Goal: Transaction & Acquisition: Book appointment/travel/reservation

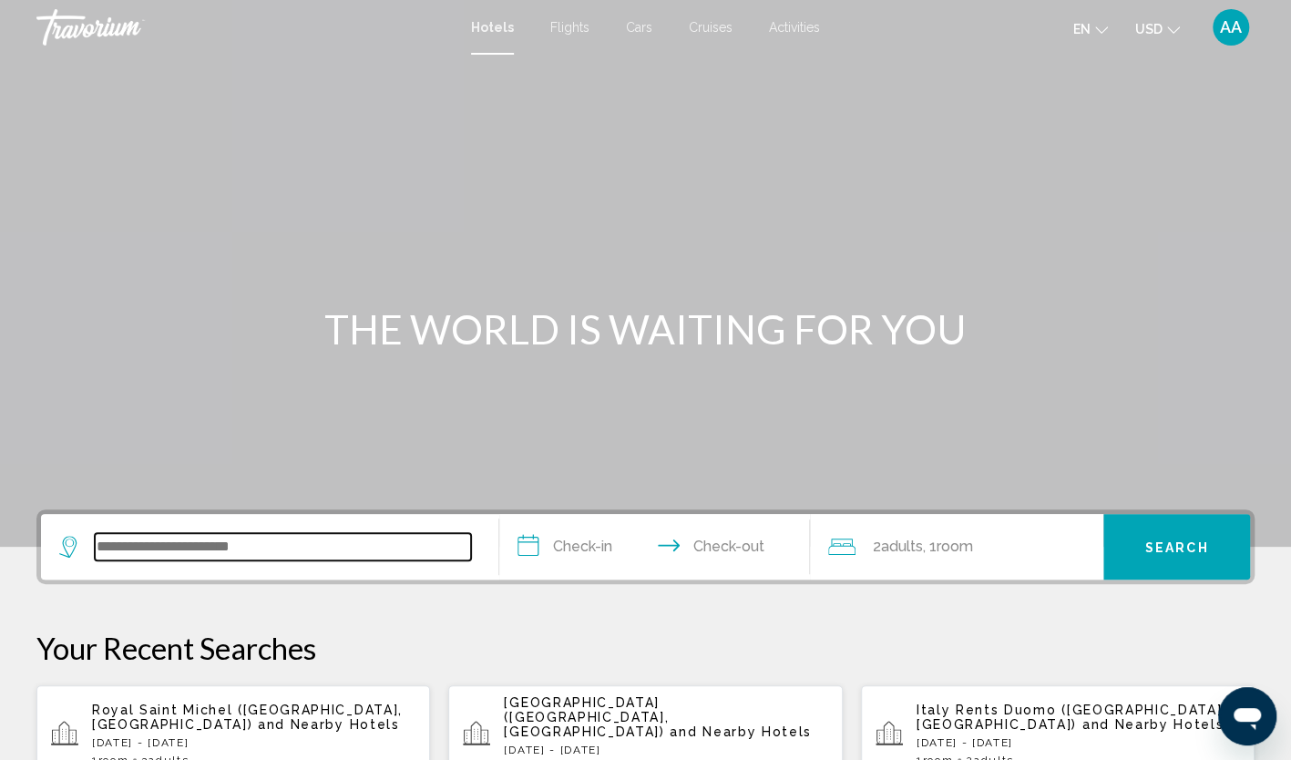
click at [165, 539] on input "Search widget" at bounding box center [283, 546] width 376 height 27
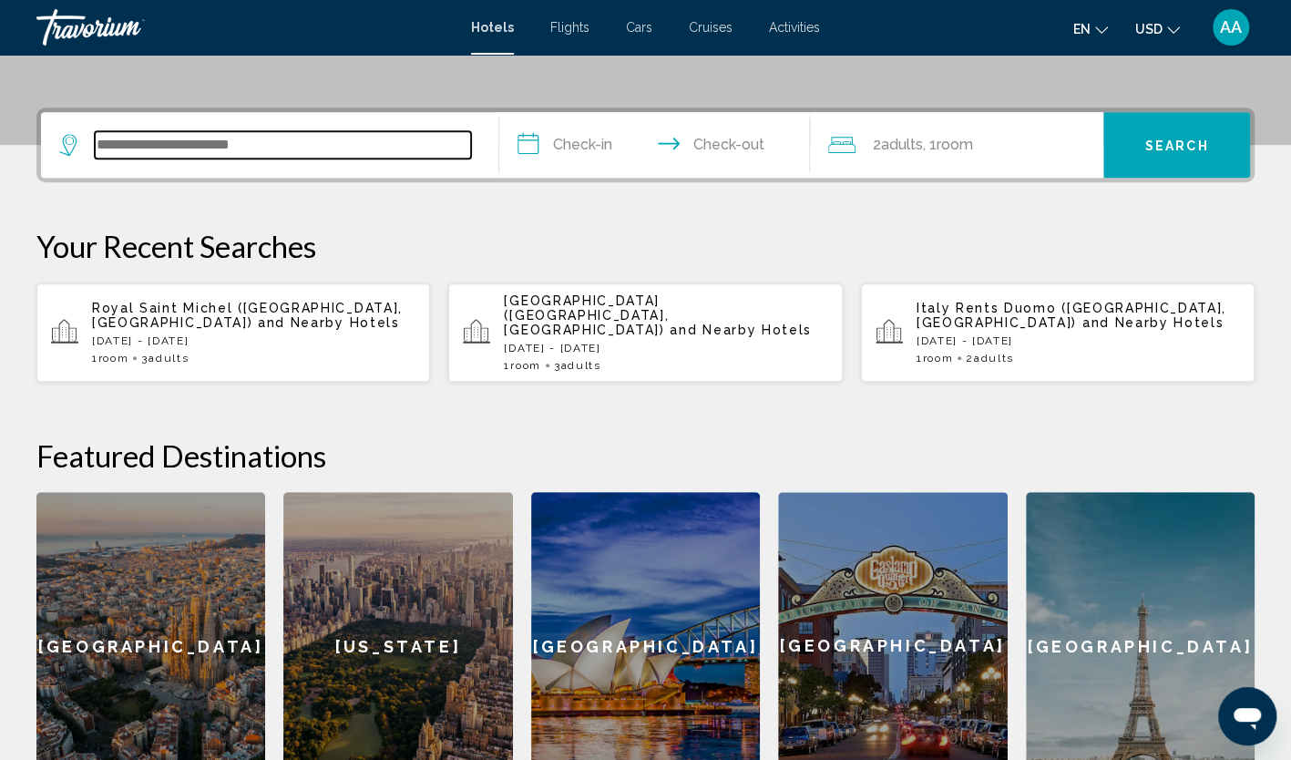
scroll to position [450, 0]
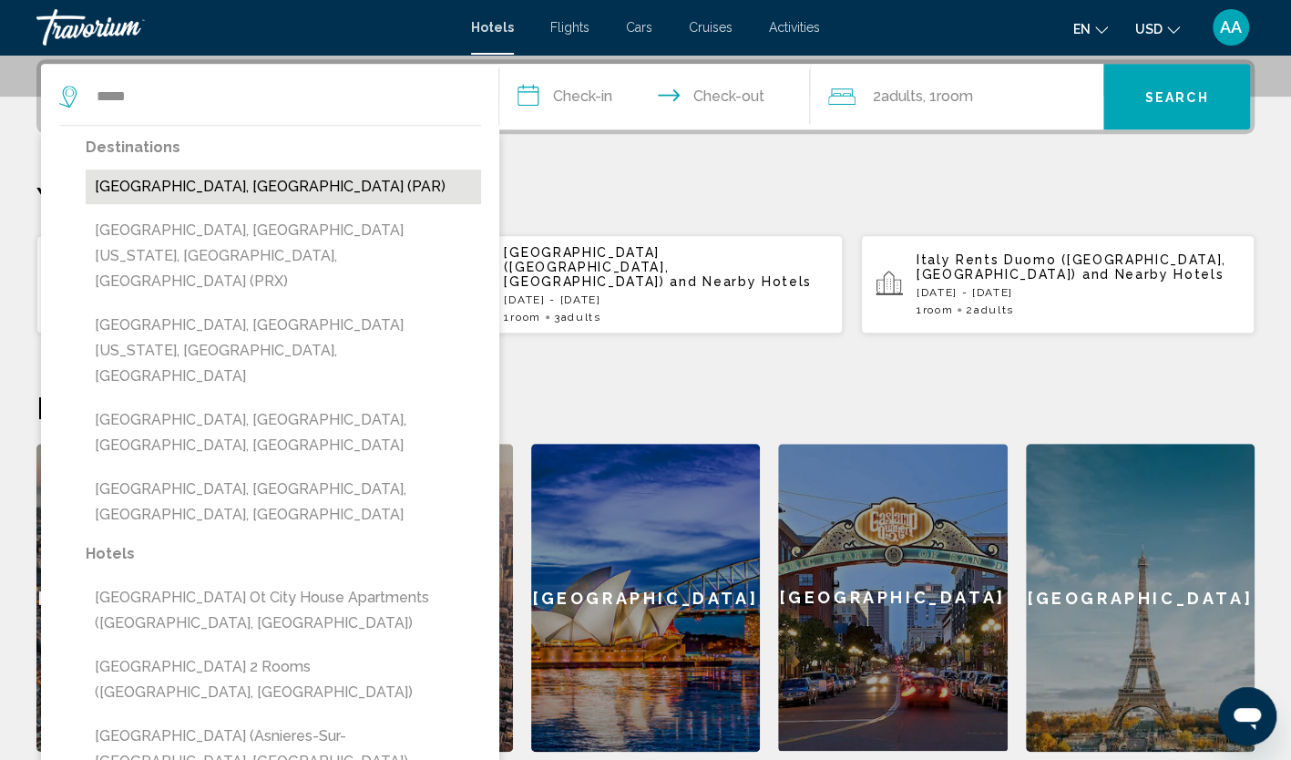
click at [191, 172] on button "[GEOGRAPHIC_DATA], [GEOGRAPHIC_DATA] (PAR)" at bounding box center [283, 186] width 395 height 35
type input "**********"
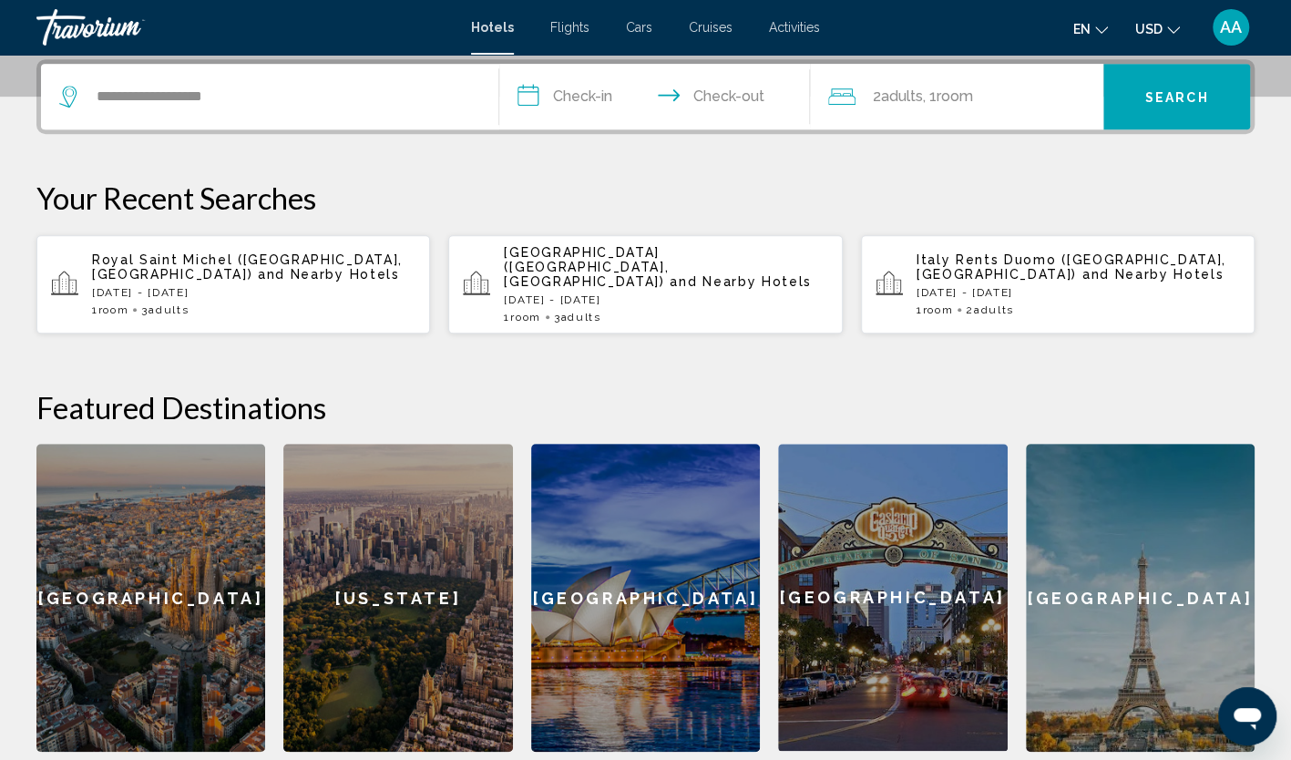
click at [547, 97] on input "**********" at bounding box center [658, 99] width 319 height 71
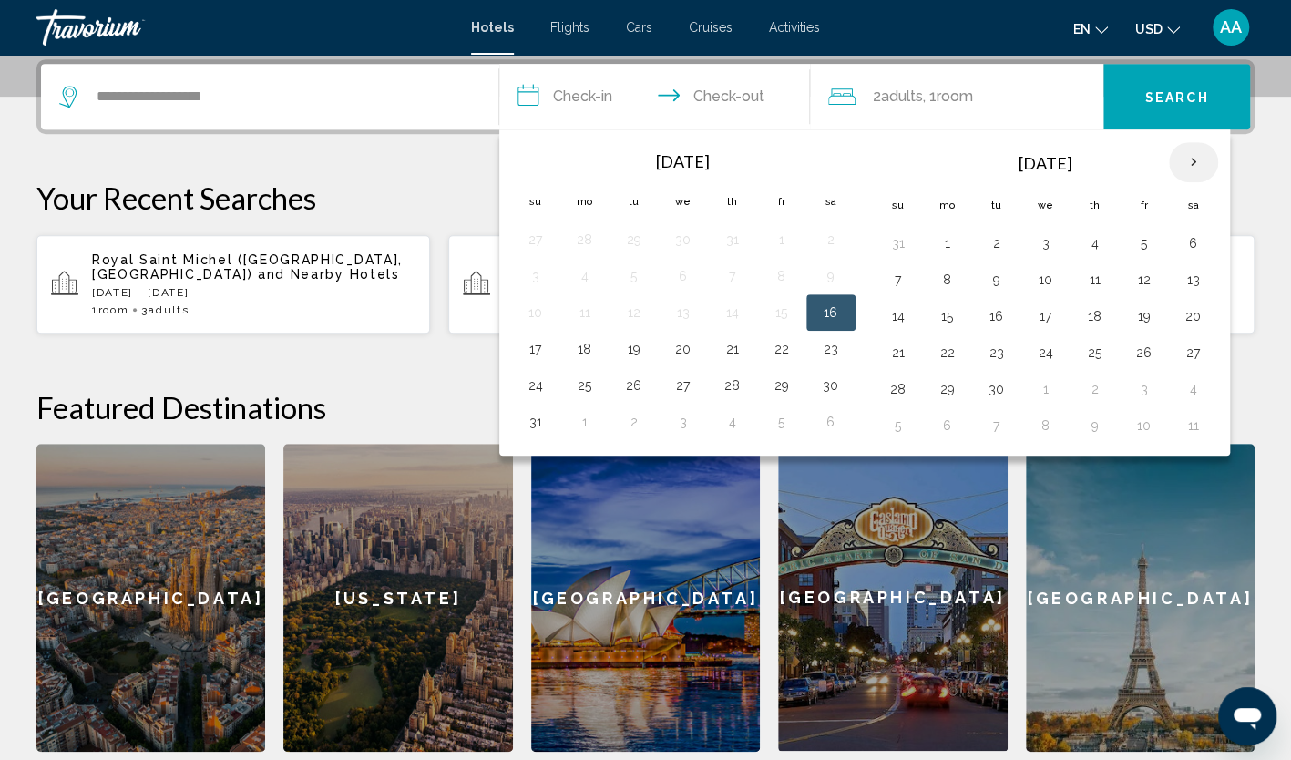
click at [1181, 160] on th "Next month" at bounding box center [1193, 162] width 49 height 40
click at [541, 343] on button "16" at bounding box center [535, 353] width 29 height 26
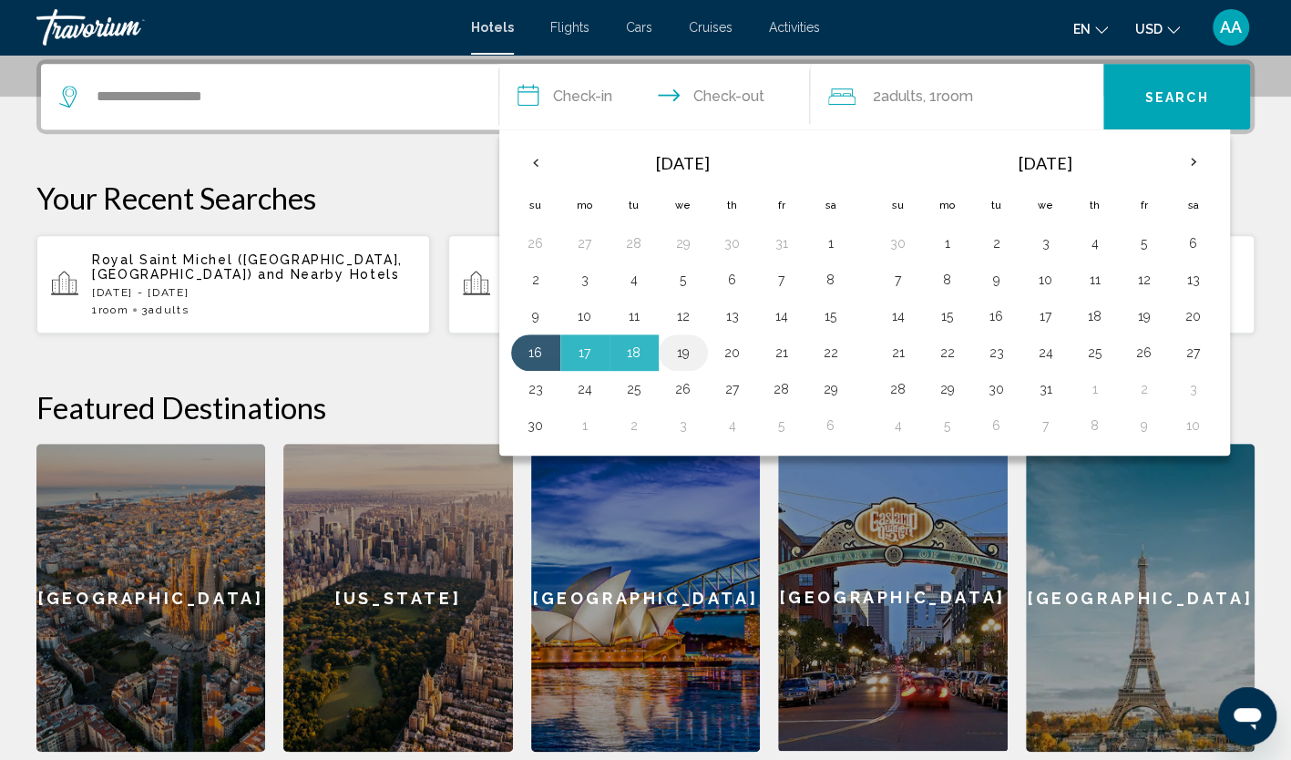
click at [679, 352] on button "19" at bounding box center [683, 353] width 29 height 26
type input "**********"
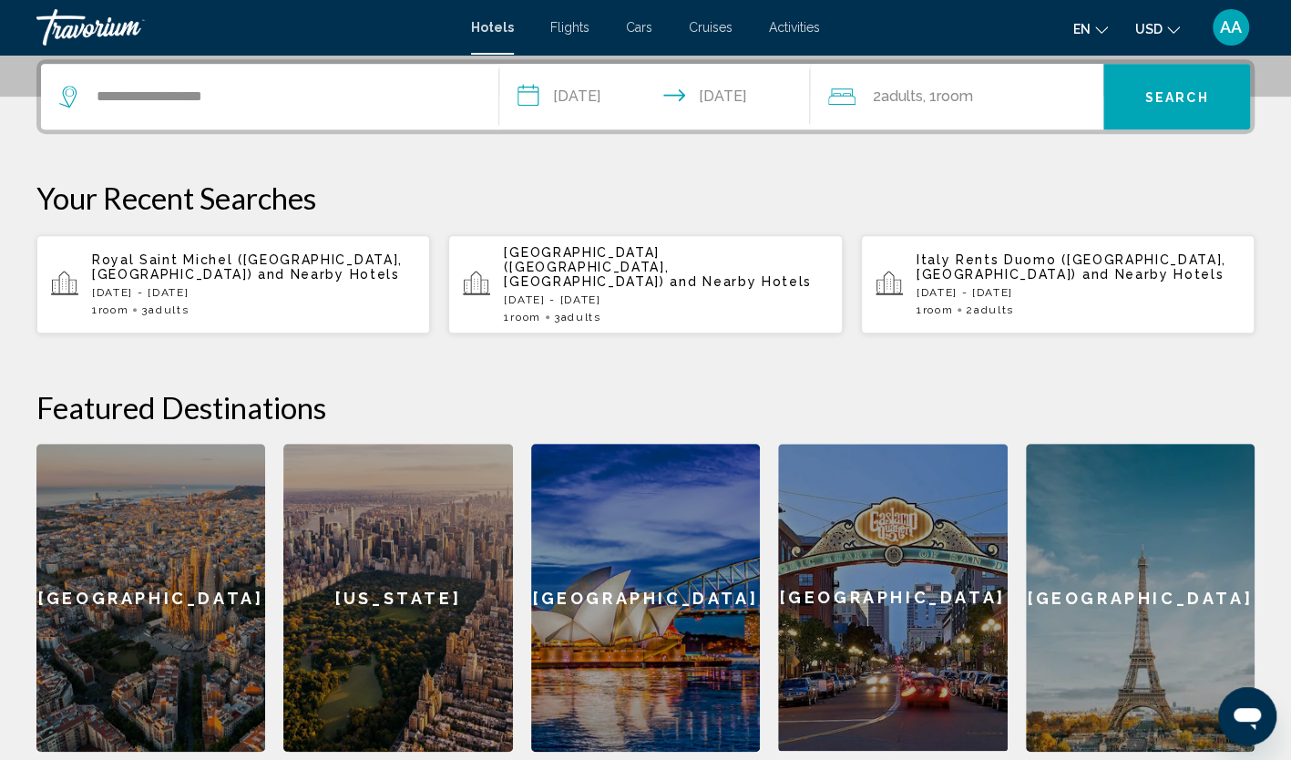
click at [905, 100] on span "Adults" at bounding box center [901, 95] width 42 height 17
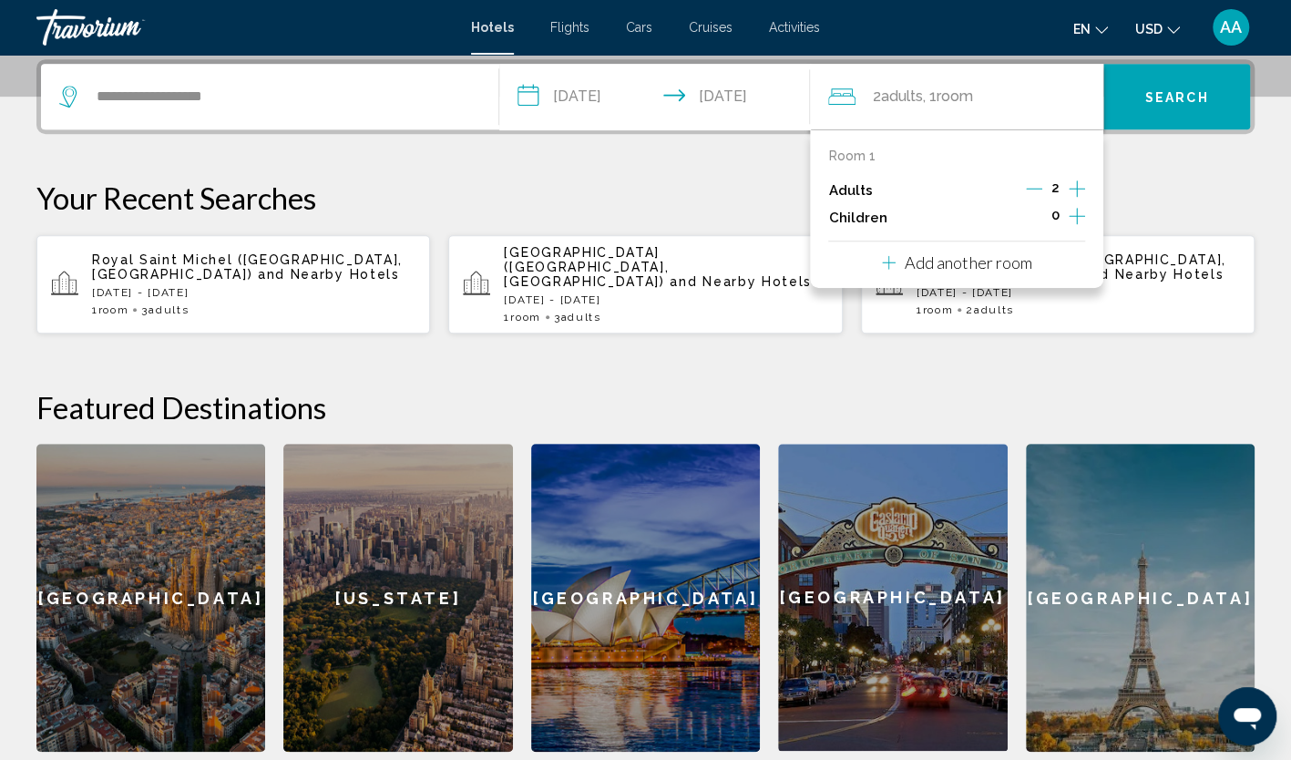
click at [1070, 185] on icon "Increment adults" at bounding box center [1076, 189] width 16 height 22
click at [1171, 92] on span "Search" at bounding box center [1177, 97] width 64 height 15
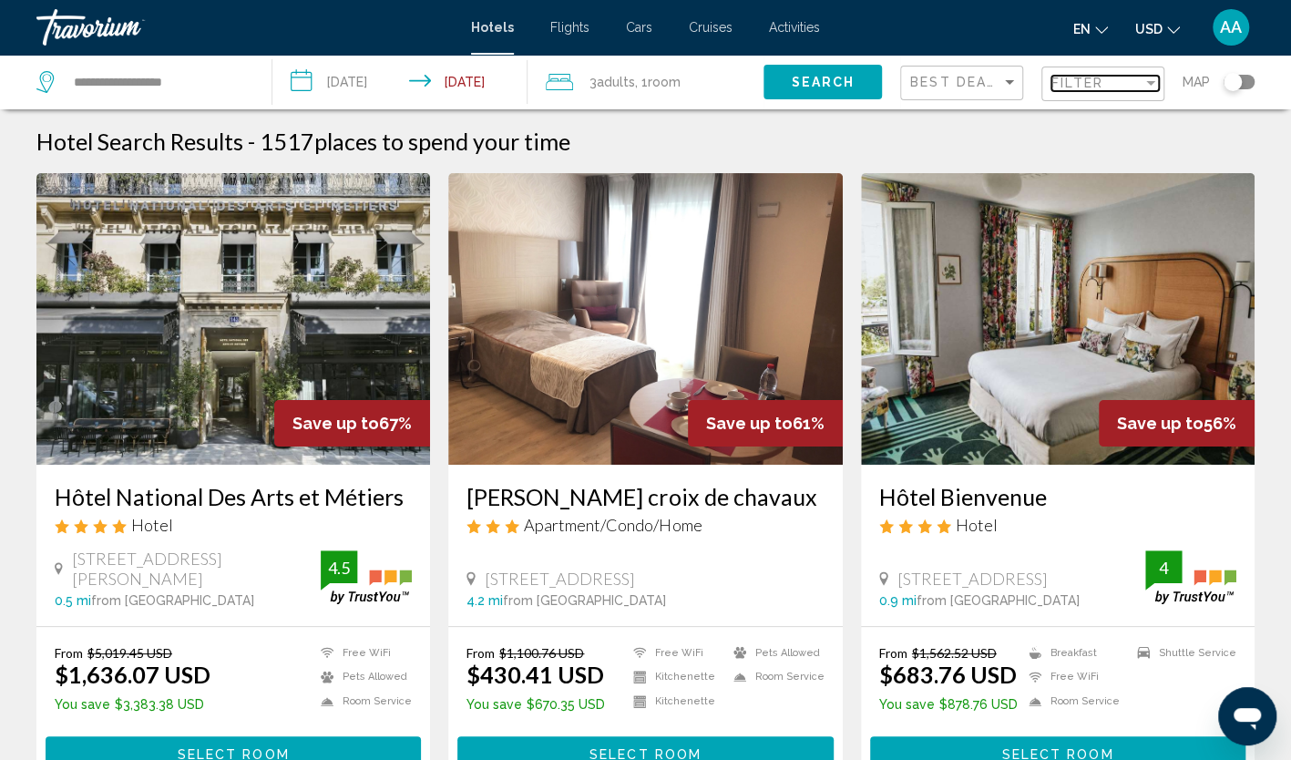
click at [1088, 77] on span "Filter" at bounding box center [1077, 83] width 52 height 15
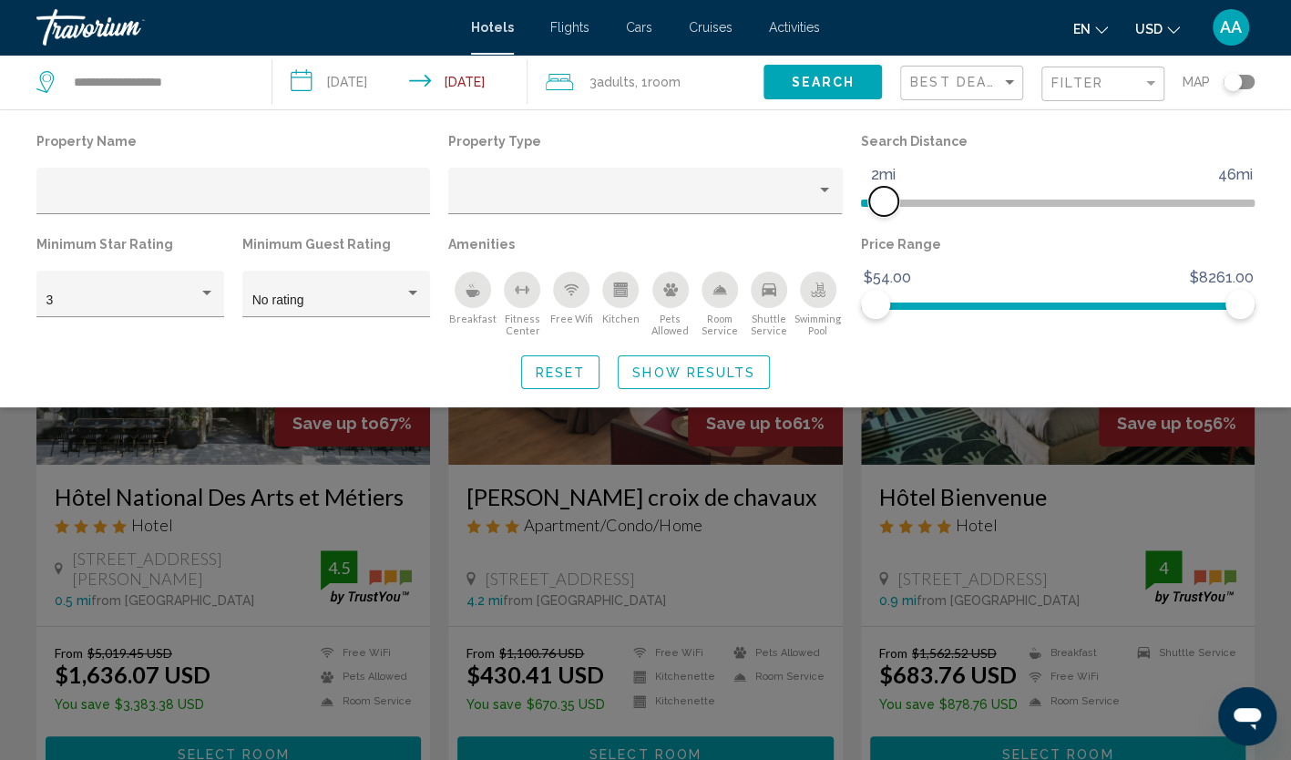
drag, startPoint x: 1119, startPoint y: 204, endPoint x: 884, endPoint y: 200, distance: 235.0
click at [884, 200] on span "Hotel Filters" at bounding box center [883, 201] width 29 height 29
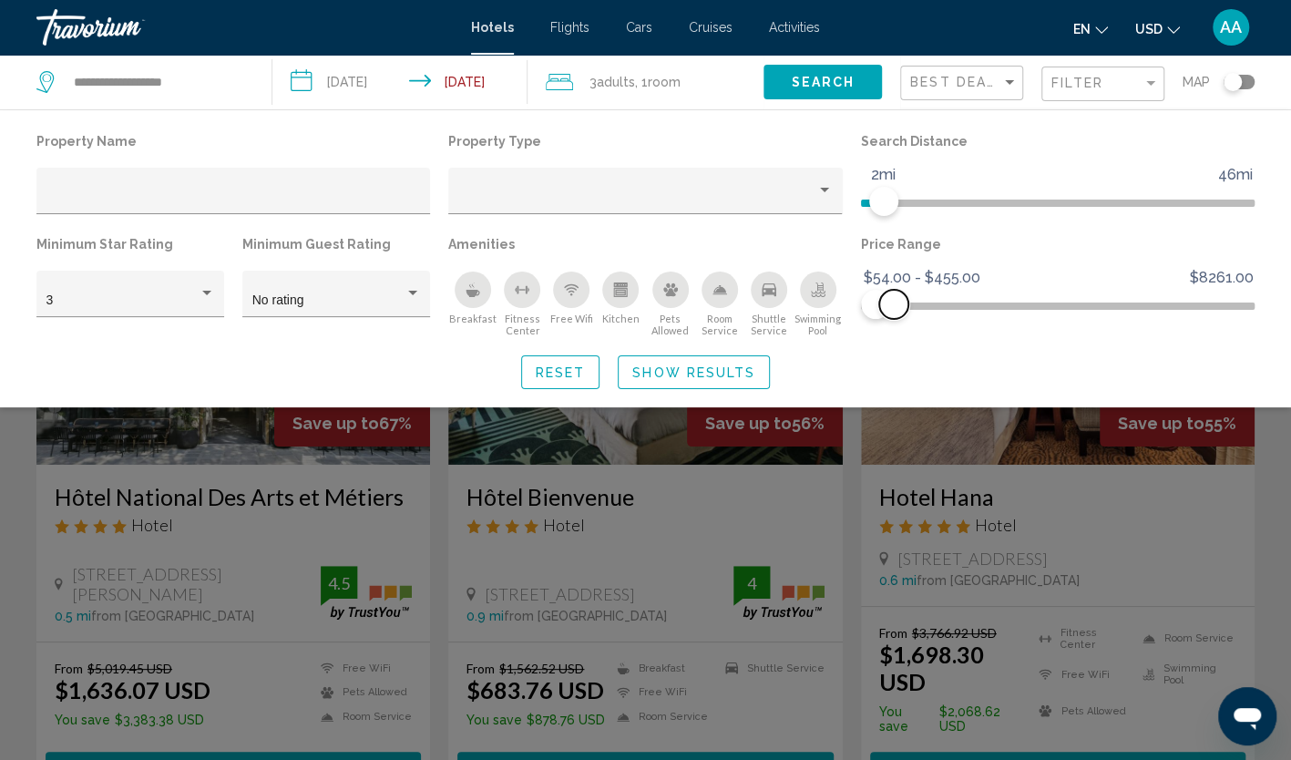
drag, startPoint x: 1235, startPoint y: 299, endPoint x: 893, endPoint y: 309, distance: 342.6
click at [893, 309] on span "Hotel Filters" at bounding box center [893, 304] width 29 height 29
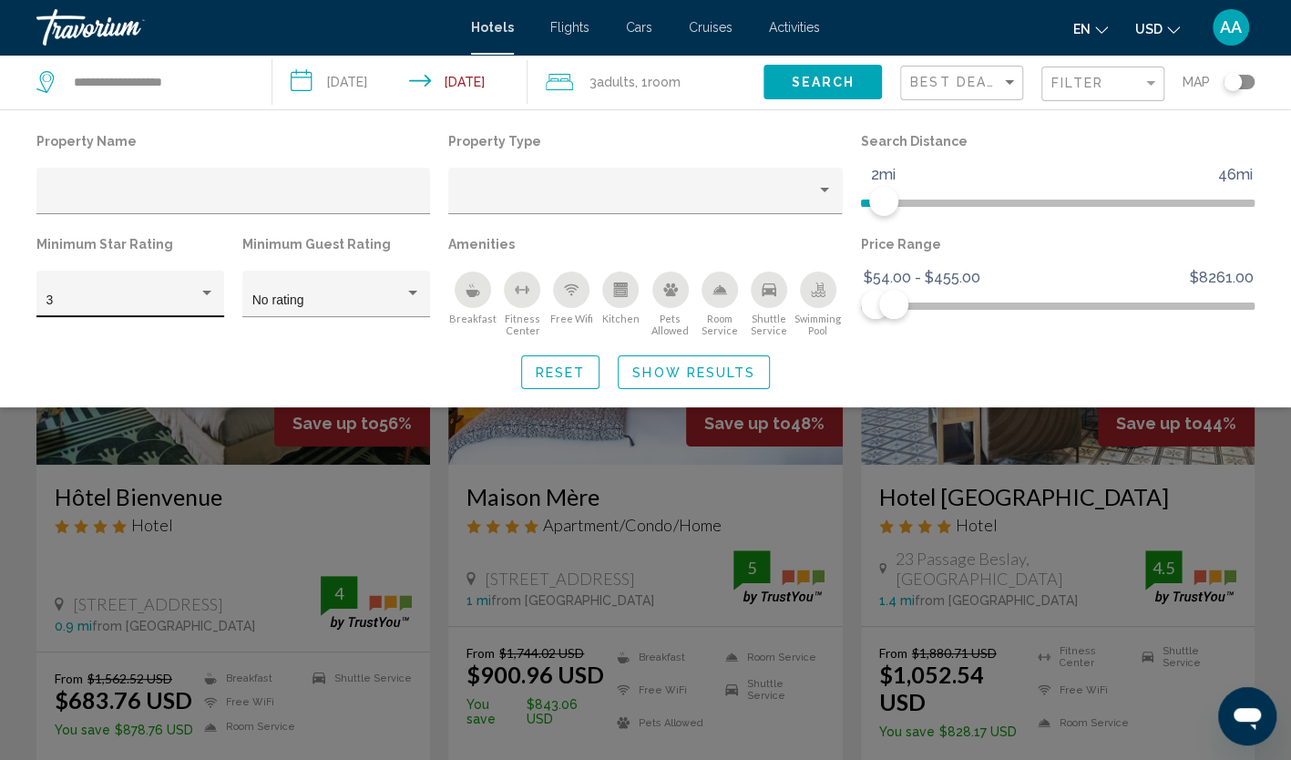
click at [209, 298] on div "Hotel Filters" at bounding box center [207, 293] width 16 height 15
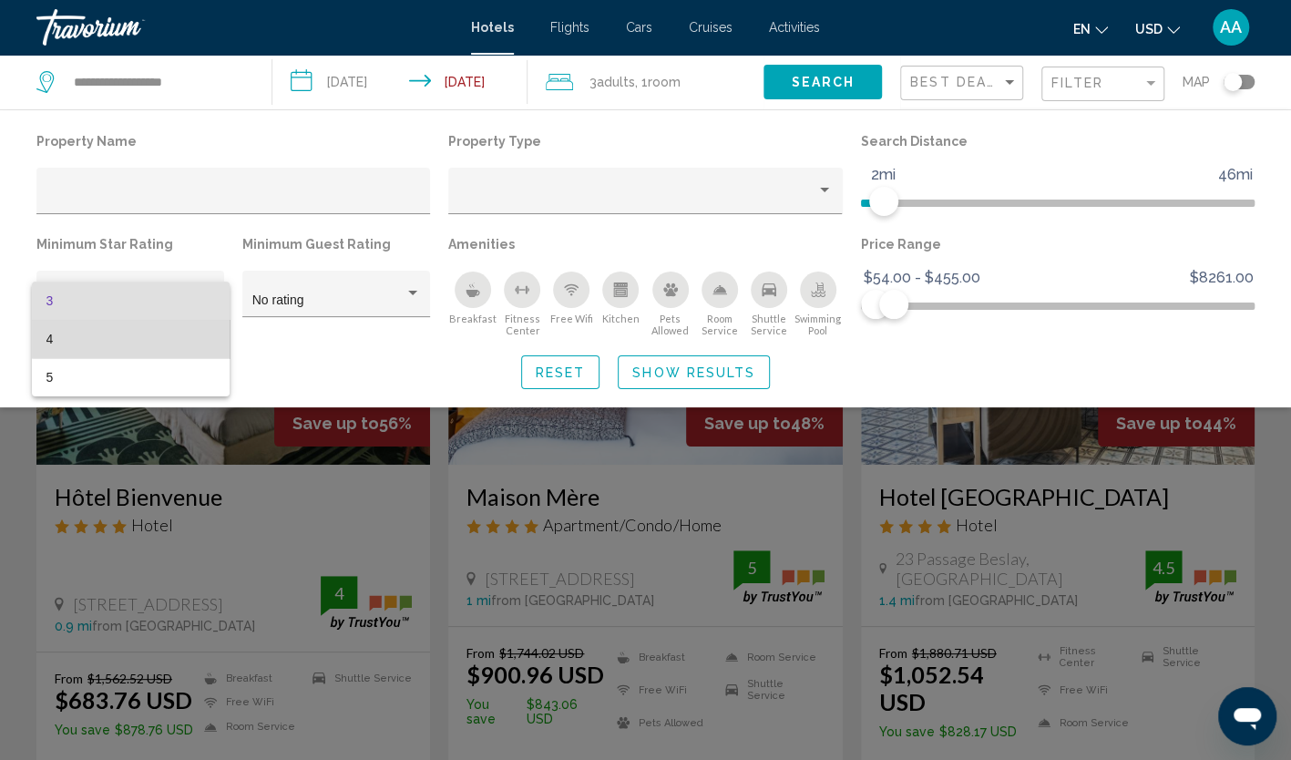
click at [184, 335] on span "4" at bounding box center [130, 339] width 168 height 38
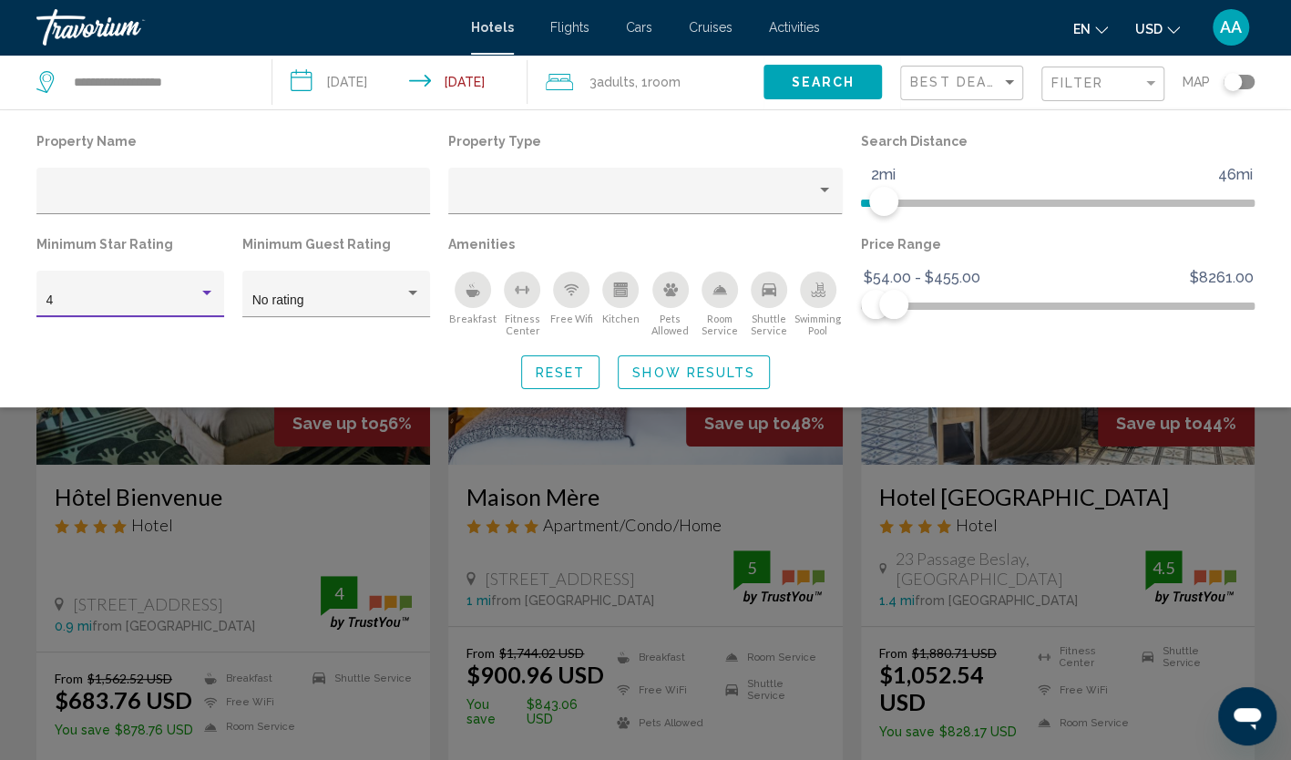
click at [689, 368] on span "Show Results" at bounding box center [693, 372] width 123 height 15
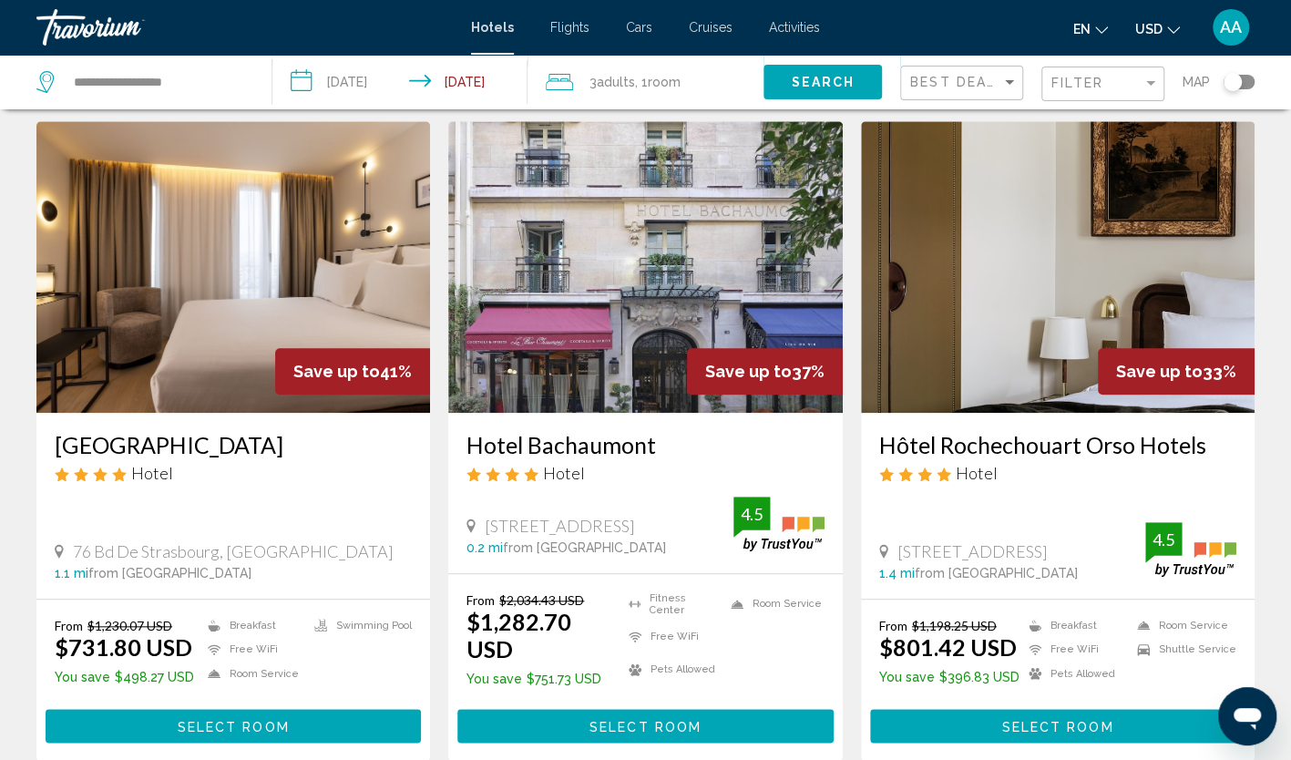
scroll to position [638, 0]
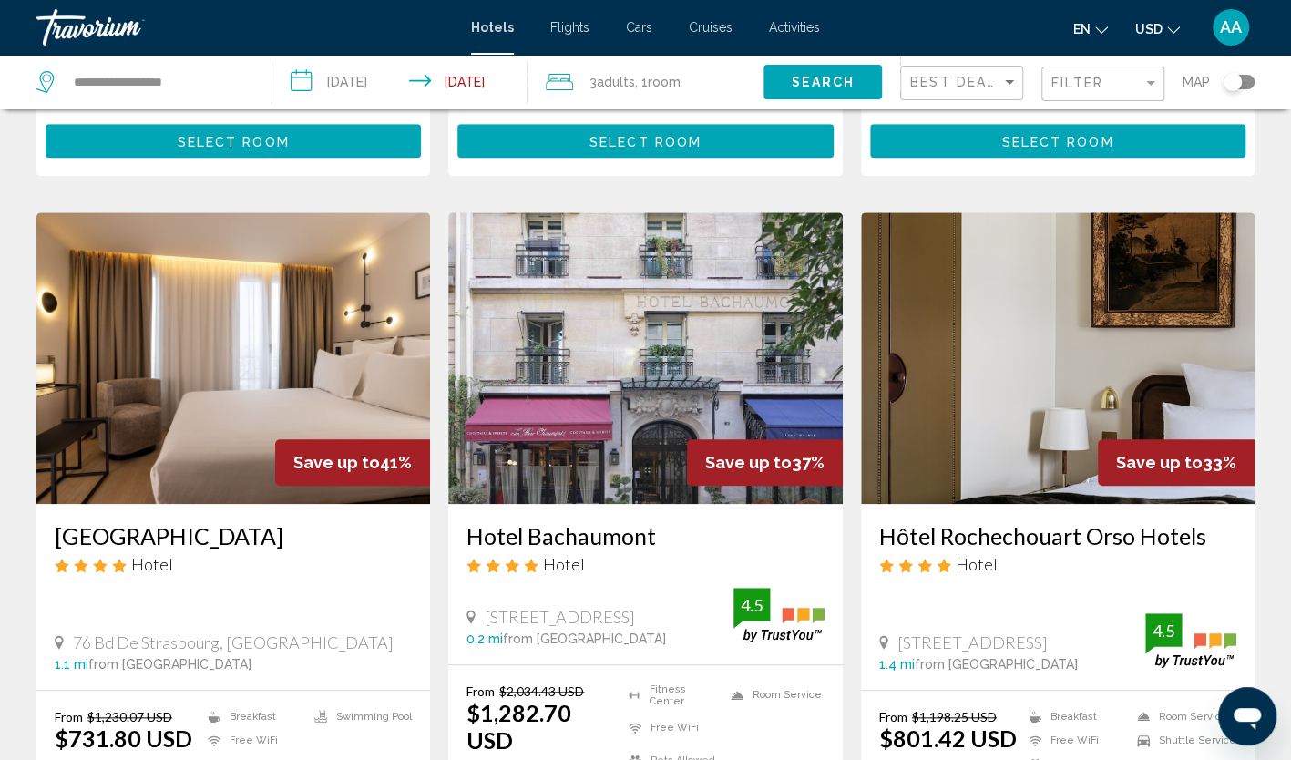
click at [1071, 359] on img "Main content" at bounding box center [1057, 357] width 393 height 291
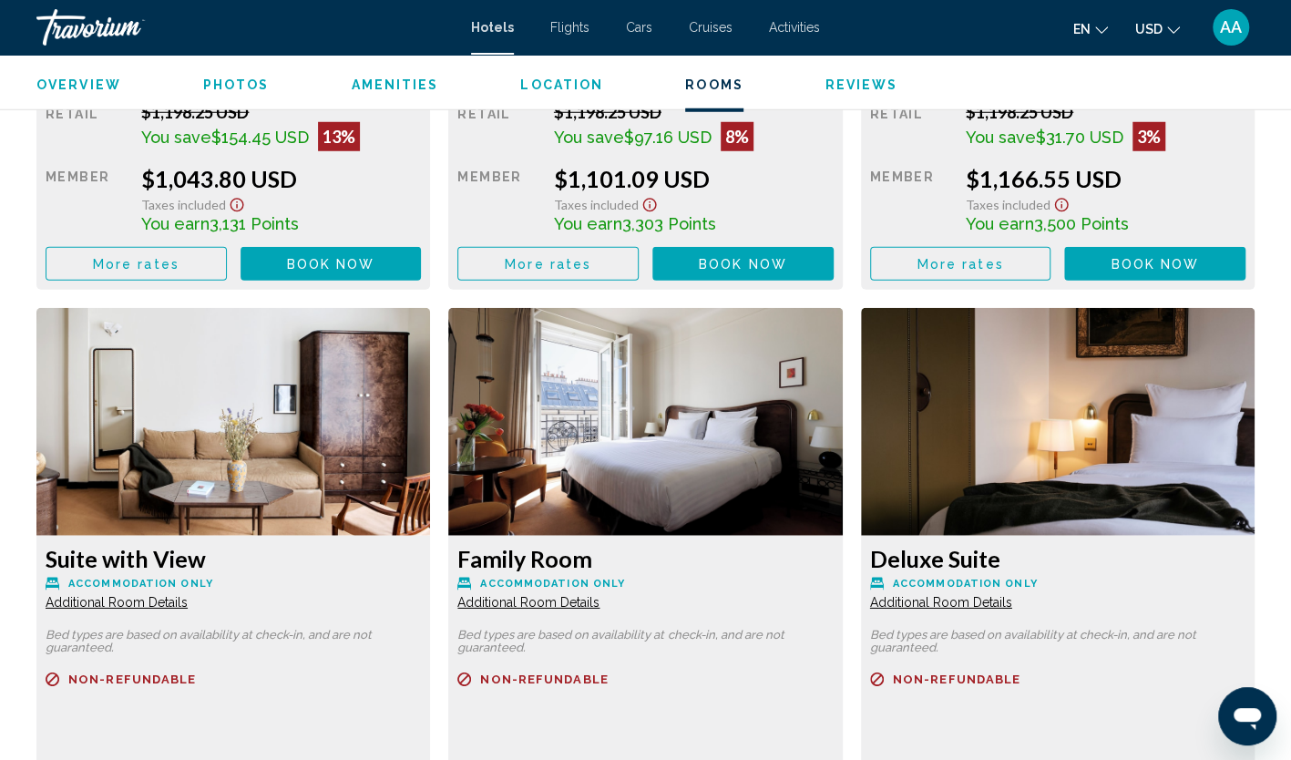
scroll to position [3006, 0]
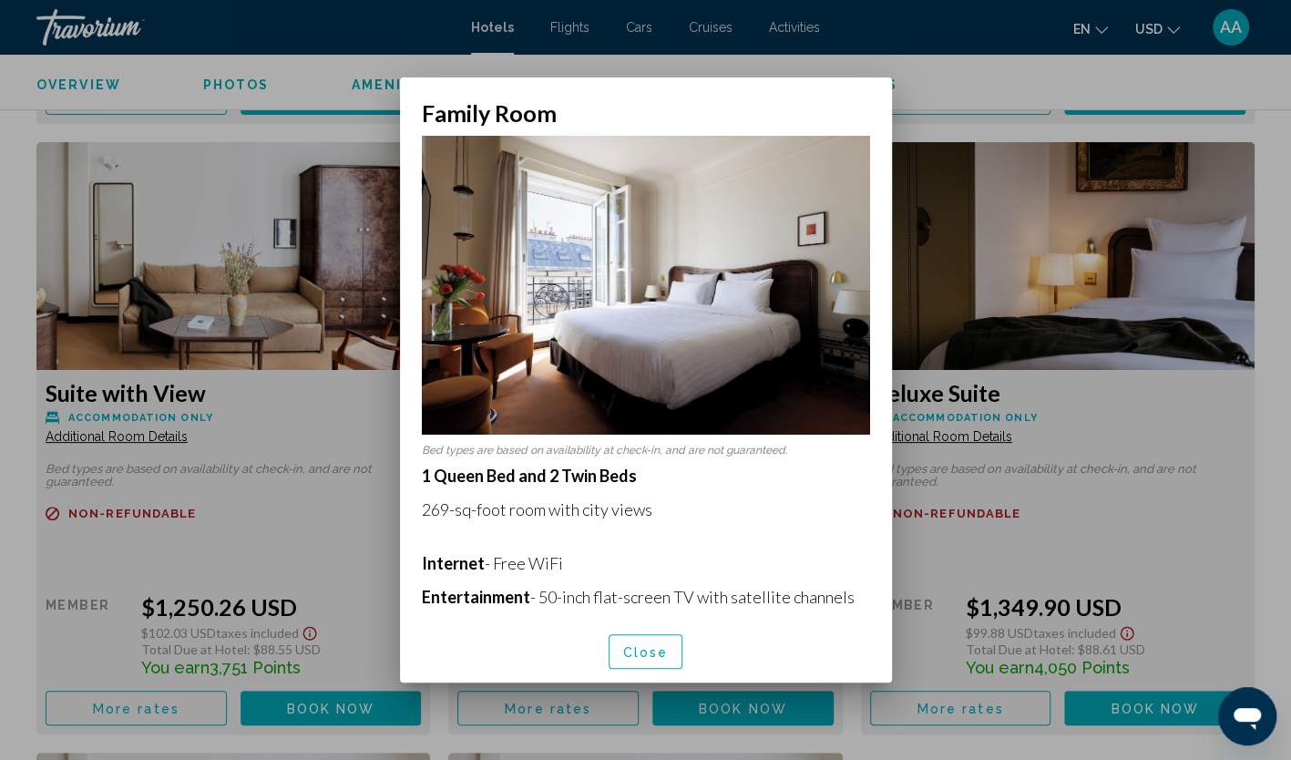
click at [647, 645] on span "Close" at bounding box center [646, 652] width 46 height 15
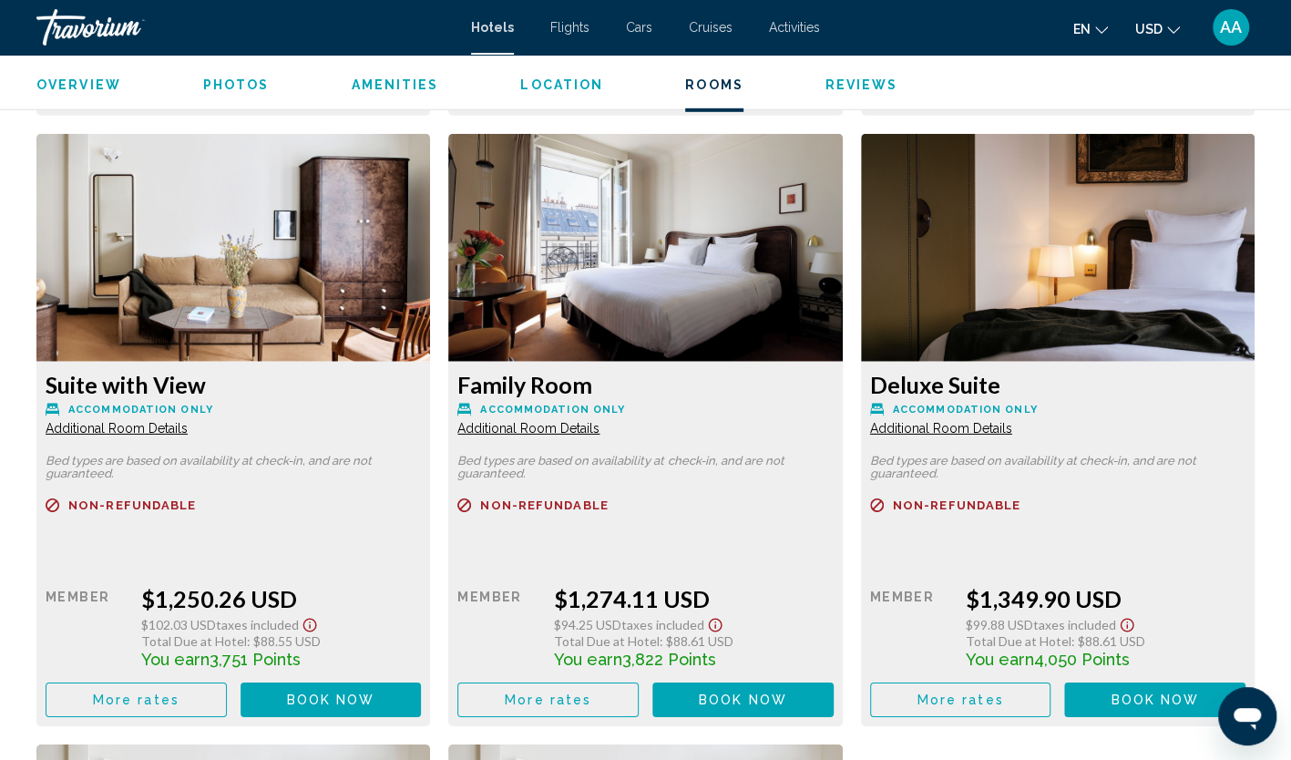
scroll to position [3006, 0]
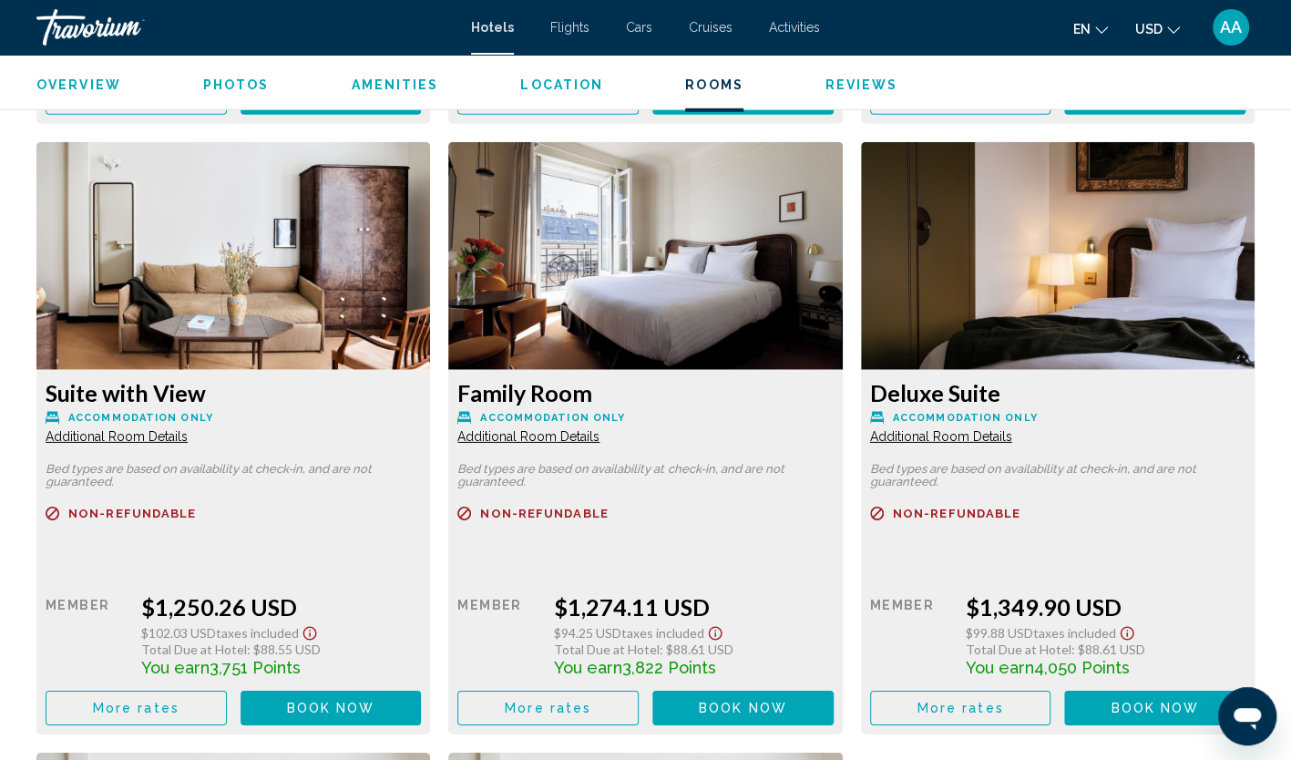
click at [227, 115] on button "More rates" at bounding box center [136, 98] width 181 height 34
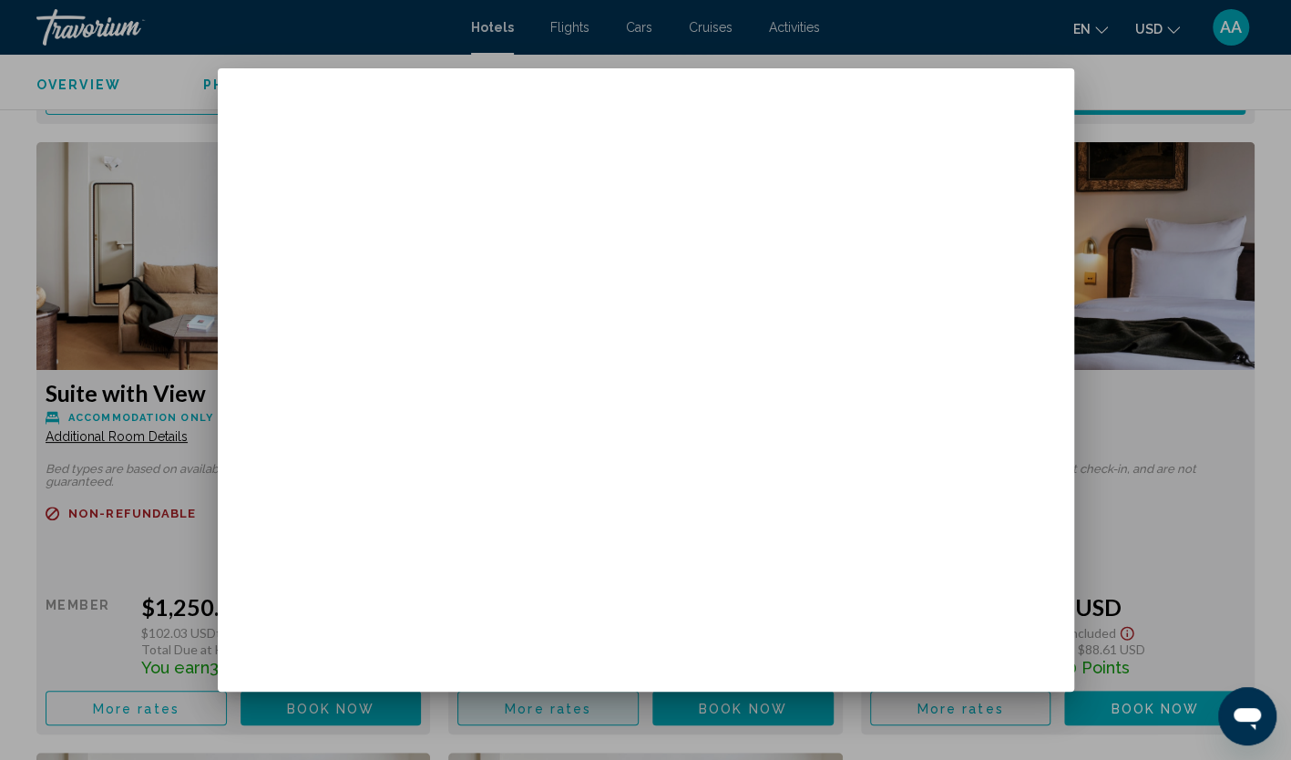
scroll to position [0, 0]
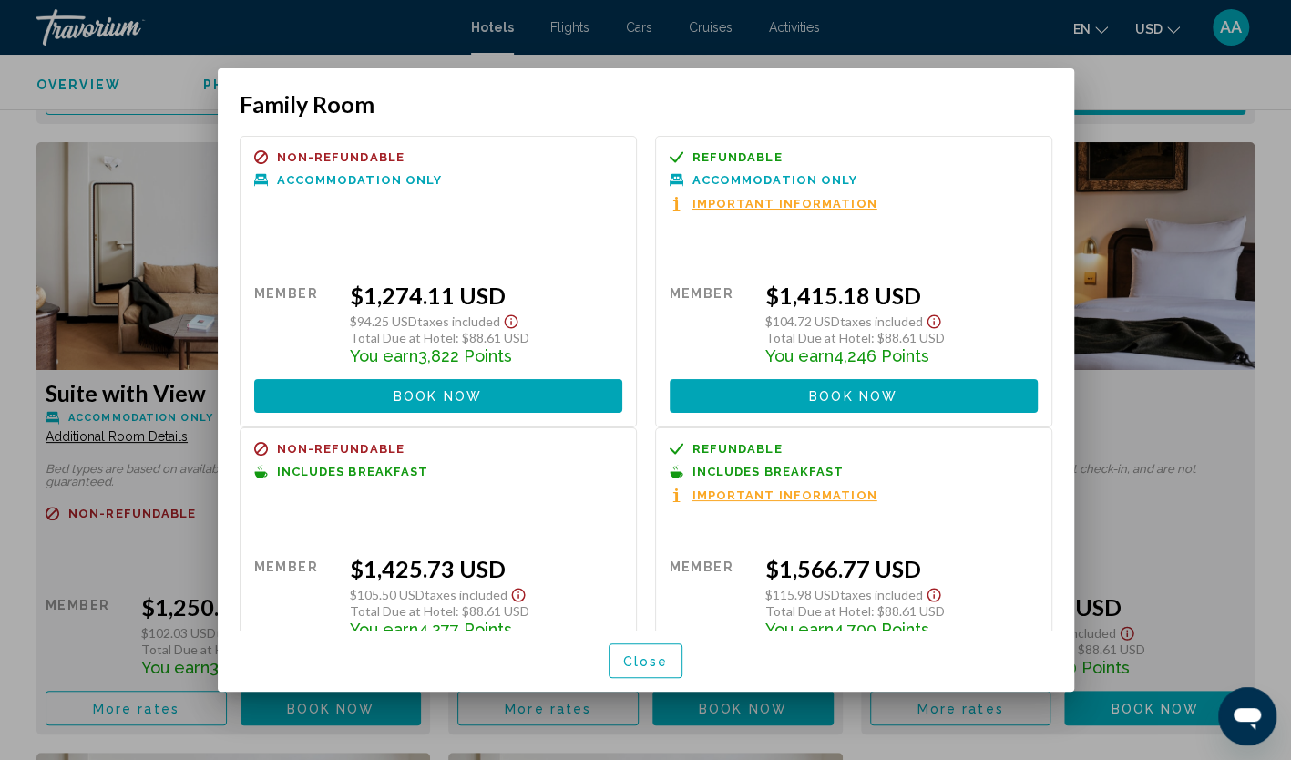
click at [1104, 84] on div at bounding box center [645, 380] width 1291 height 760
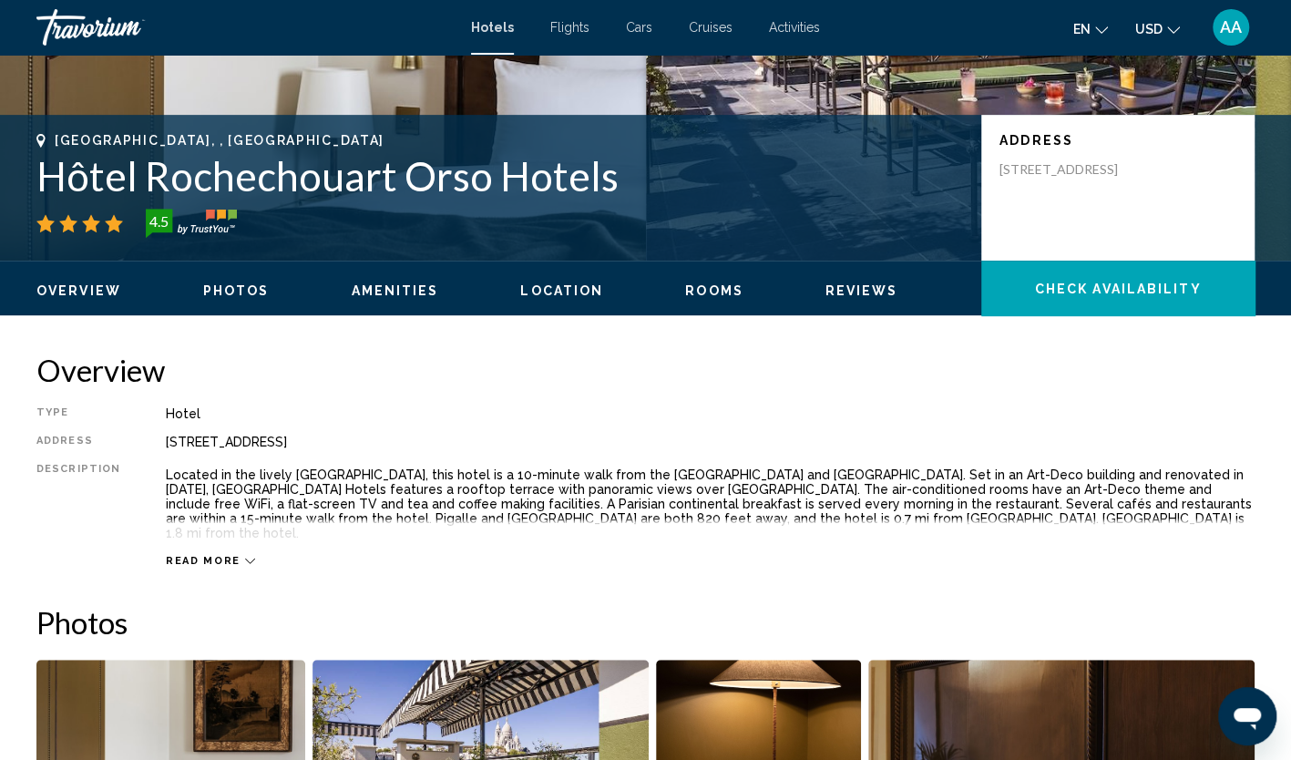
scroll to position [182, 0]
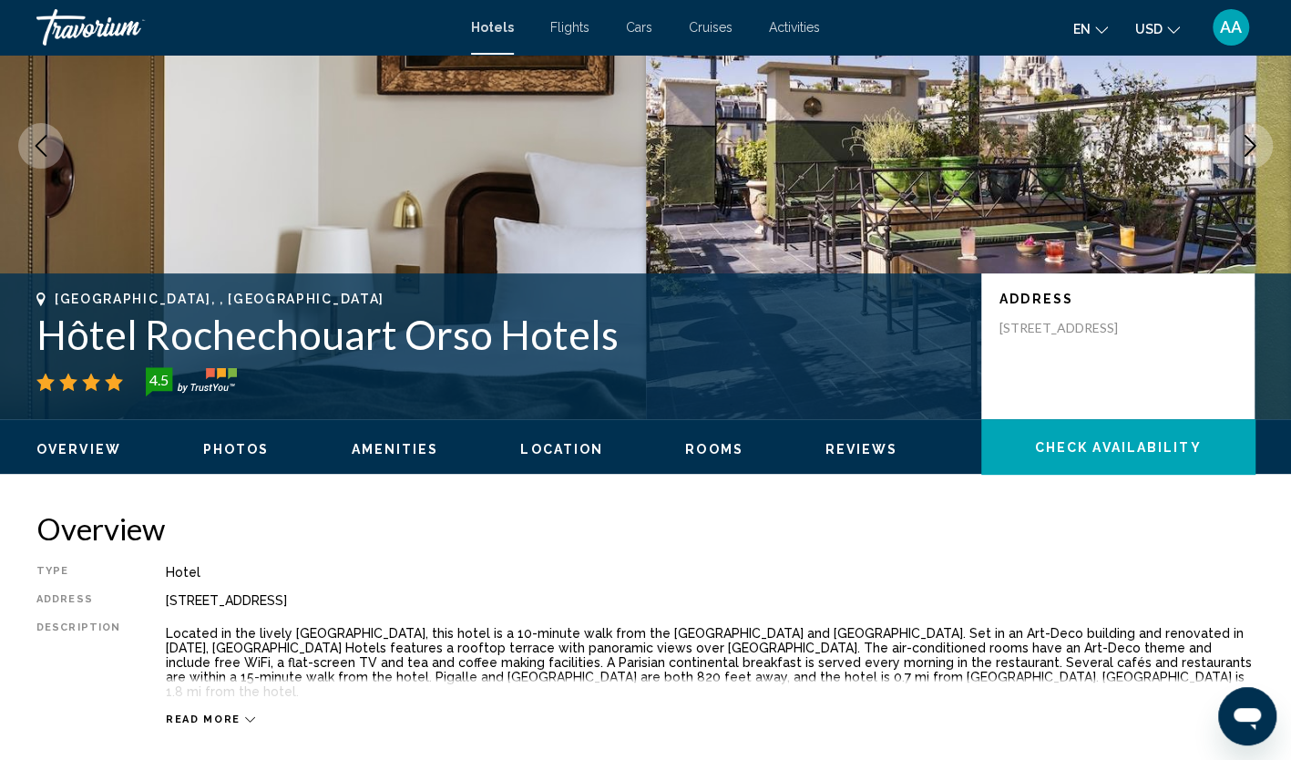
drag, startPoint x: 40, startPoint y: 336, endPoint x: 625, endPoint y: 344, distance: 584.8
click at [625, 344] on h1 "Hôtel Rochechouart Orso Hotels" at bounding box center [499, 334] width 926 height 47
copy h1 "Hôtel Rochechouart Orso Hotels"
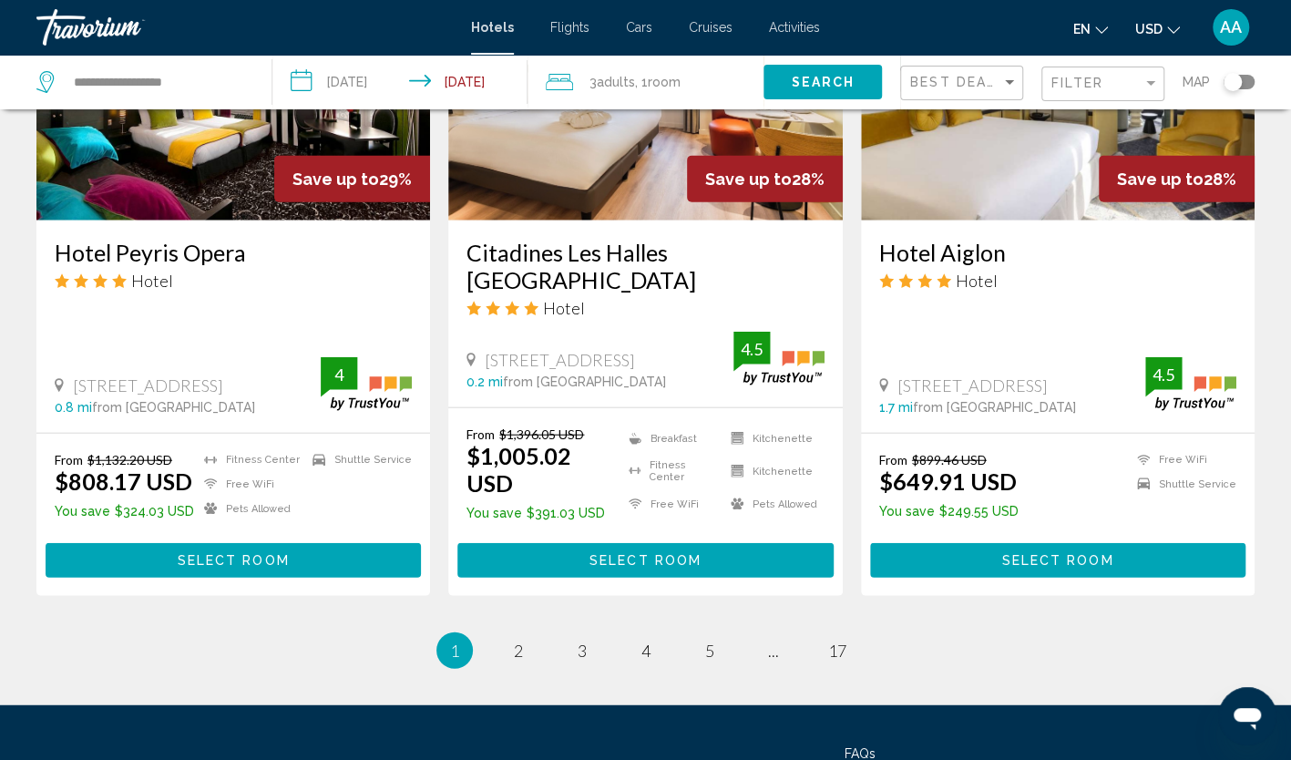
scroll to position [2308, 0]
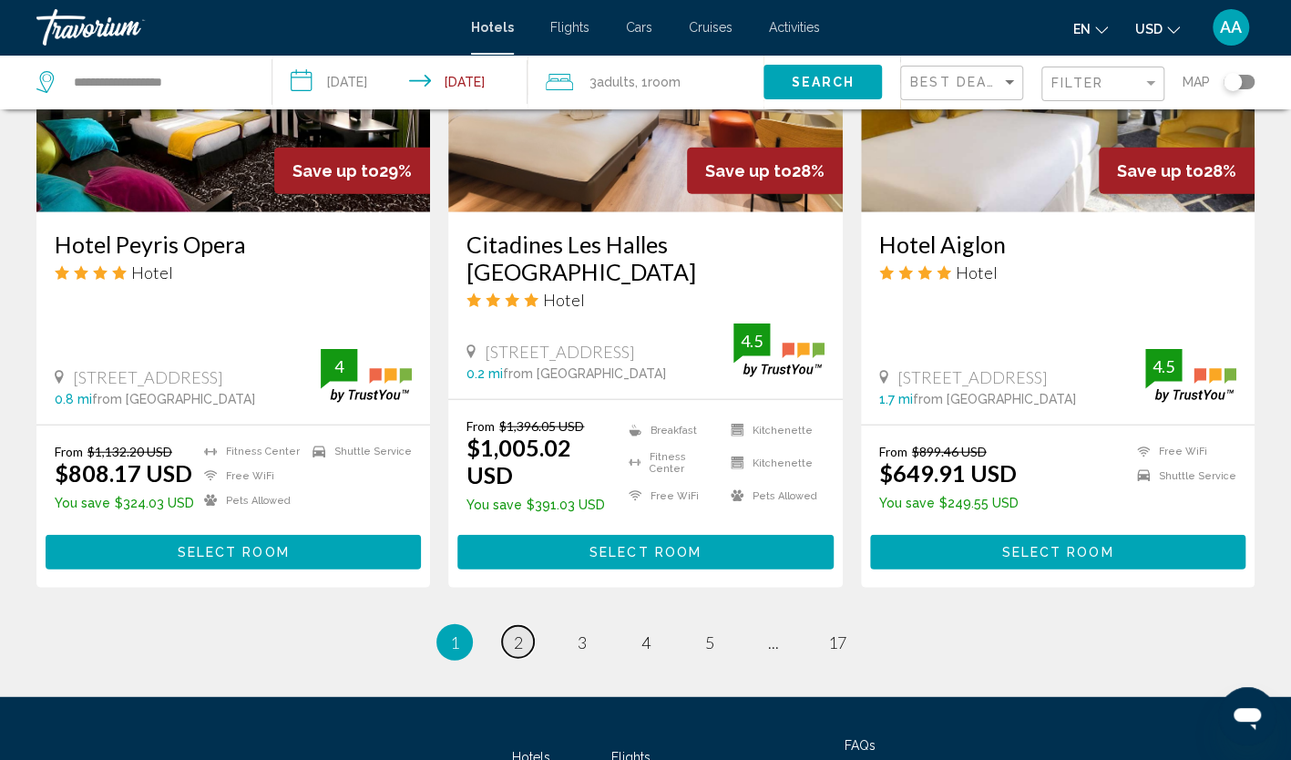
click at [514, 632] on span "2" at bounding box center [518, 642] width 9 height 20
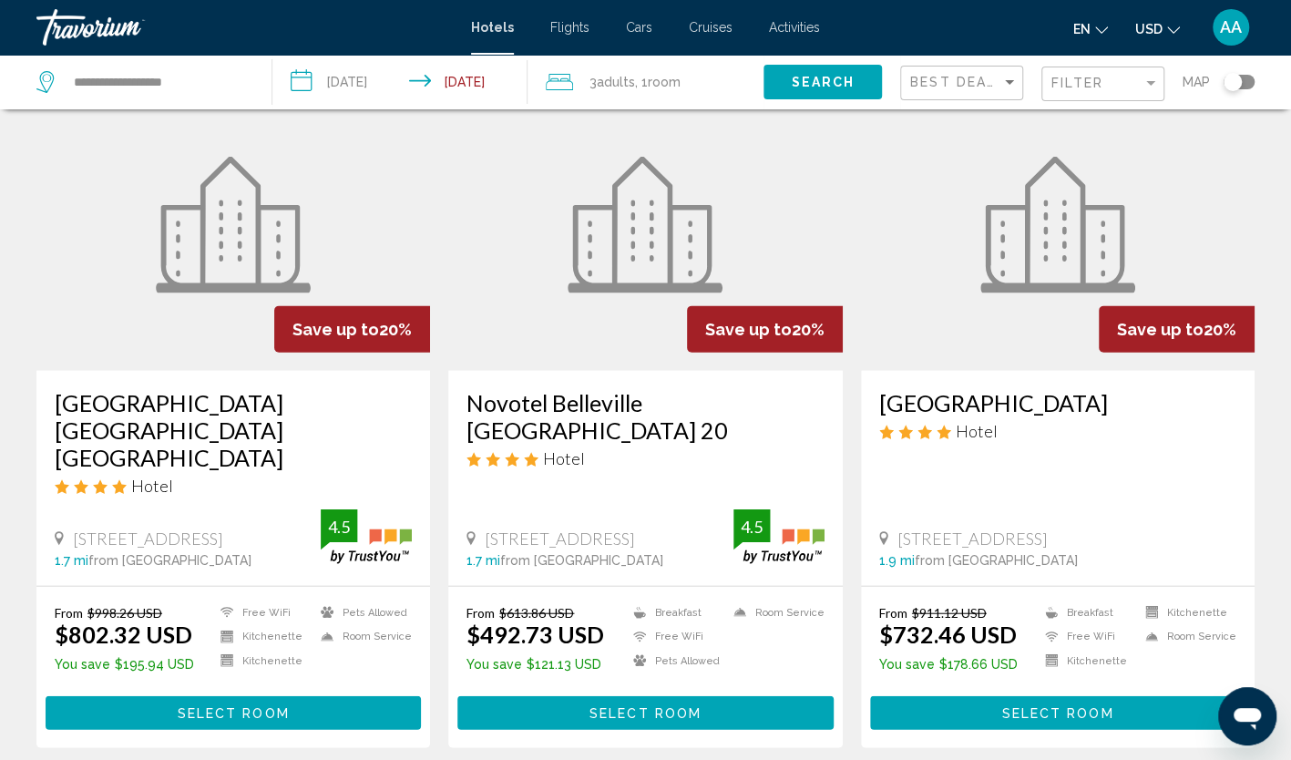
scroll to position [2186, 0]
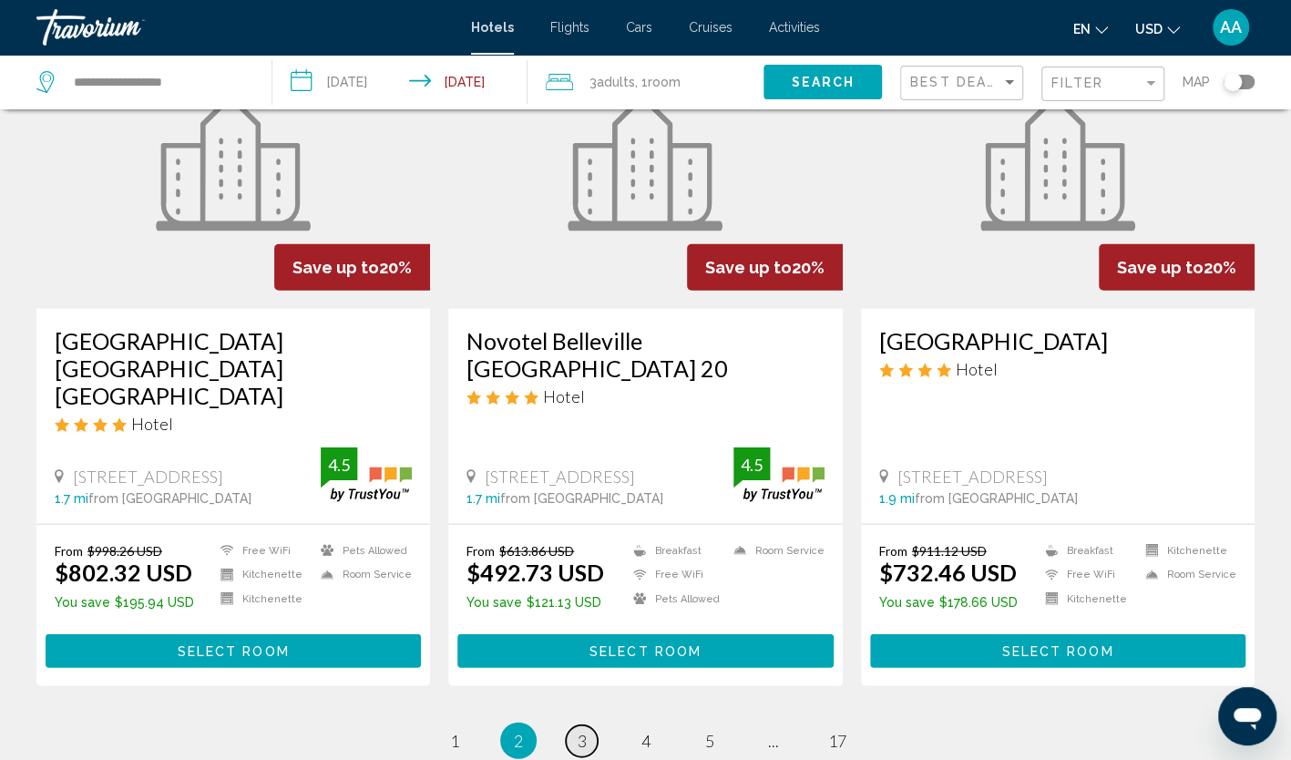
click at [582, 730] on span "3" at bounding box center [581, 740] width 9 height 20
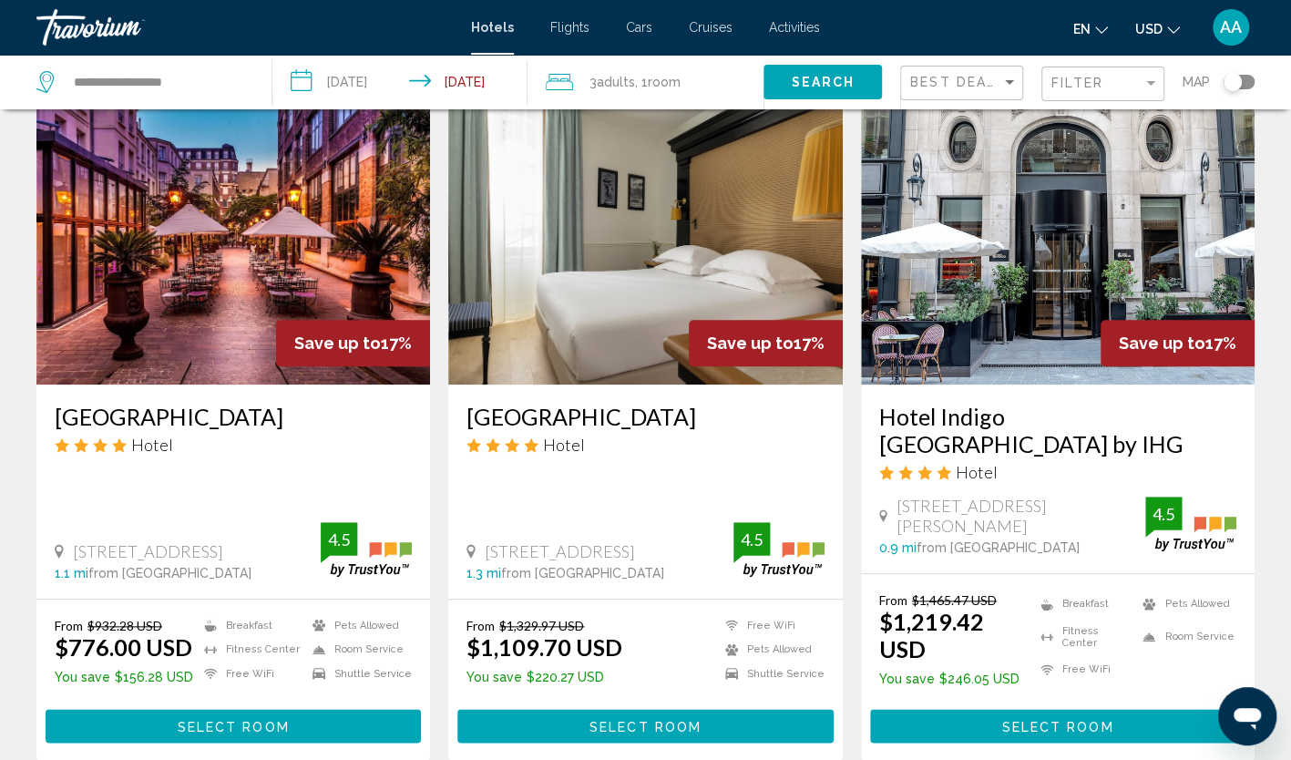
scroll to position [729, 0]
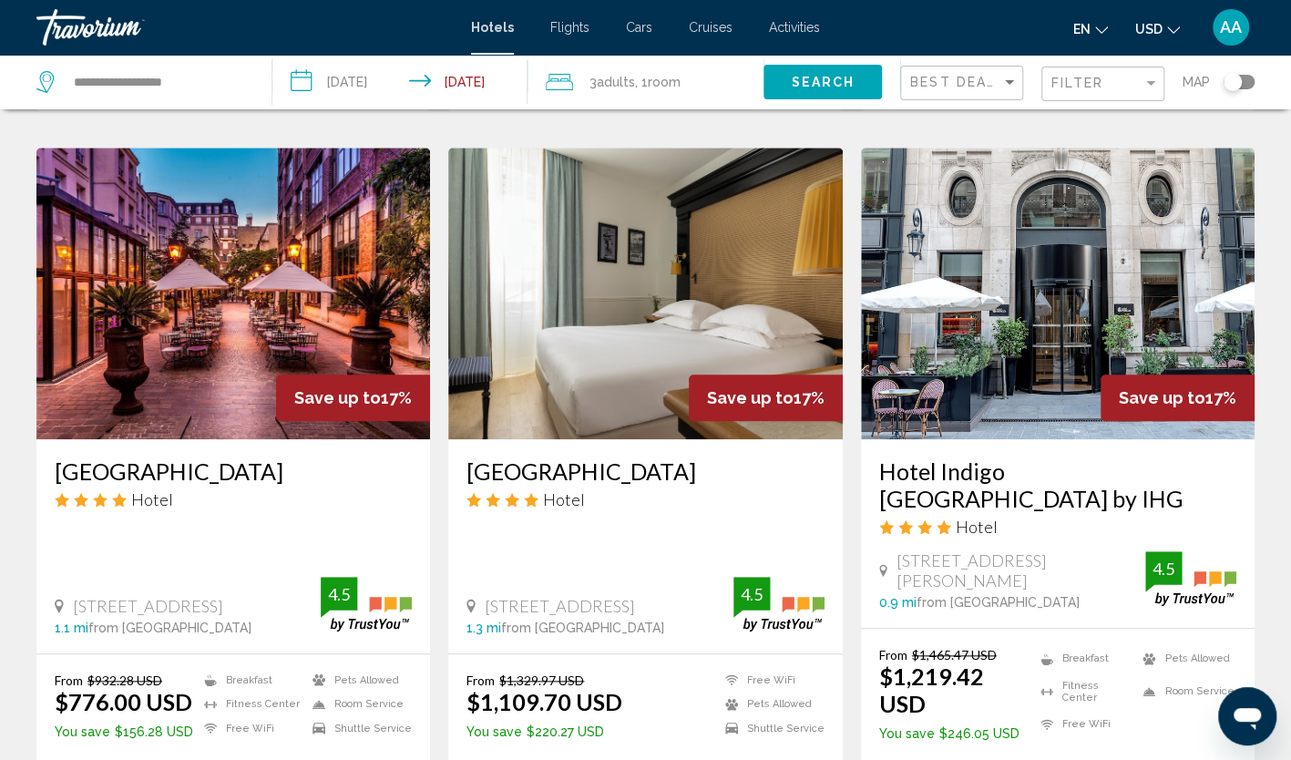
click at [967, 299] on img "Main content" at bounding box center [1057, 293] width 393 height 291
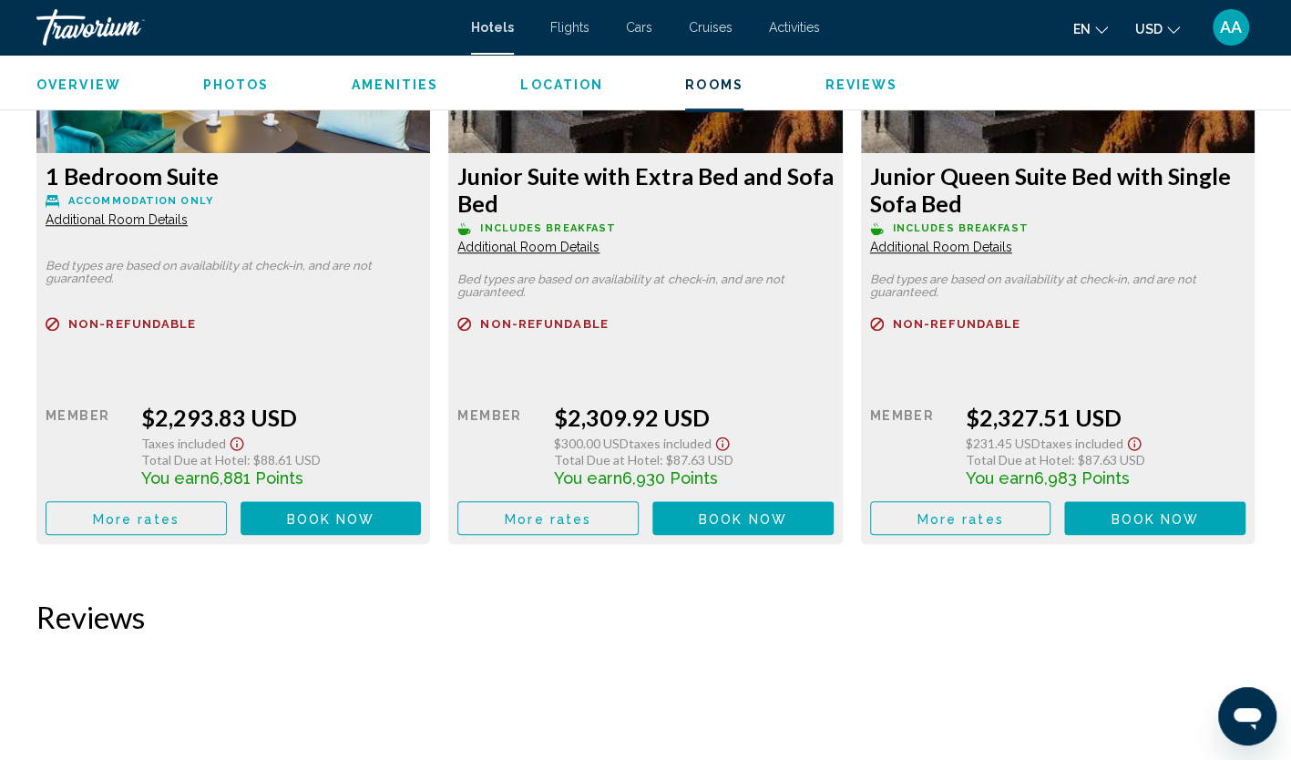
scroll to position [4707, 0]
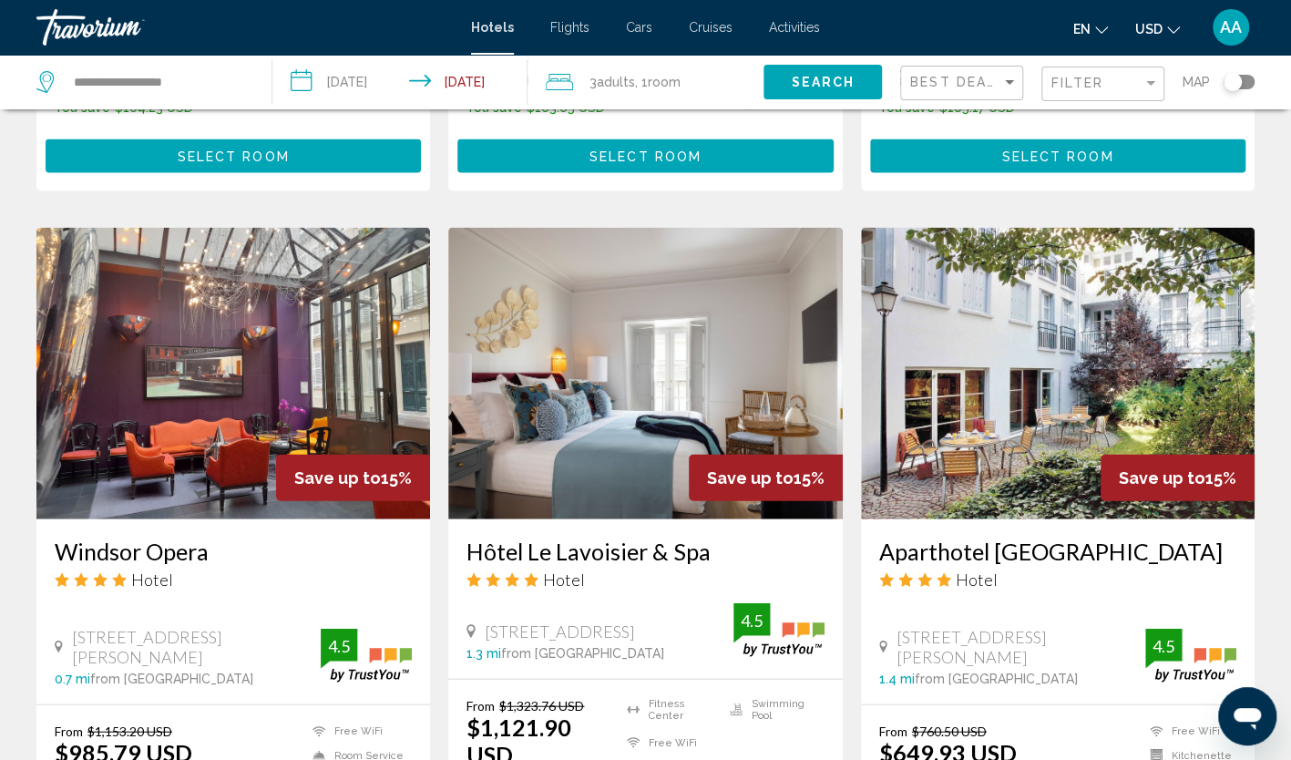
scroll to position [2186, 0]
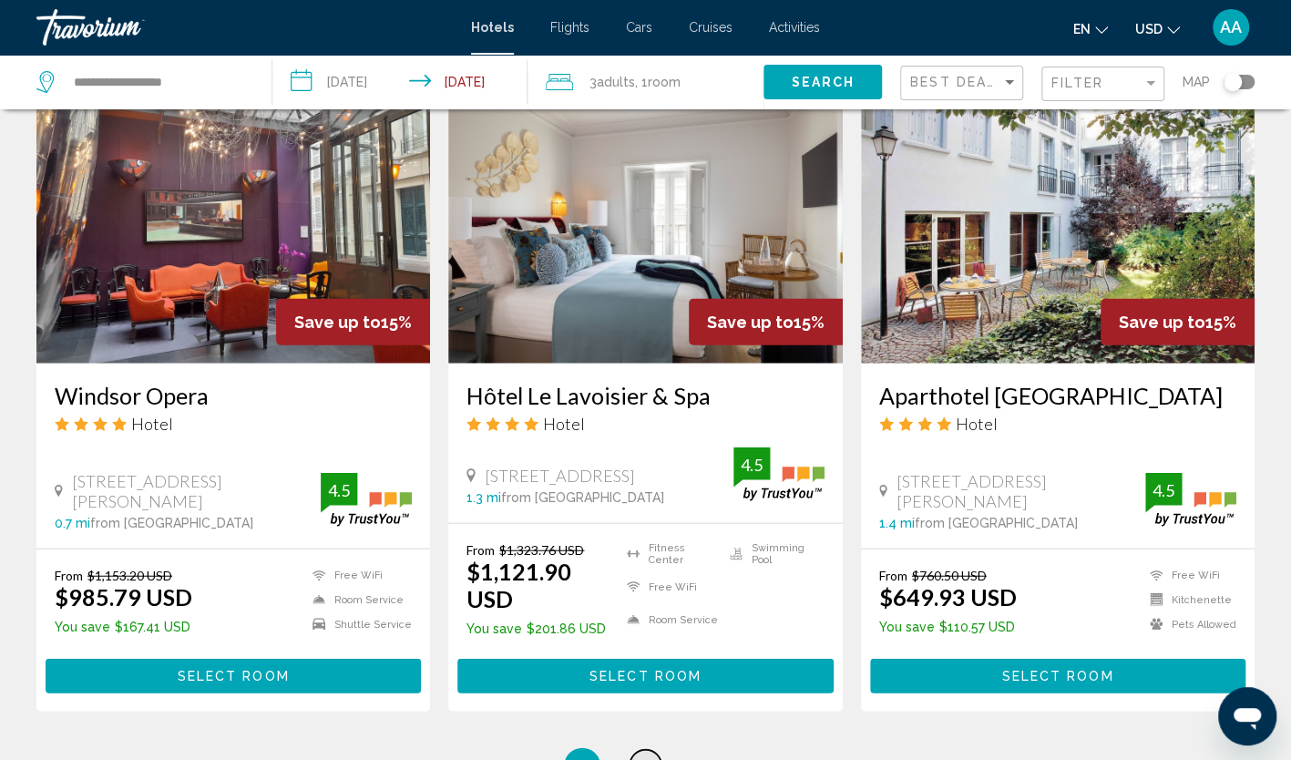
click at [645, 756] on span "4" at bounding box center [645, 766] width 9 height 20
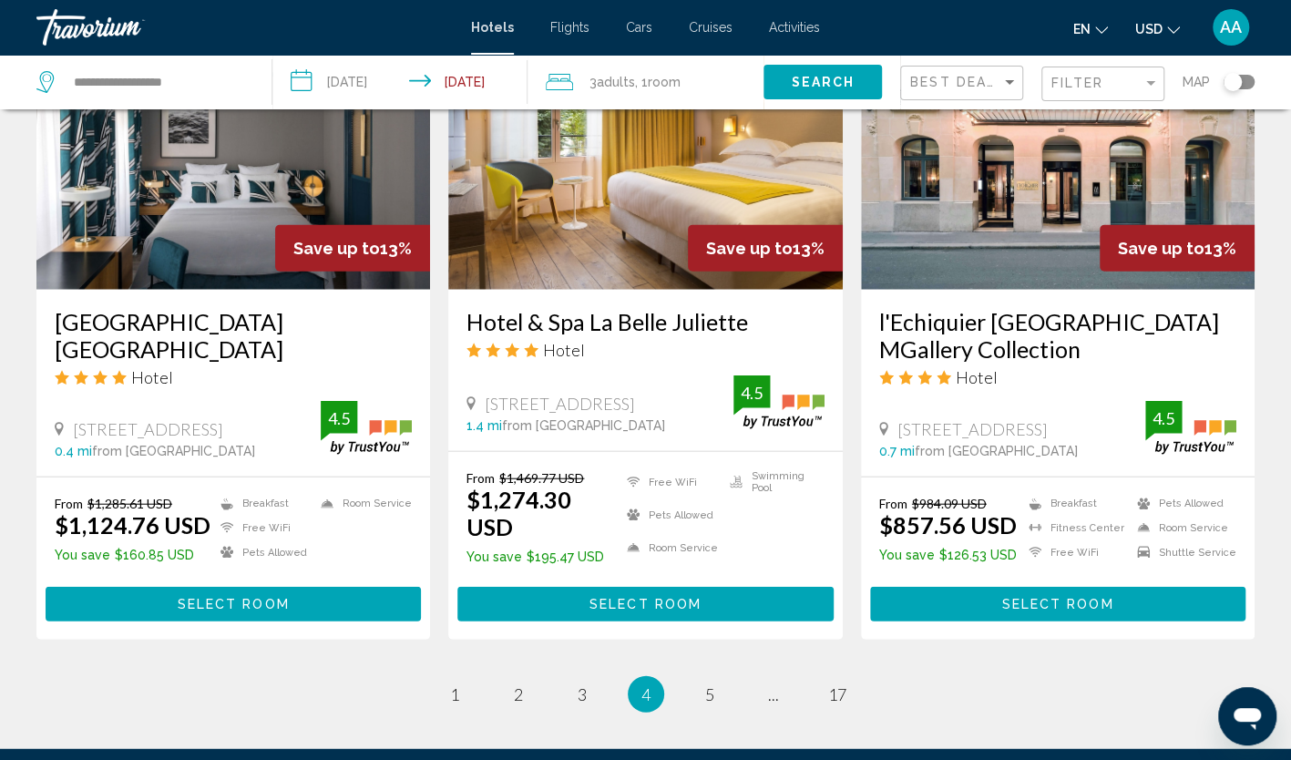
scroll to position [2368, 0]
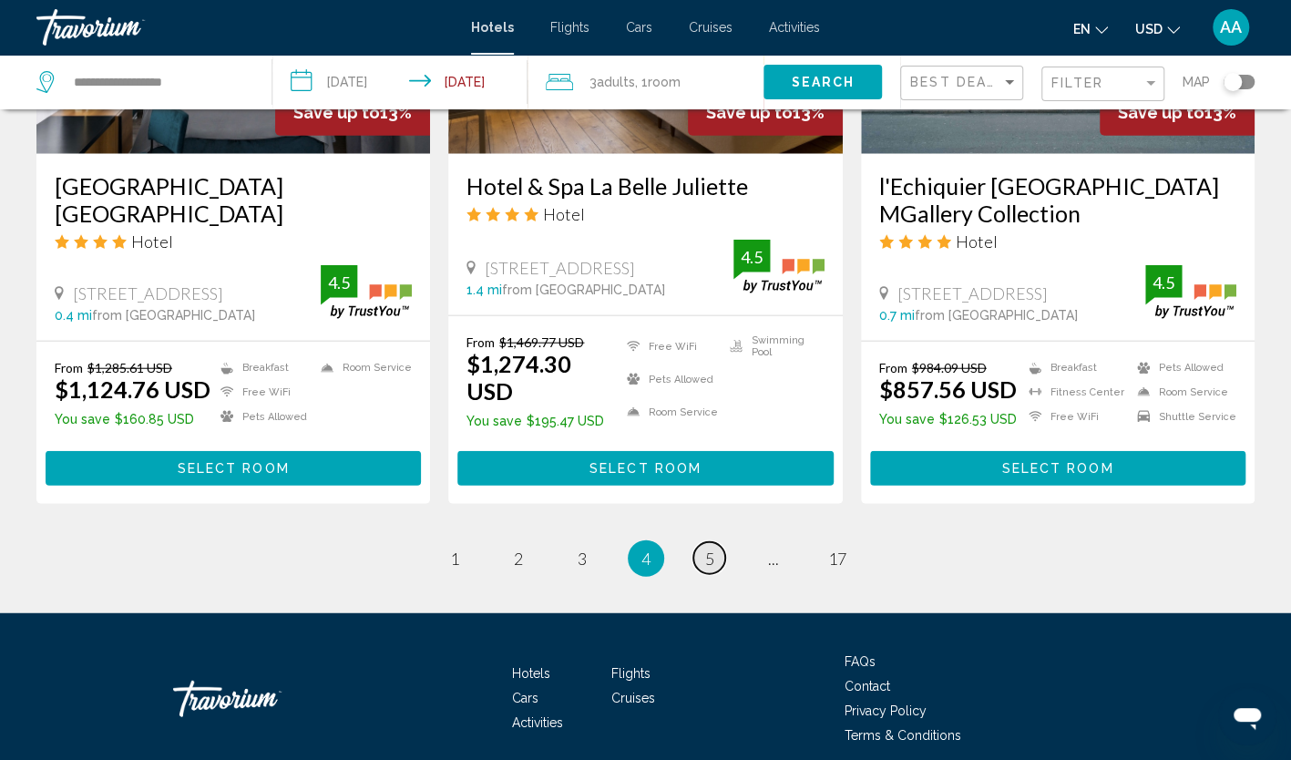
click at [711, 548] on span "5" at bounding box center [709, 558] width 9 height 20
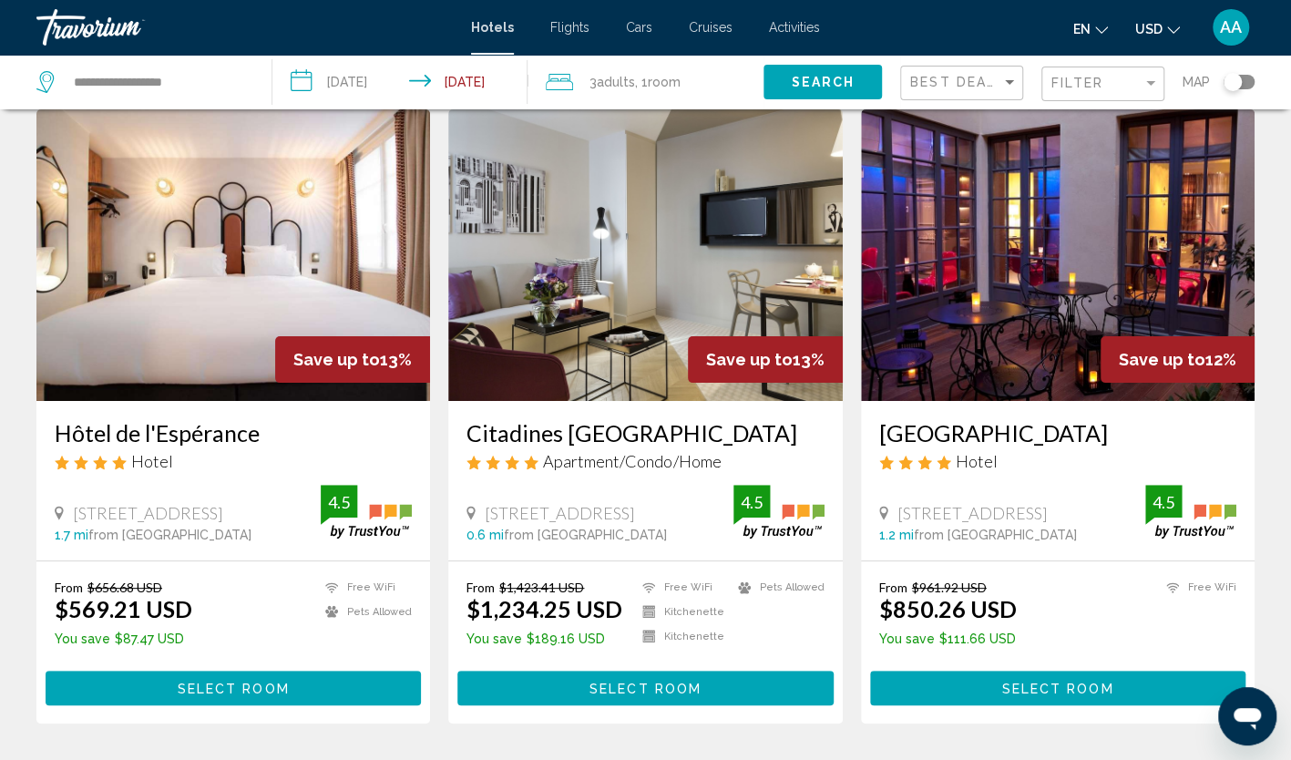
scroll to position [91, 0]
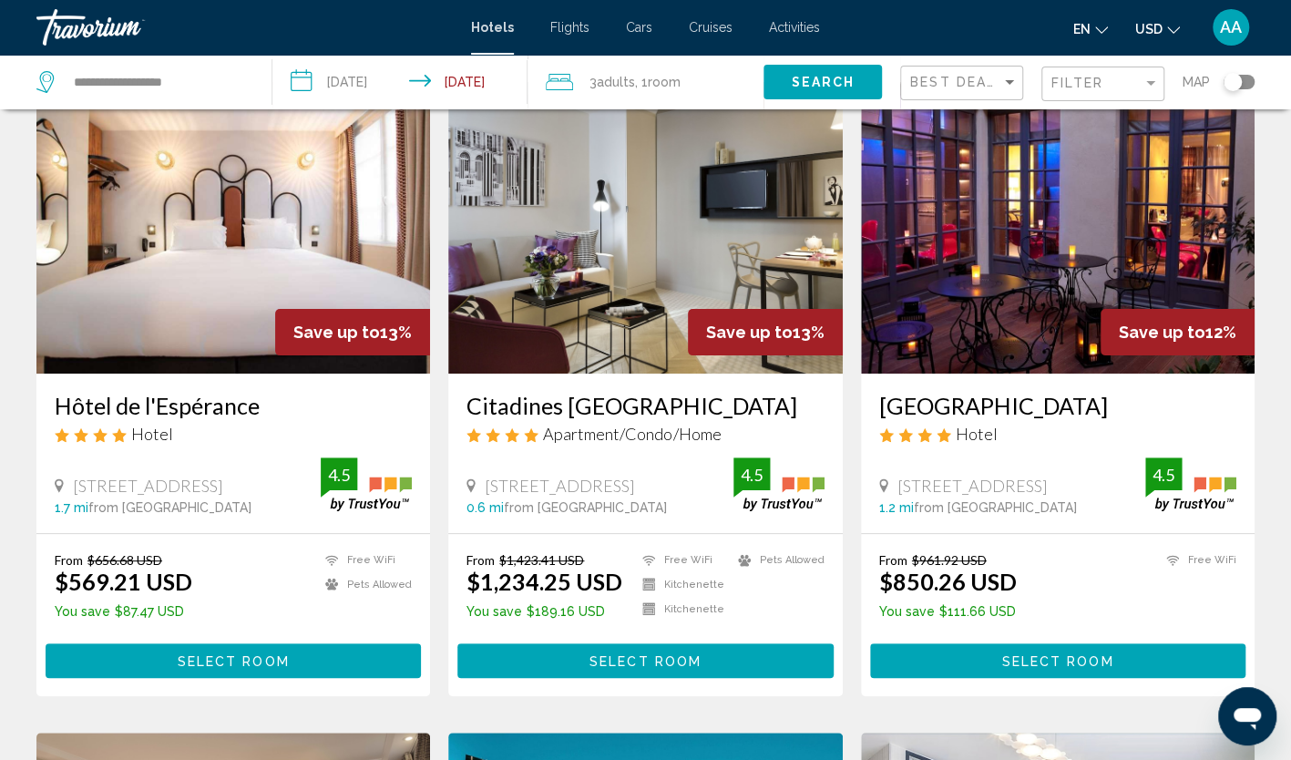
click at [376, 271] on img "Main content" at bounding box center [232, 227] width 393 height 291
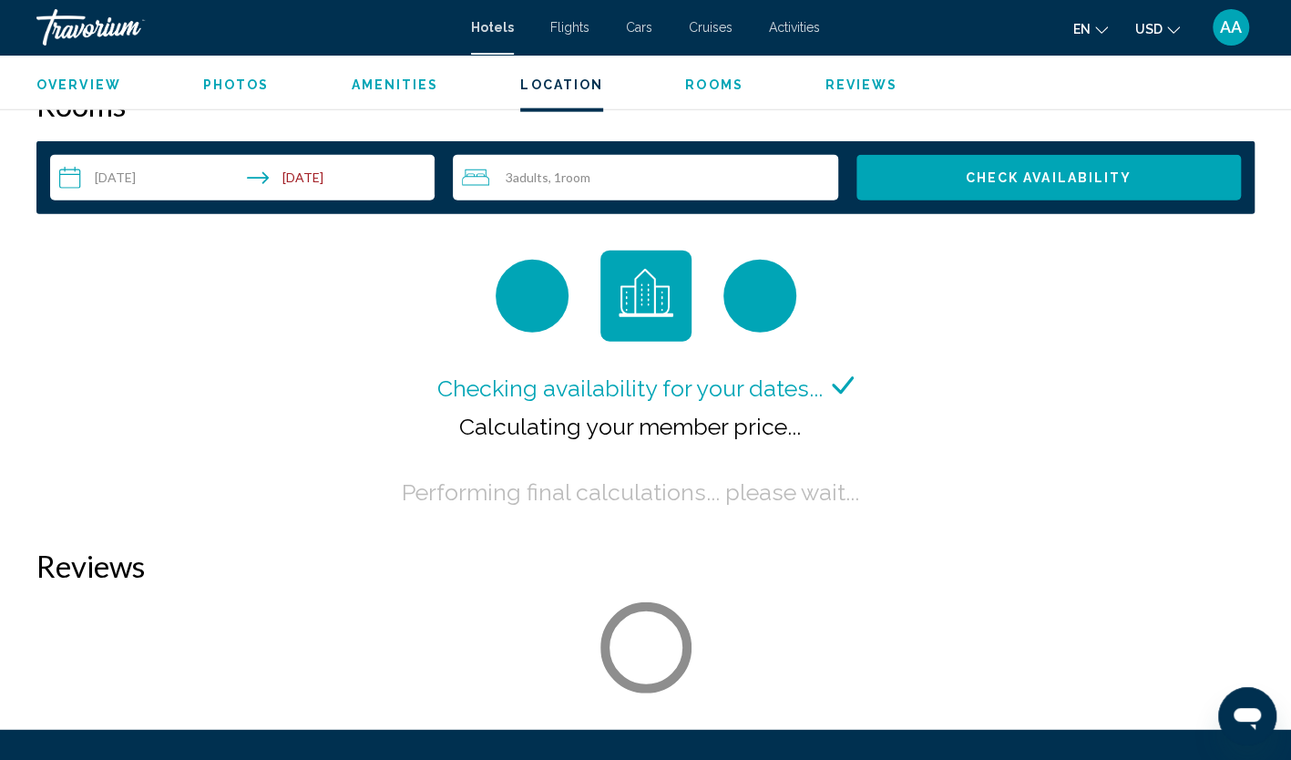
scroll to position [2459, 0]
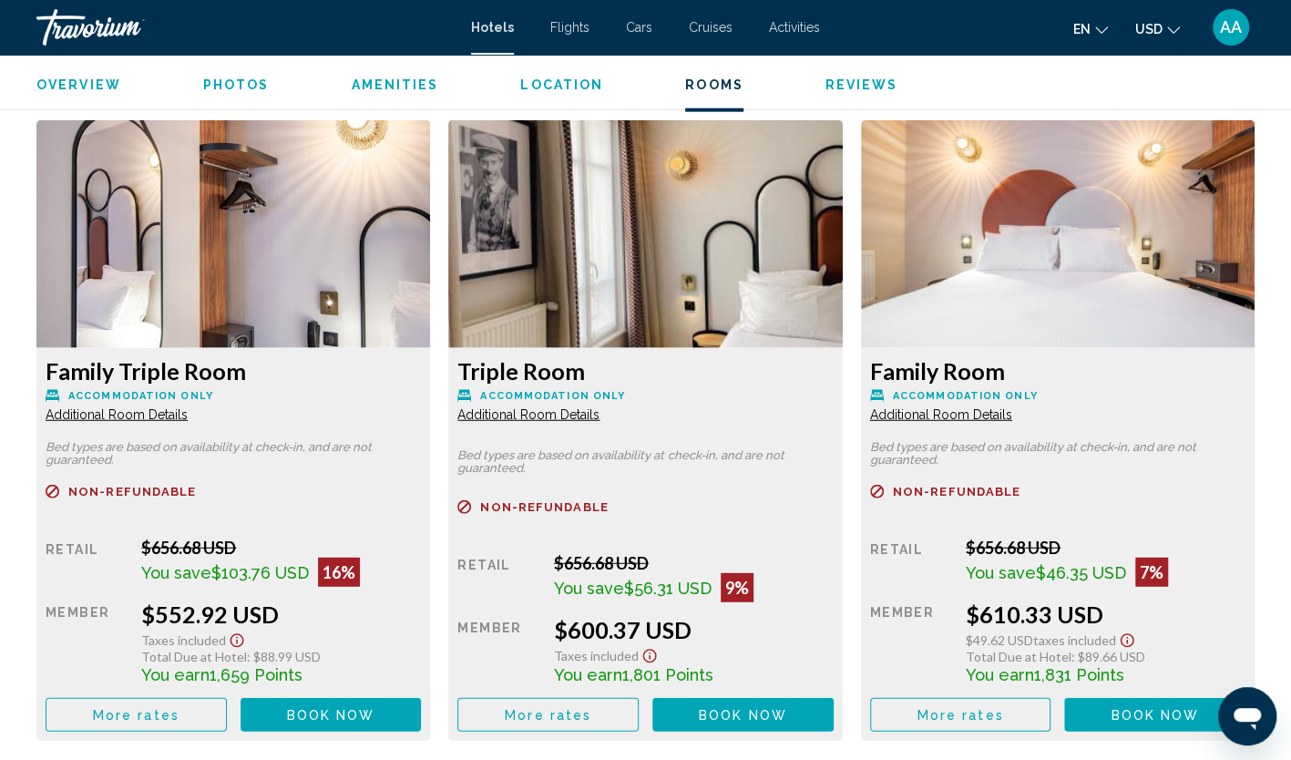
click at [164, 412] on span "Additional Room Details" at bounding box center [117, 414] width 142 height 15
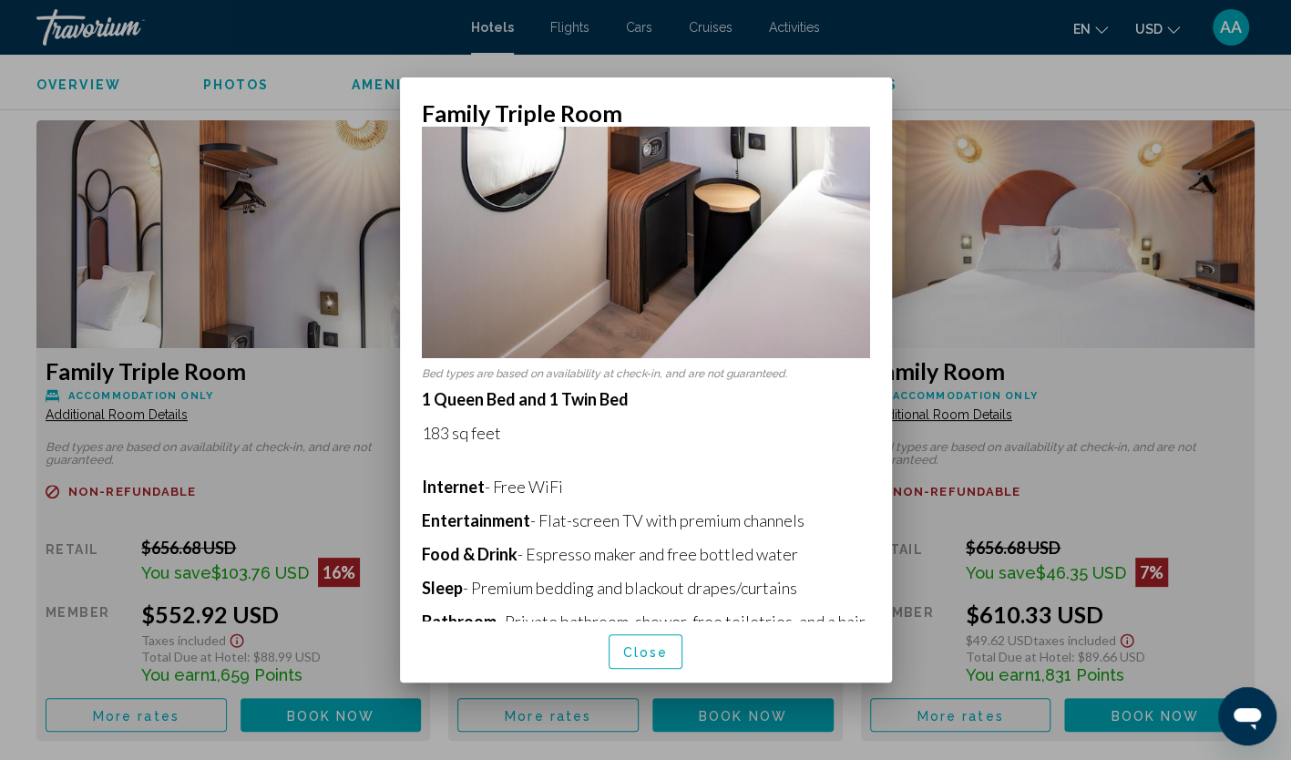
scroll to position [546, 0]
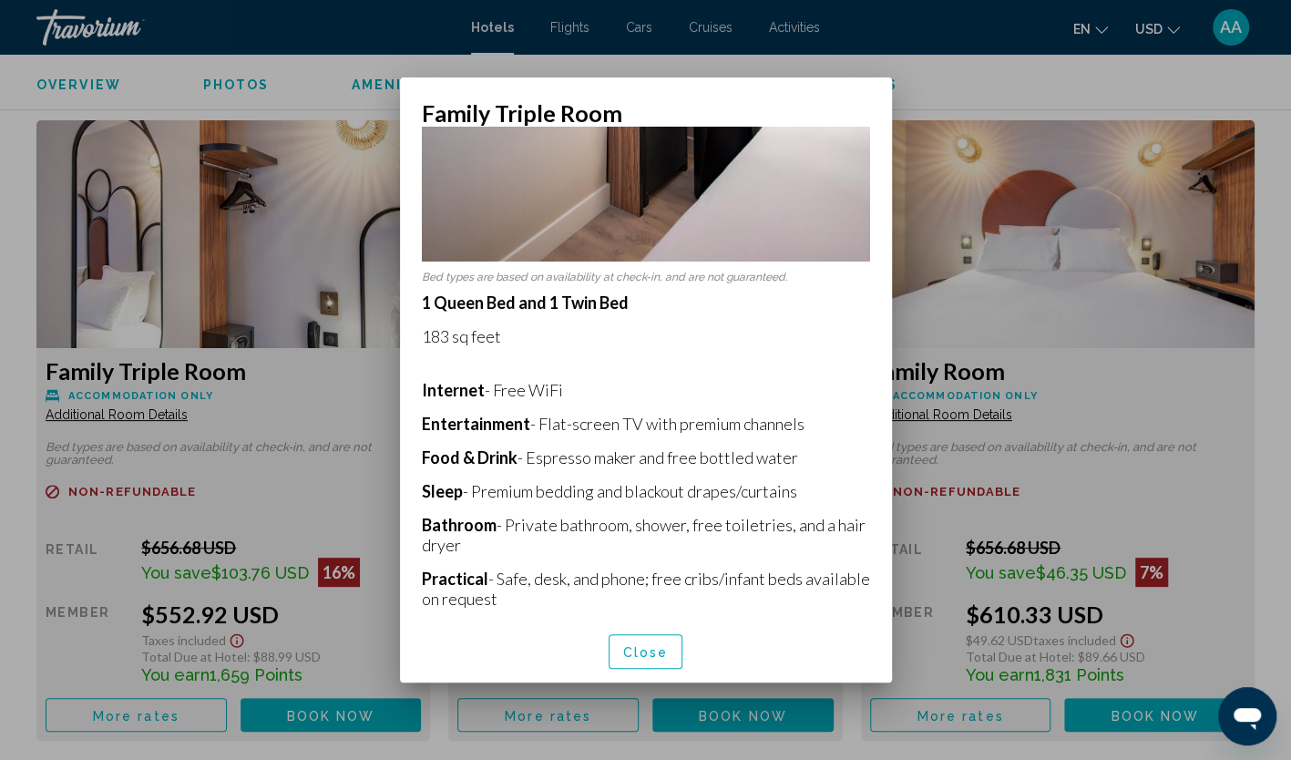
click at [656, 652] on span "Close" at bounding box center [646, 652] width 46 height 15
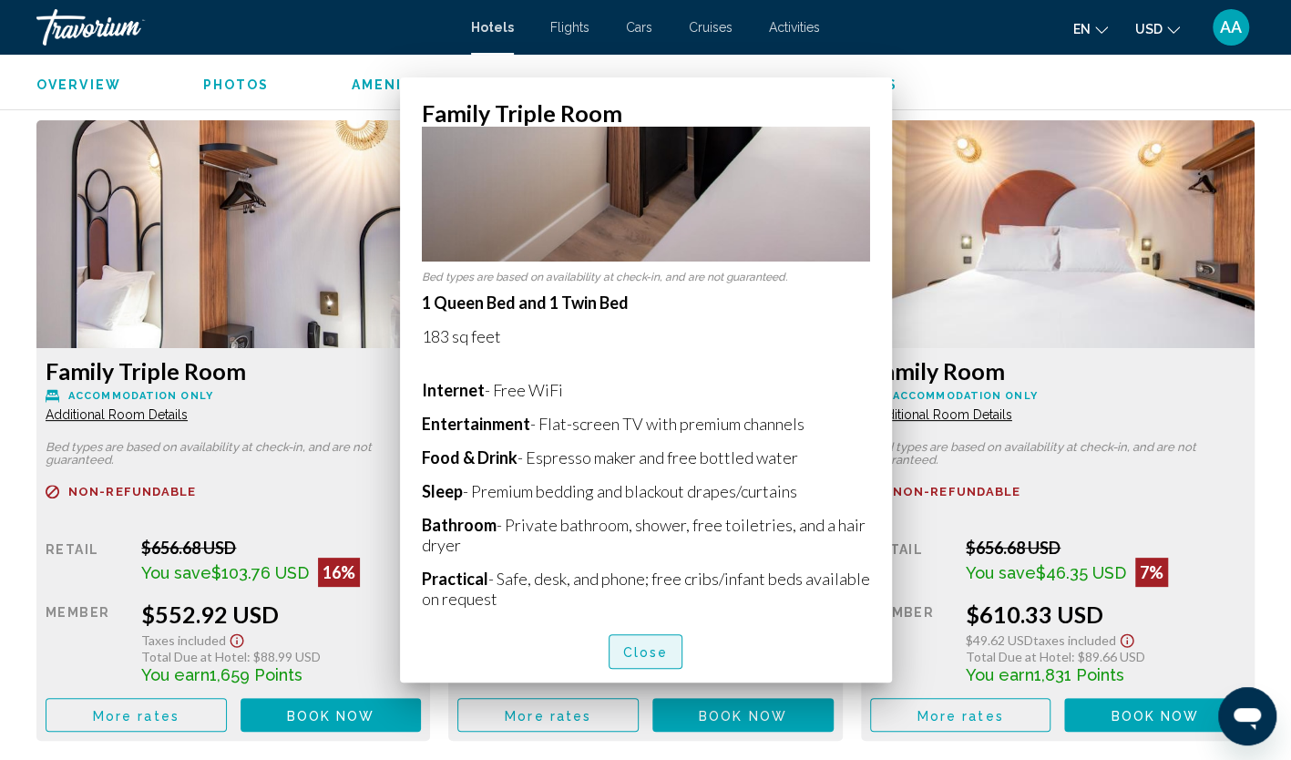
scroll to position [2459, 0]
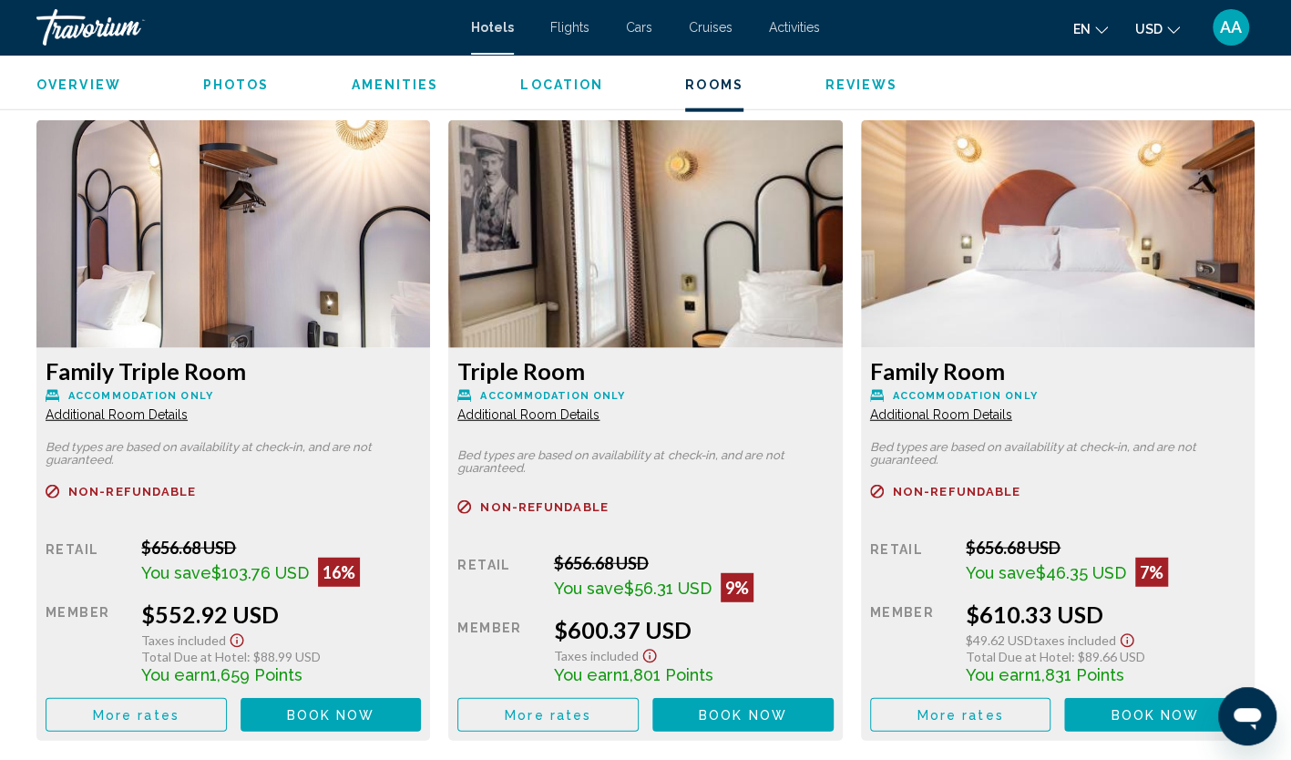
click at [188, 415] on span "Additional Room Details" at bounding box center [117, 414] width 142 height 15
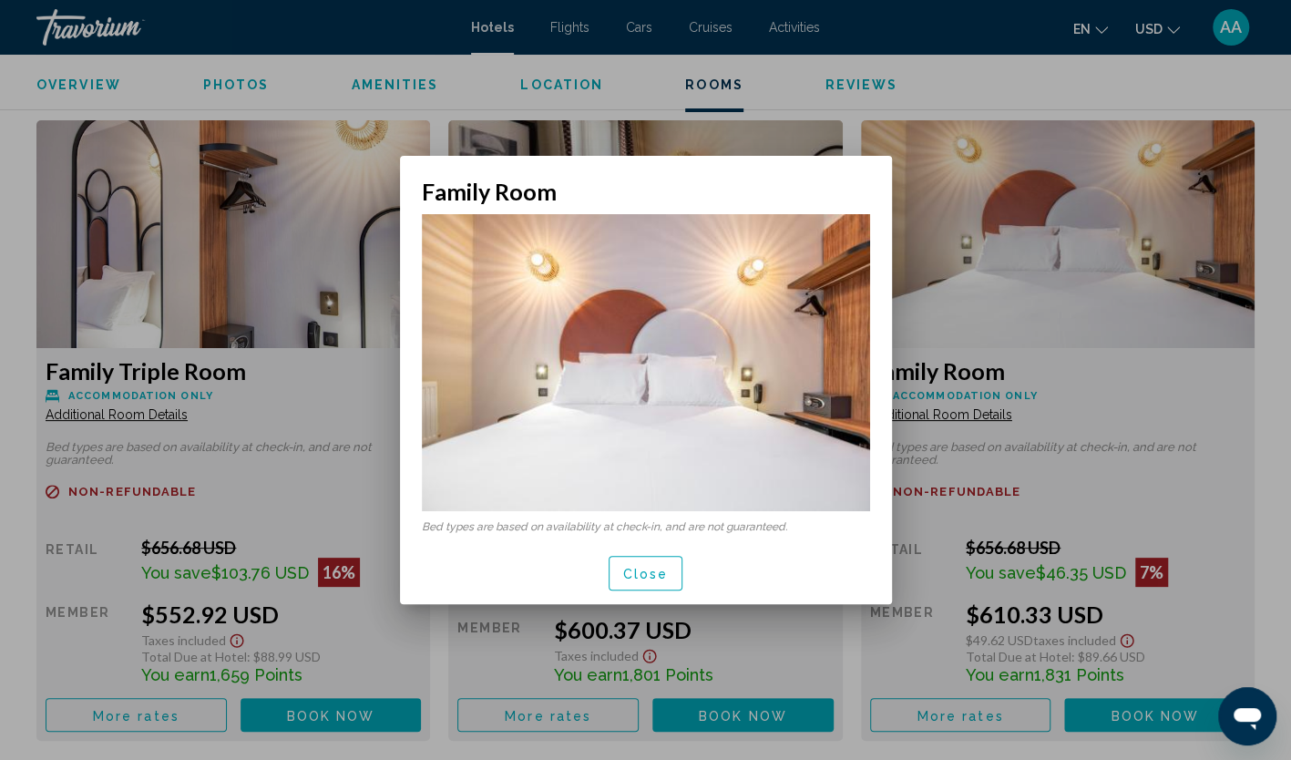
click at [648, 575] on span "Close" at bounding box center [646, 574] width 46 height 15
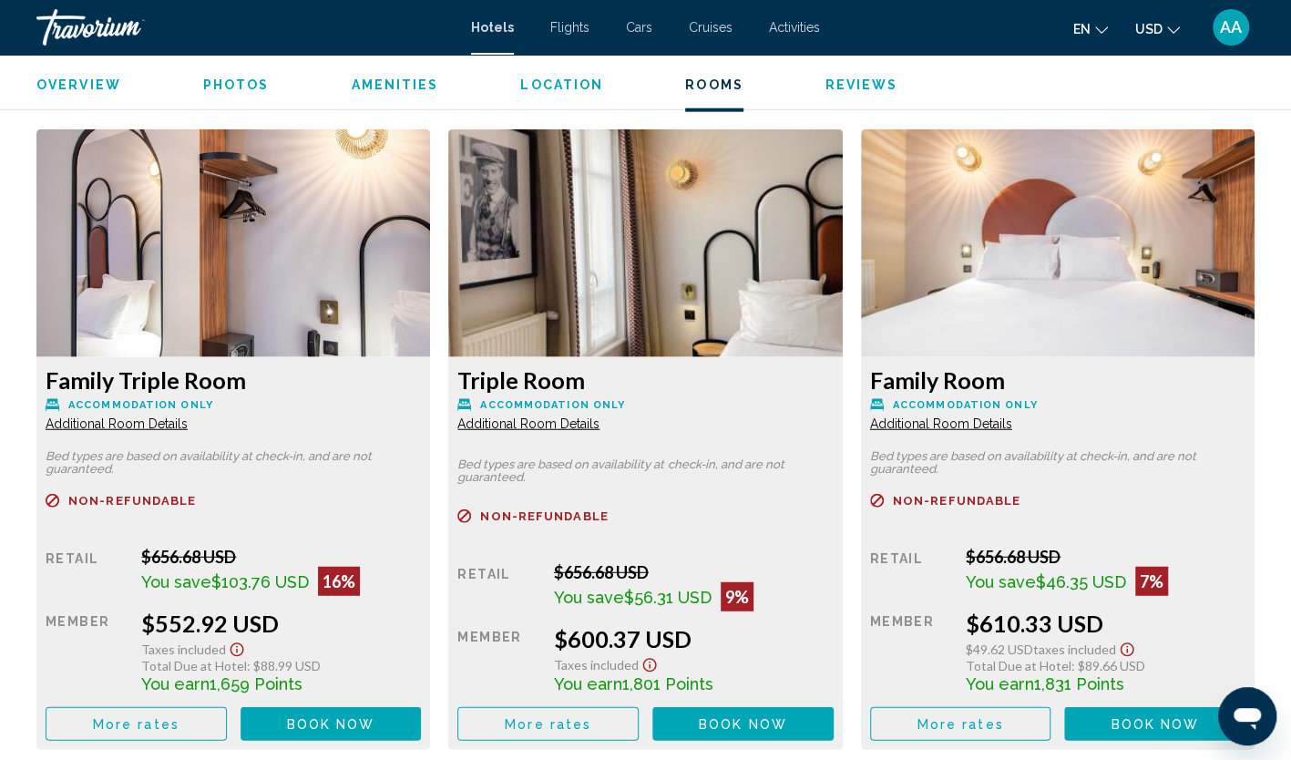
scroll to position [2459, 0]
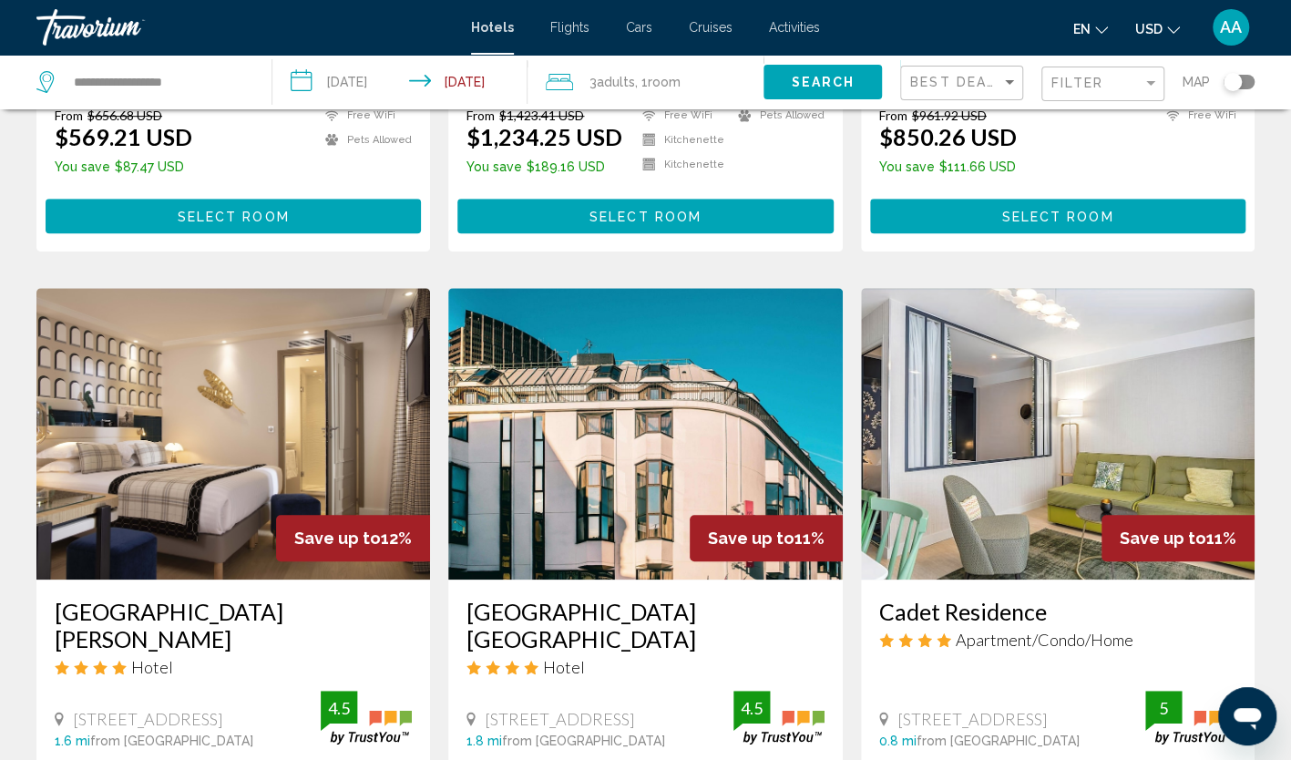
scroll to position [546, 0]
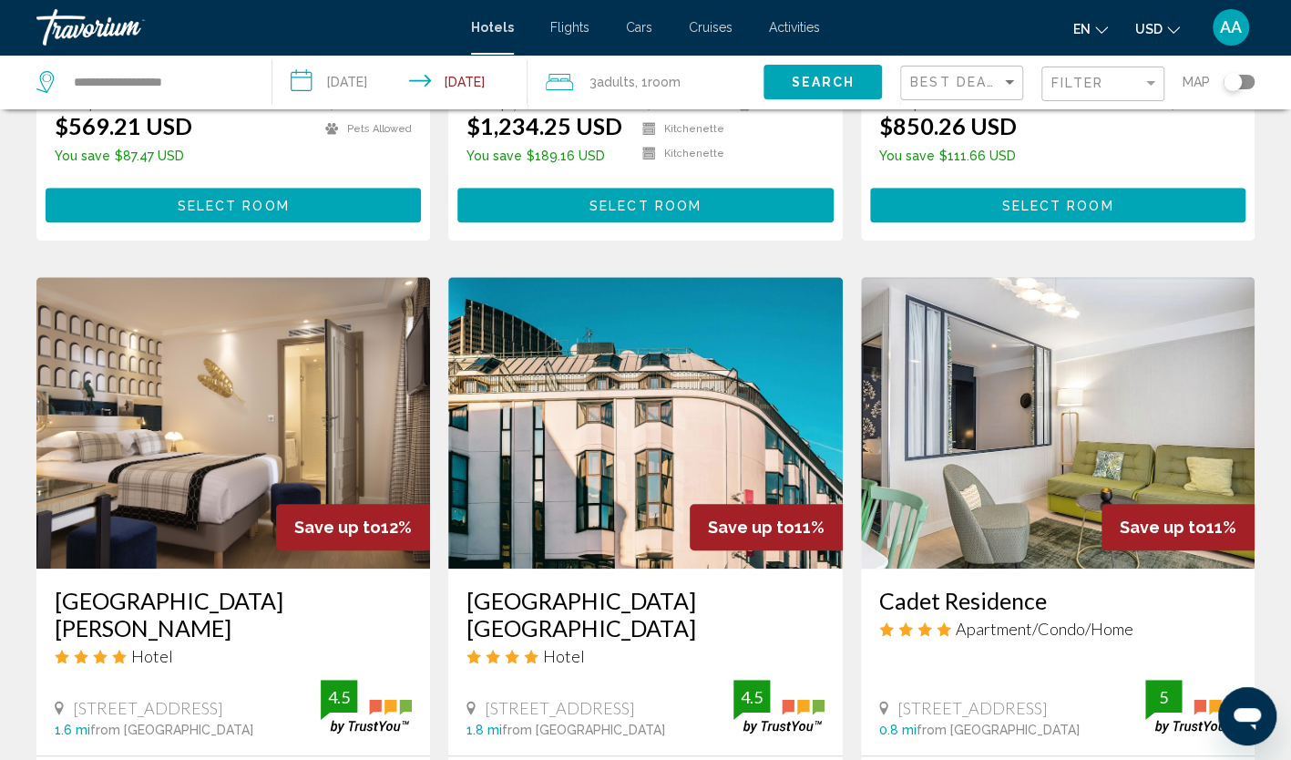
click at [221, 386] on img "Main content" at bounding box center [232, 422] width 393 height 291
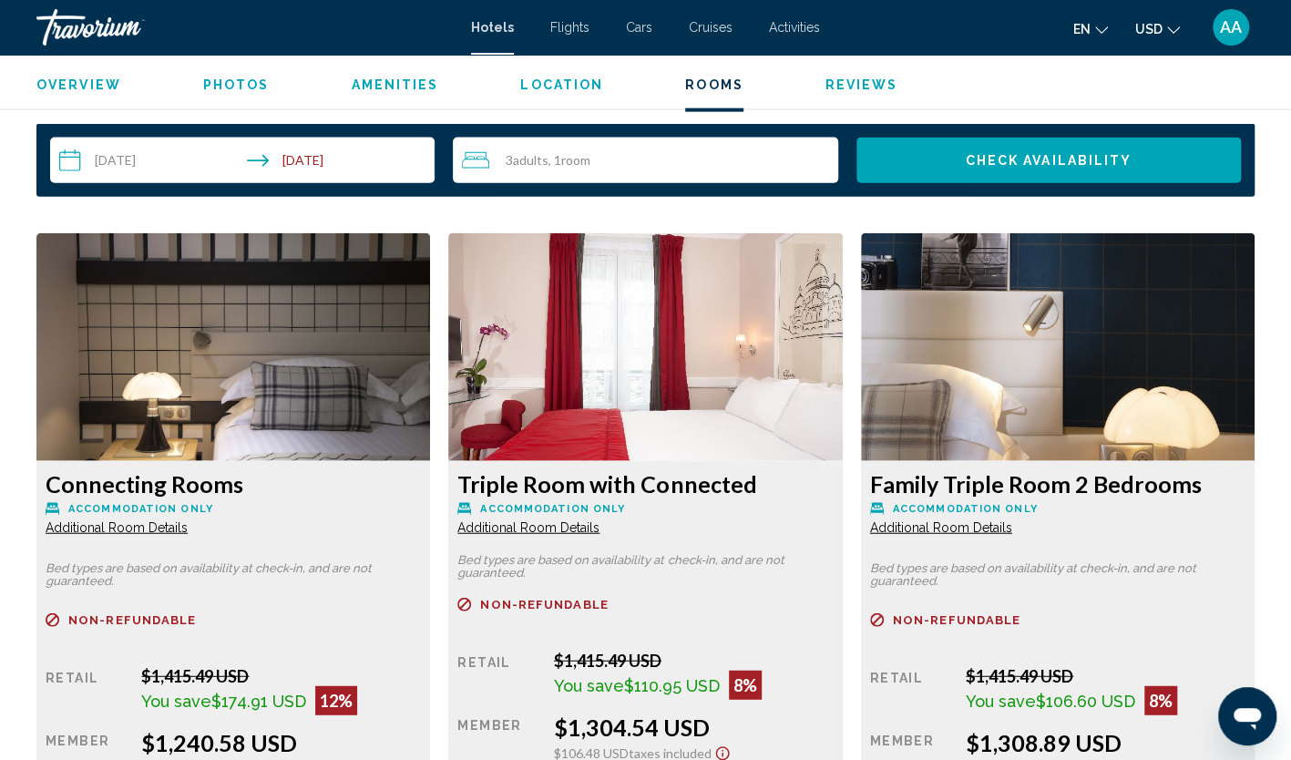
scroll to position [2368, 0]
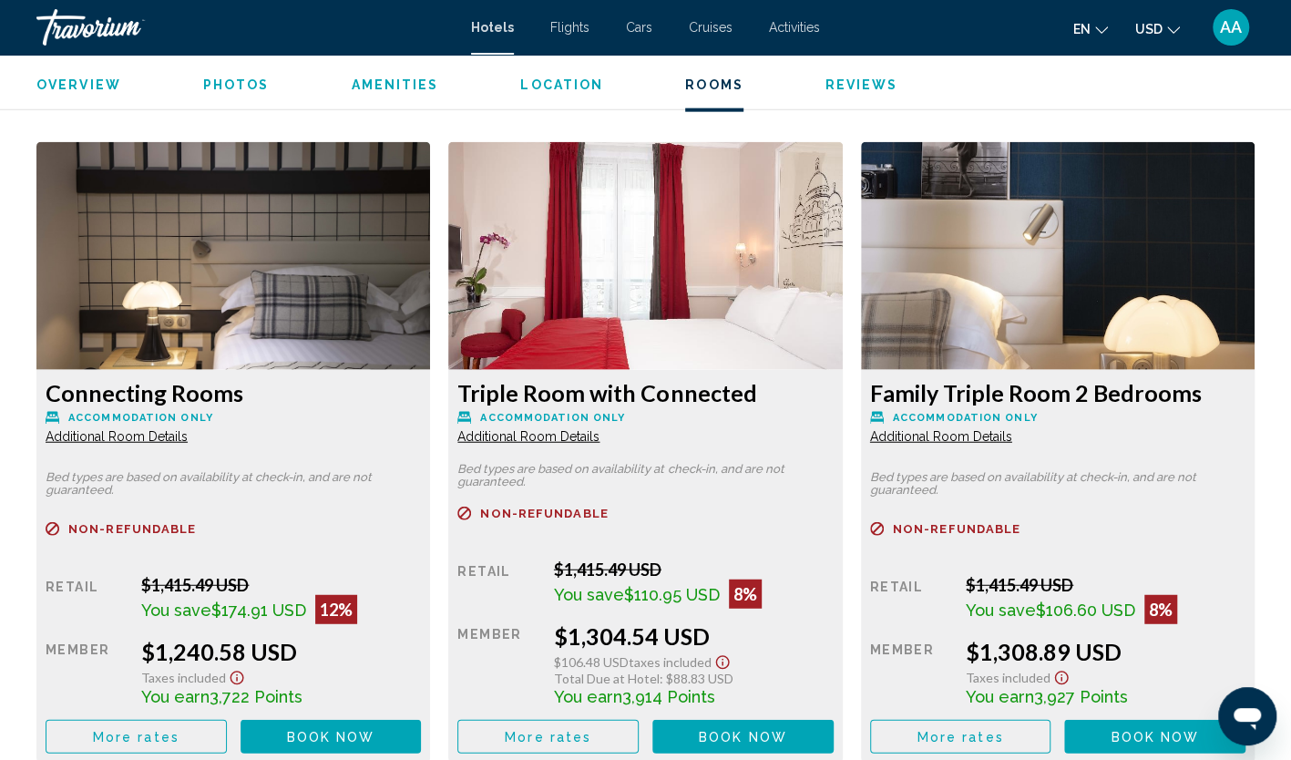
click at [188, 431] on span "Additional Room Details" at bounding box center [117, 436] width 142 height 15
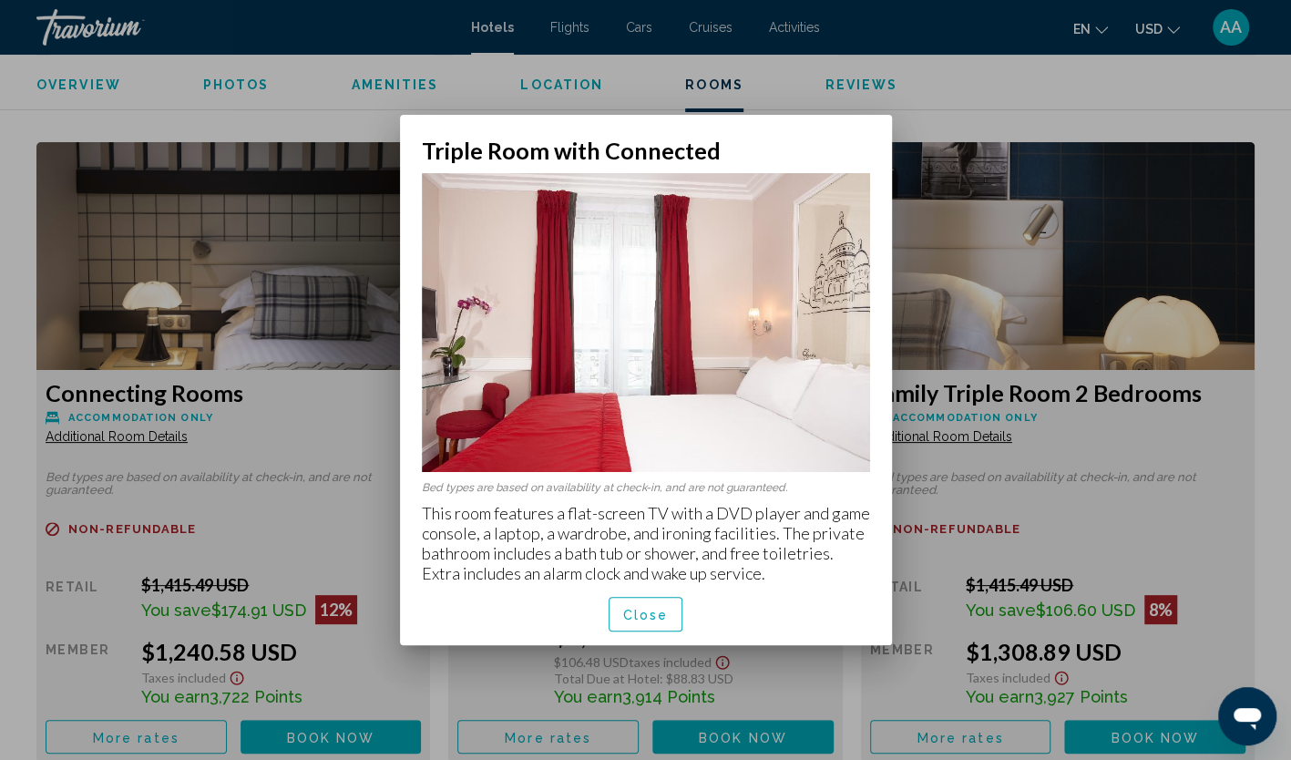
scroll to position [0, 0]
click at [625, 616] on span "Close" at bounding box center [646, 614] width 46 height 15
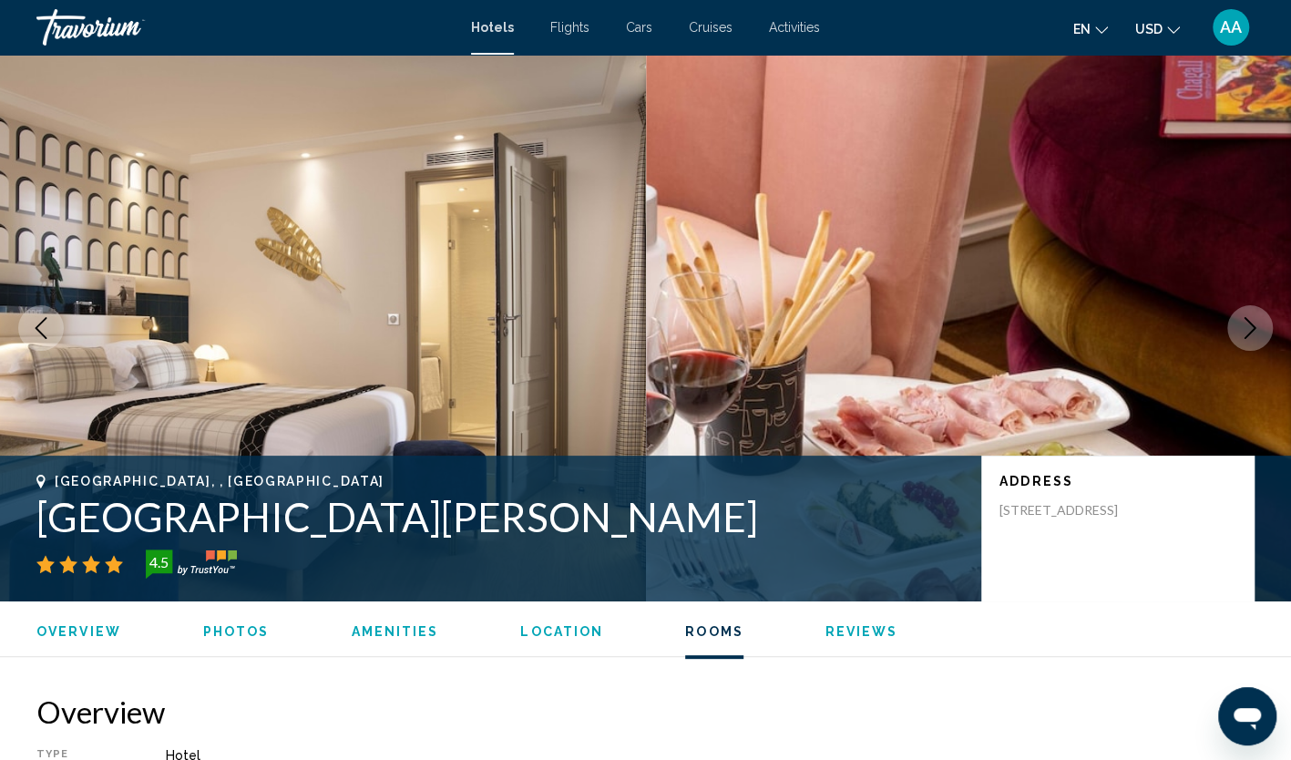
scroll to position [2368, 0]
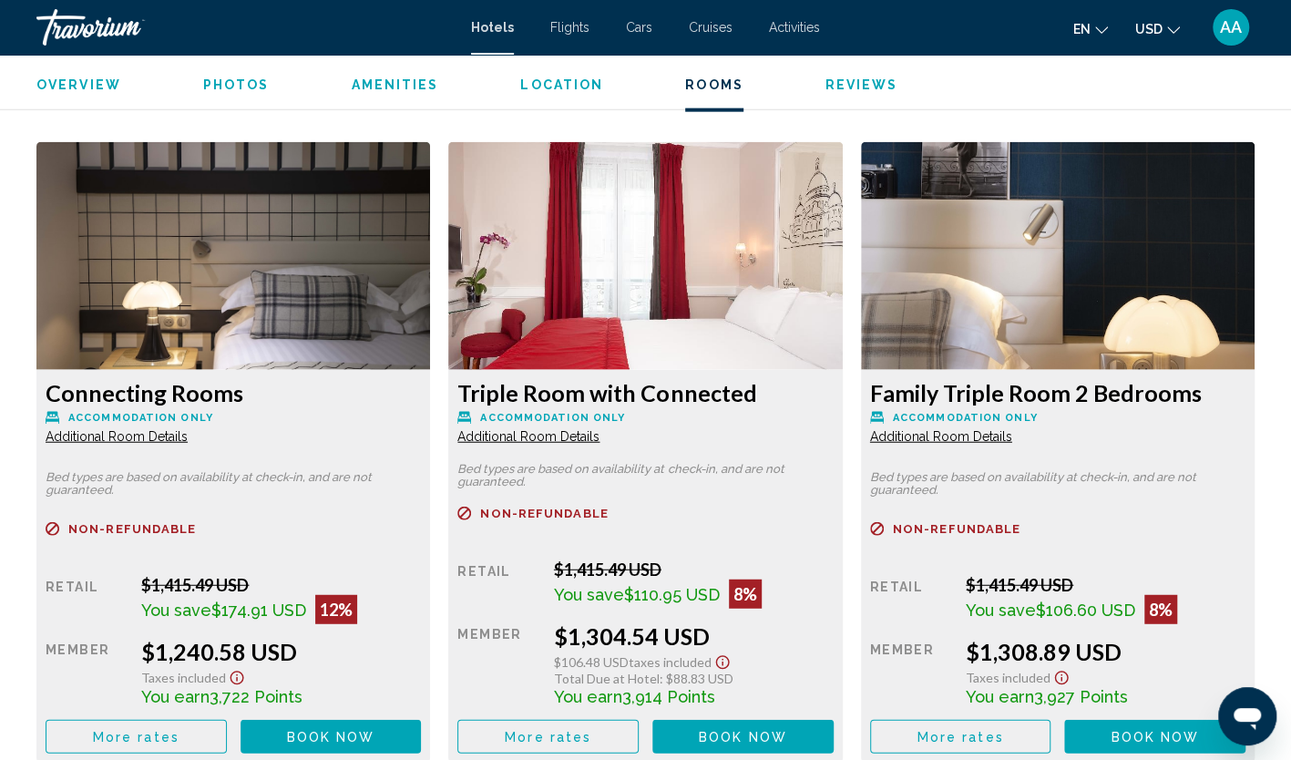
click at [188, 441] on span "Additional Room Details" at bounding box center [117, 436] width 142 height 15
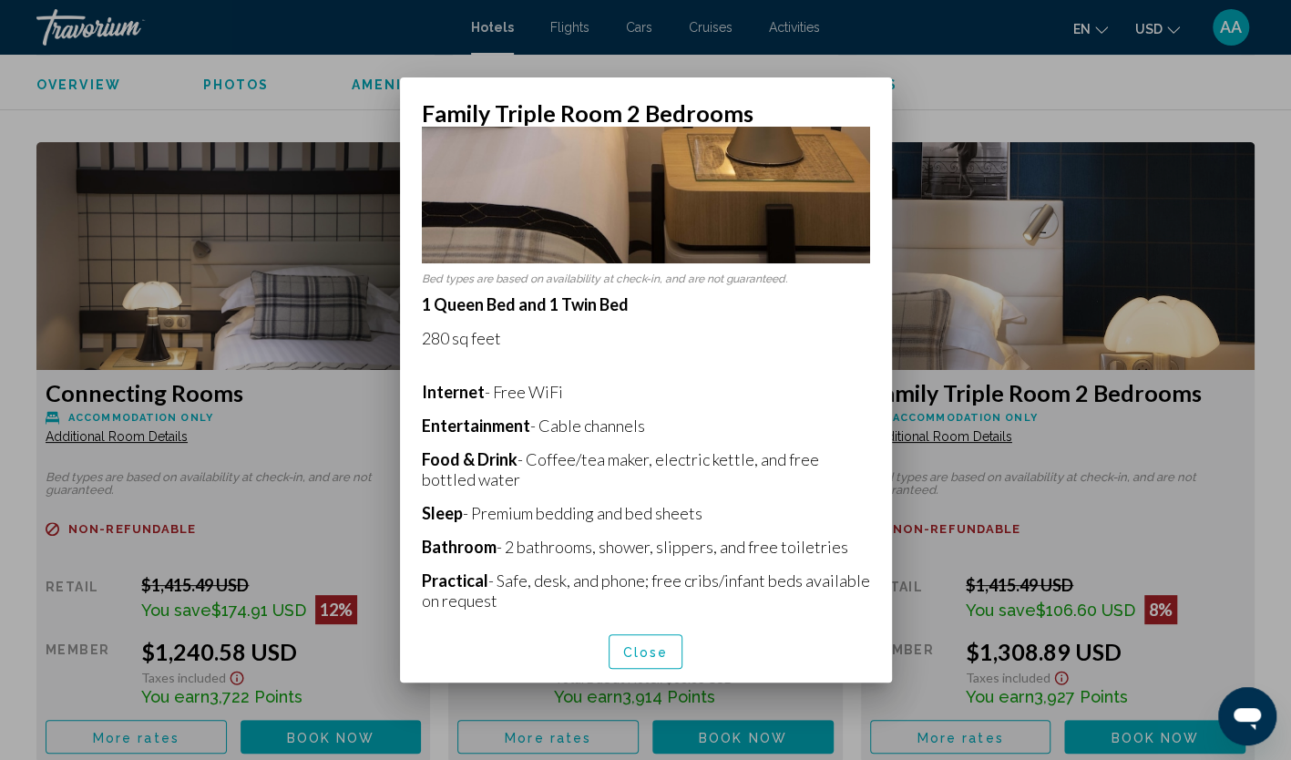
scroll to position [546, 0]
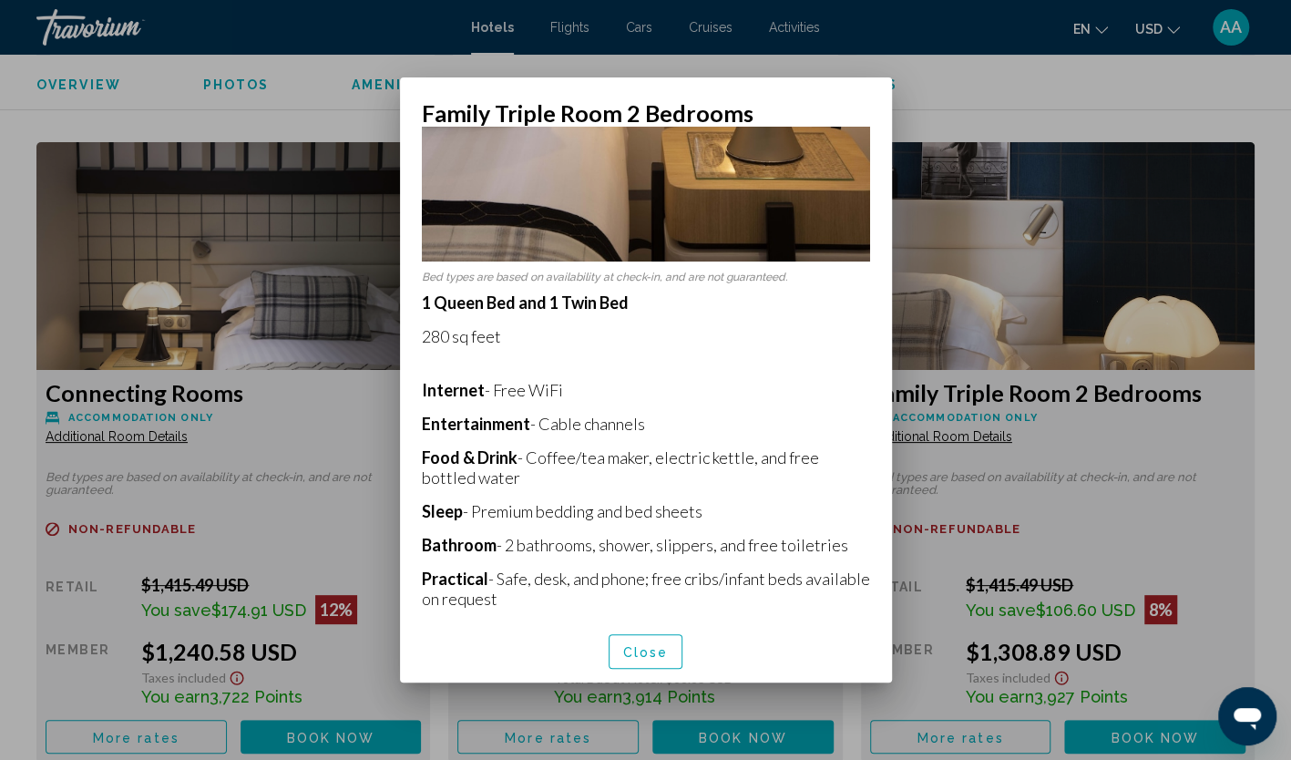
click at [648, 647] on span "Close" at bounding box center [646, 652] width 46 height 15
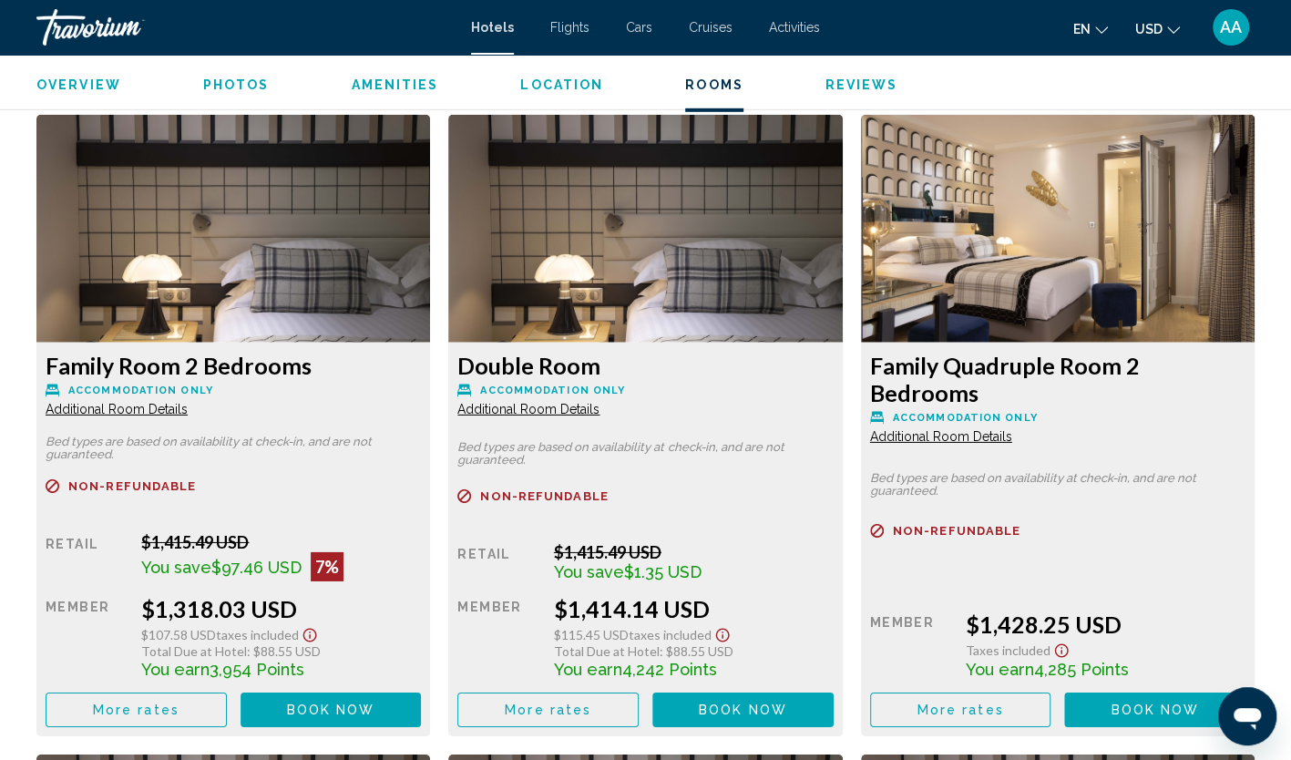
scroll to position [3097, 0]
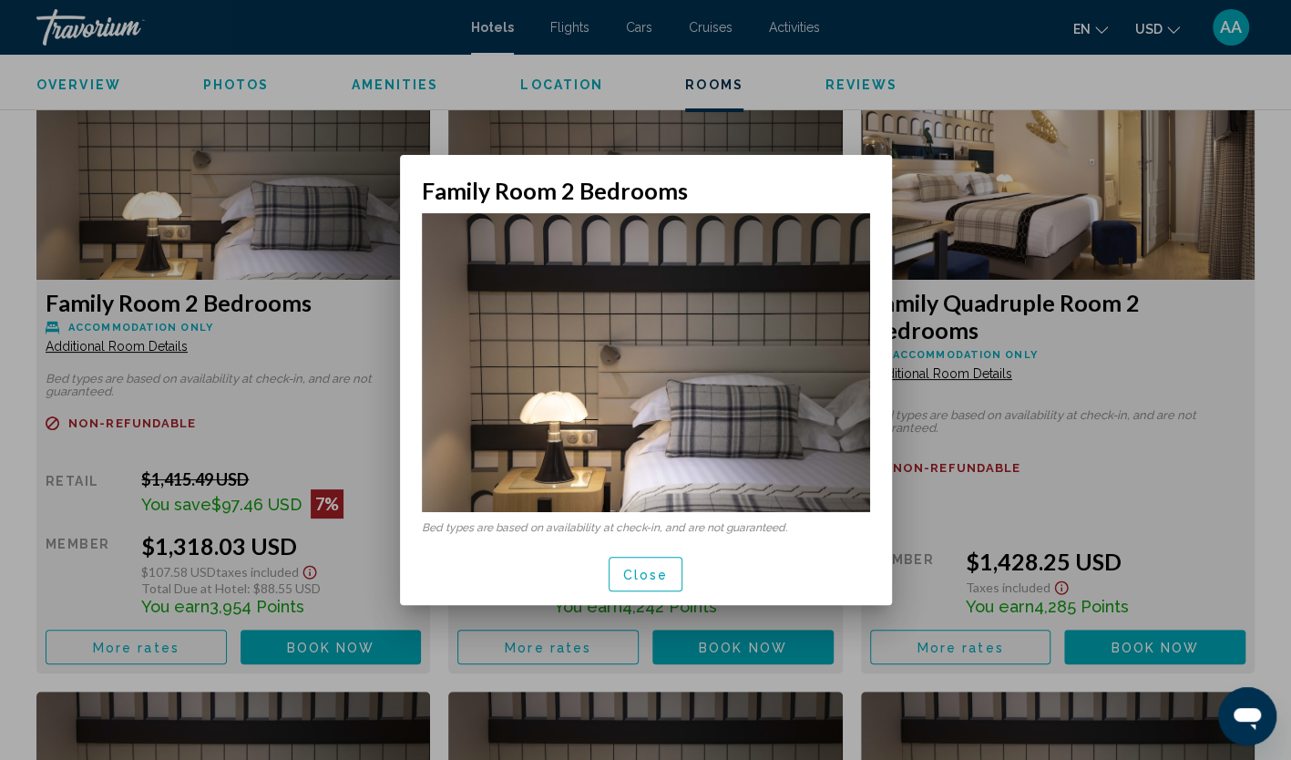
click at [639, 587] on button "Close" at bounding box center [645, 573] width 75 height 34
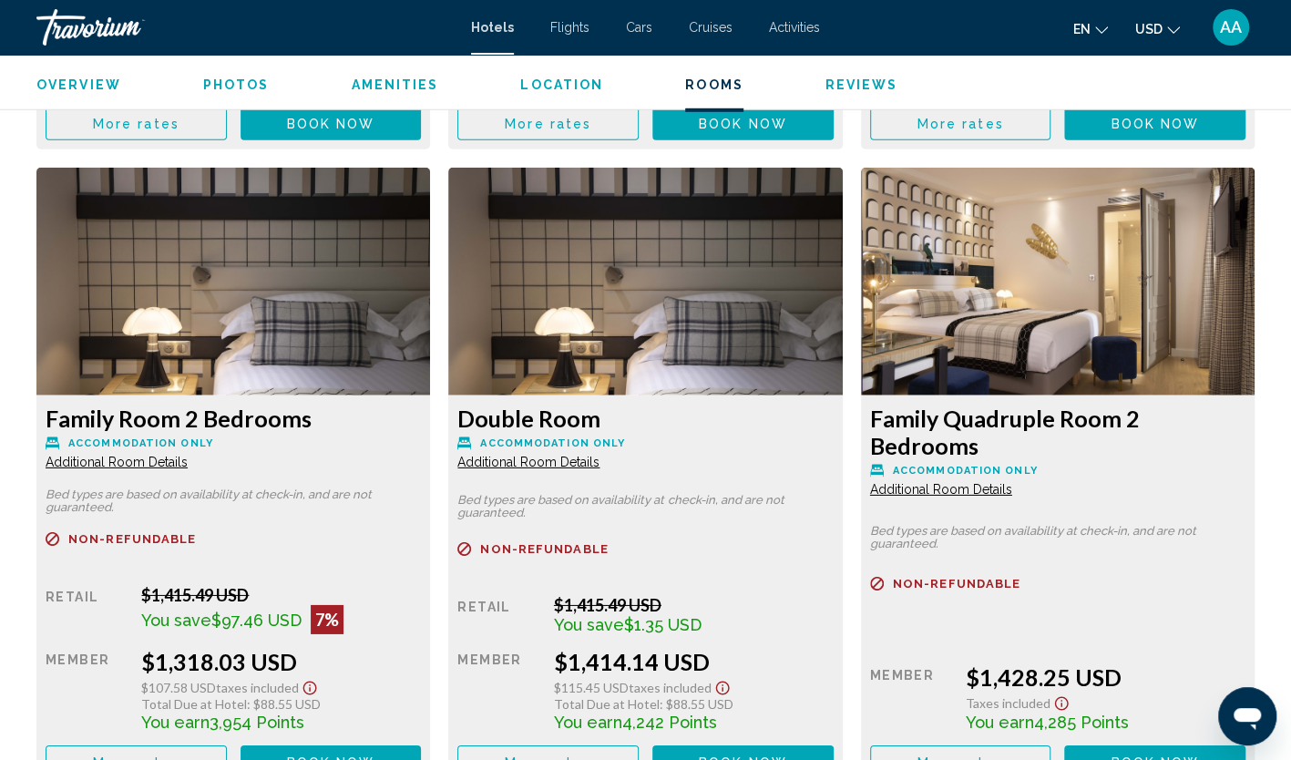
scroll to position [3006, 0]
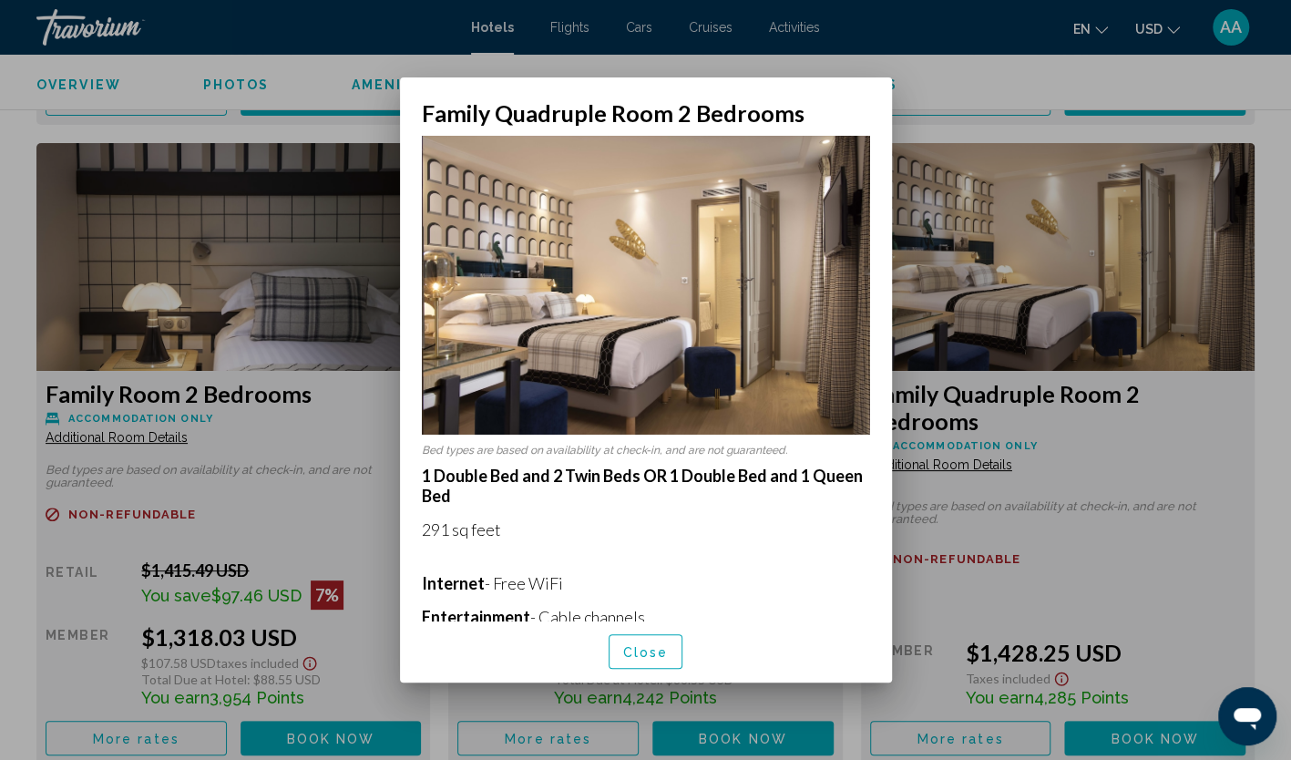
scroll to position [0, 0]
click at [654, 648] on span "Close" at bounding box center [646, 652] width 46 height 15
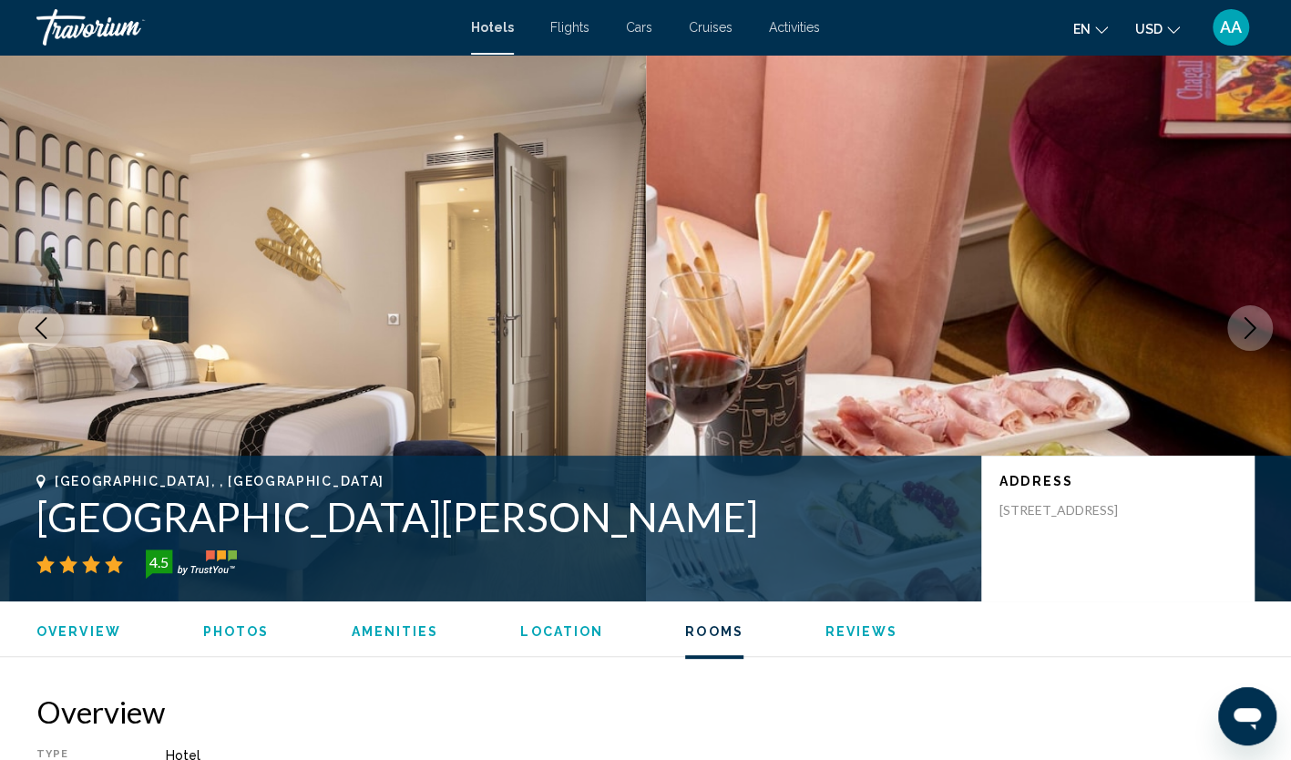
scroll to position [3006, 0]
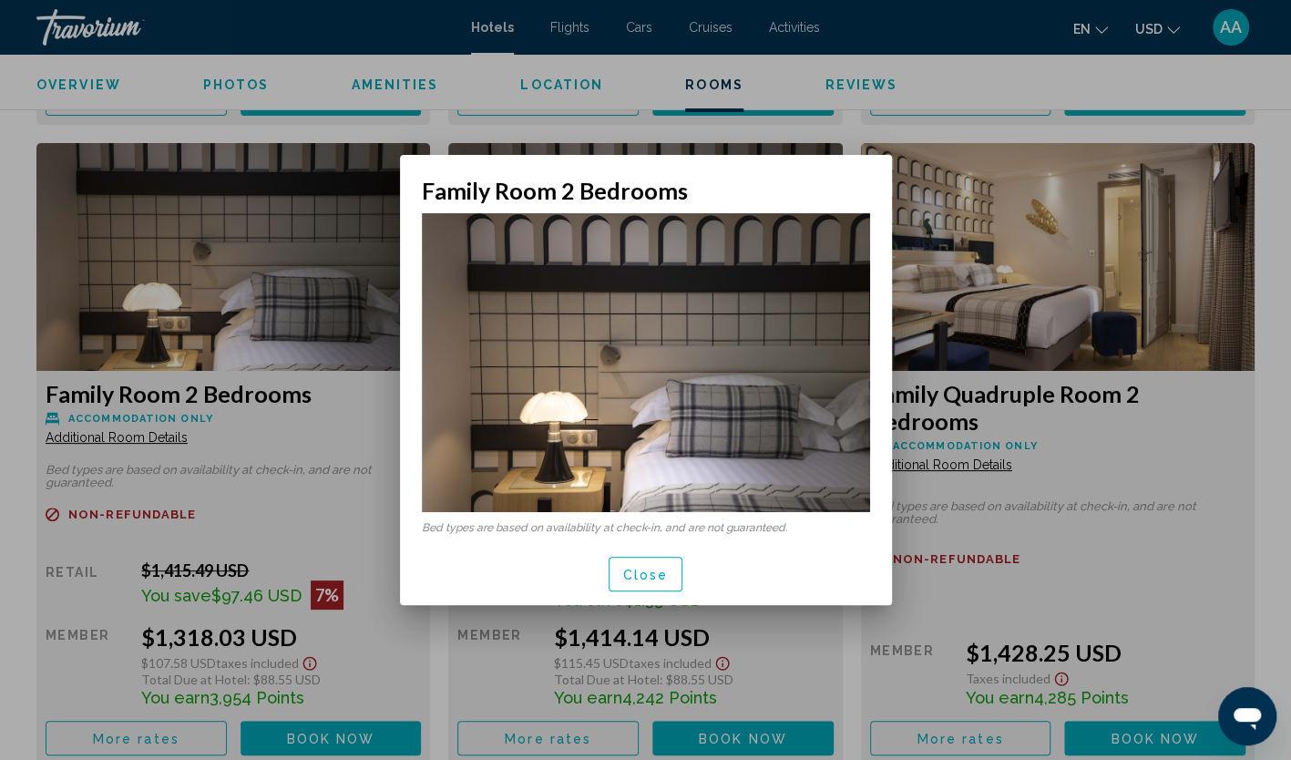
scroll to position [0, 0]
click at [638, 567] on span "Close" at bounding box center [646, 574] width 46 height 15
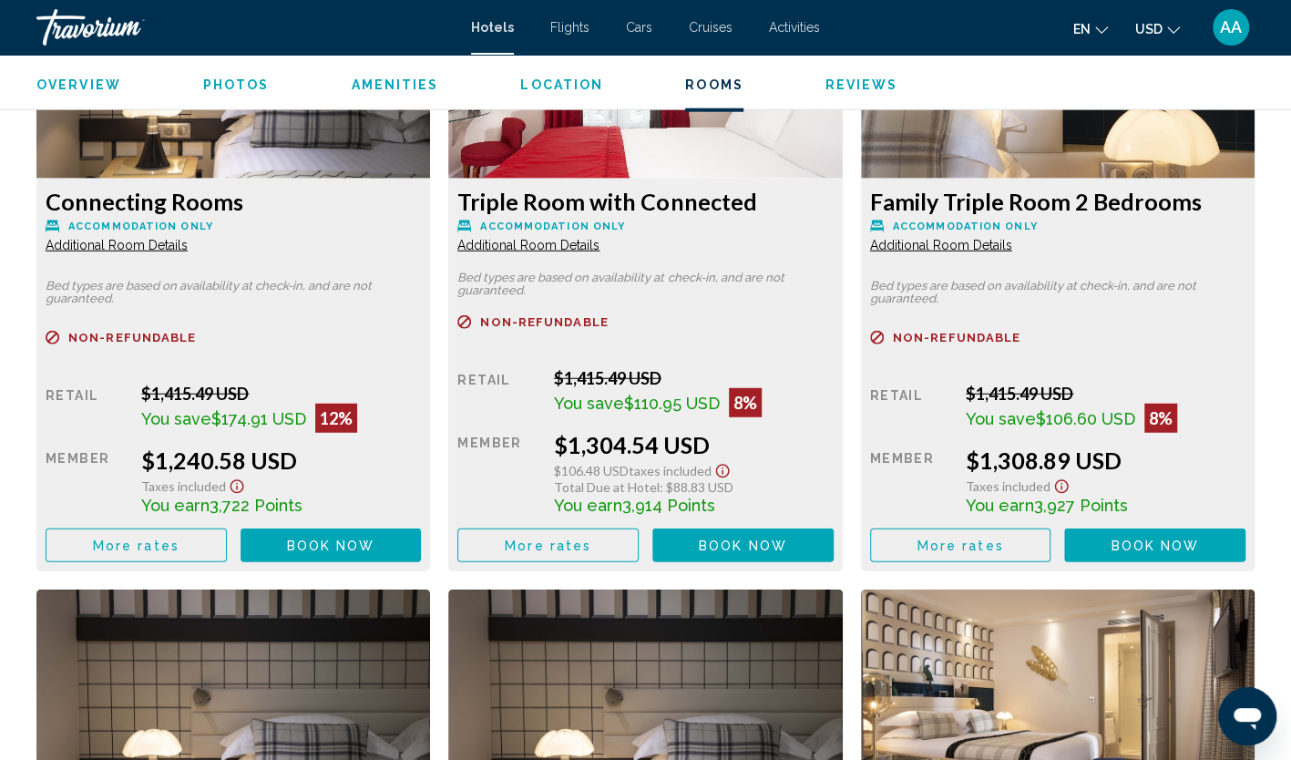
scroll to position [2550, 0]
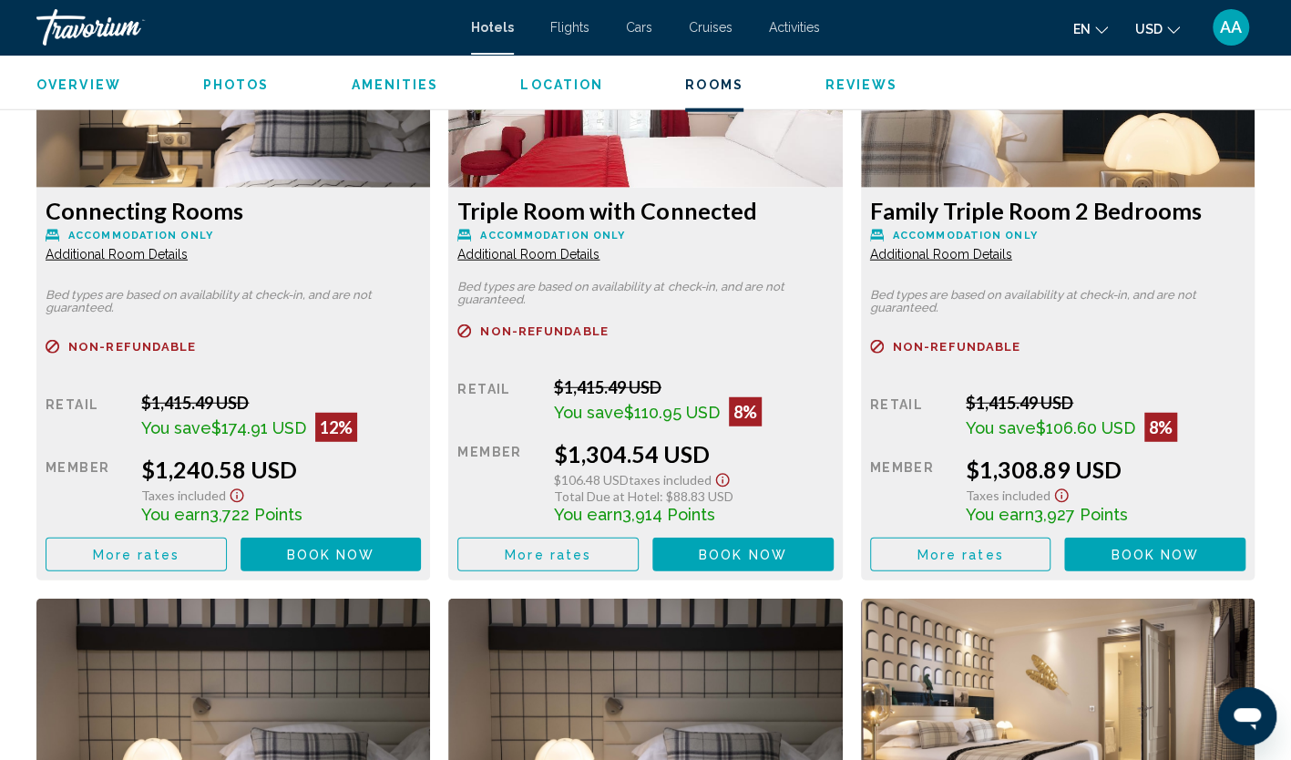
click at [188, 248] on span "Additional Room Details" at bounding box center [117, 254] width 142 height 15
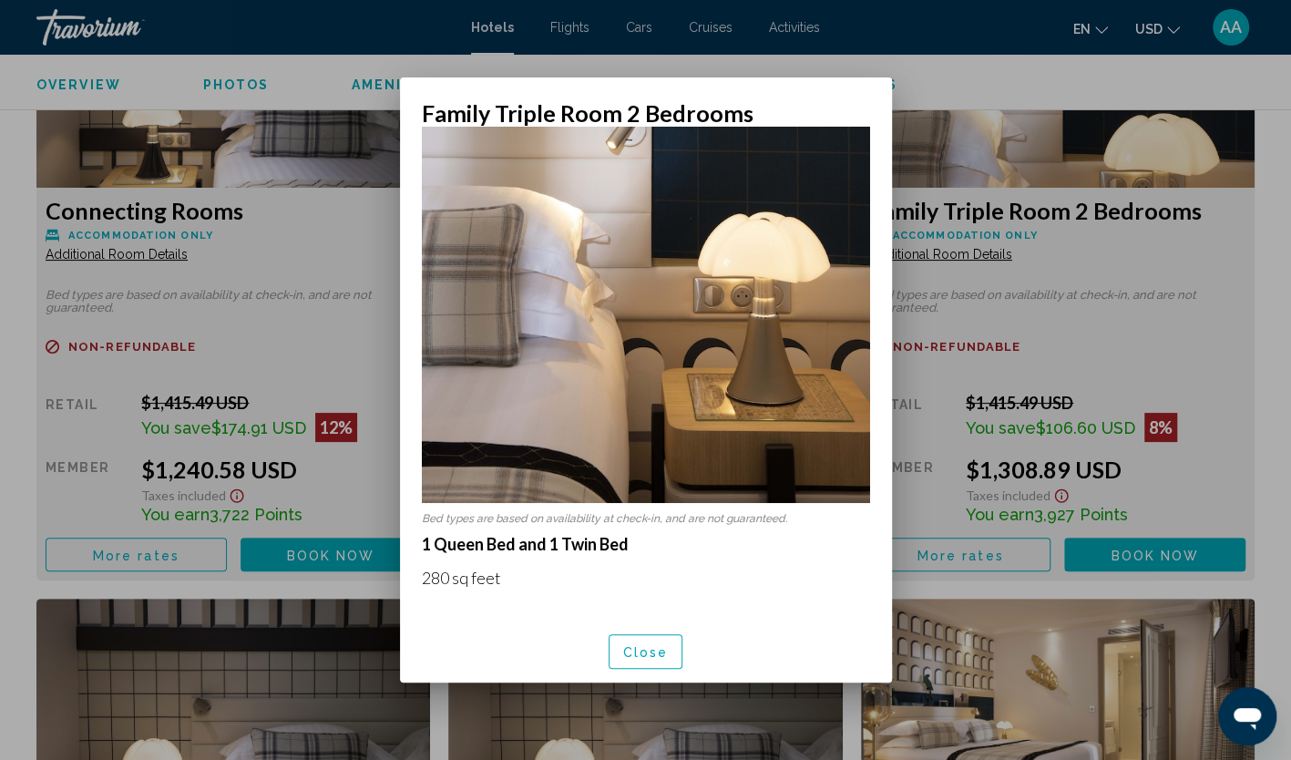
scroll to position [455, 0]
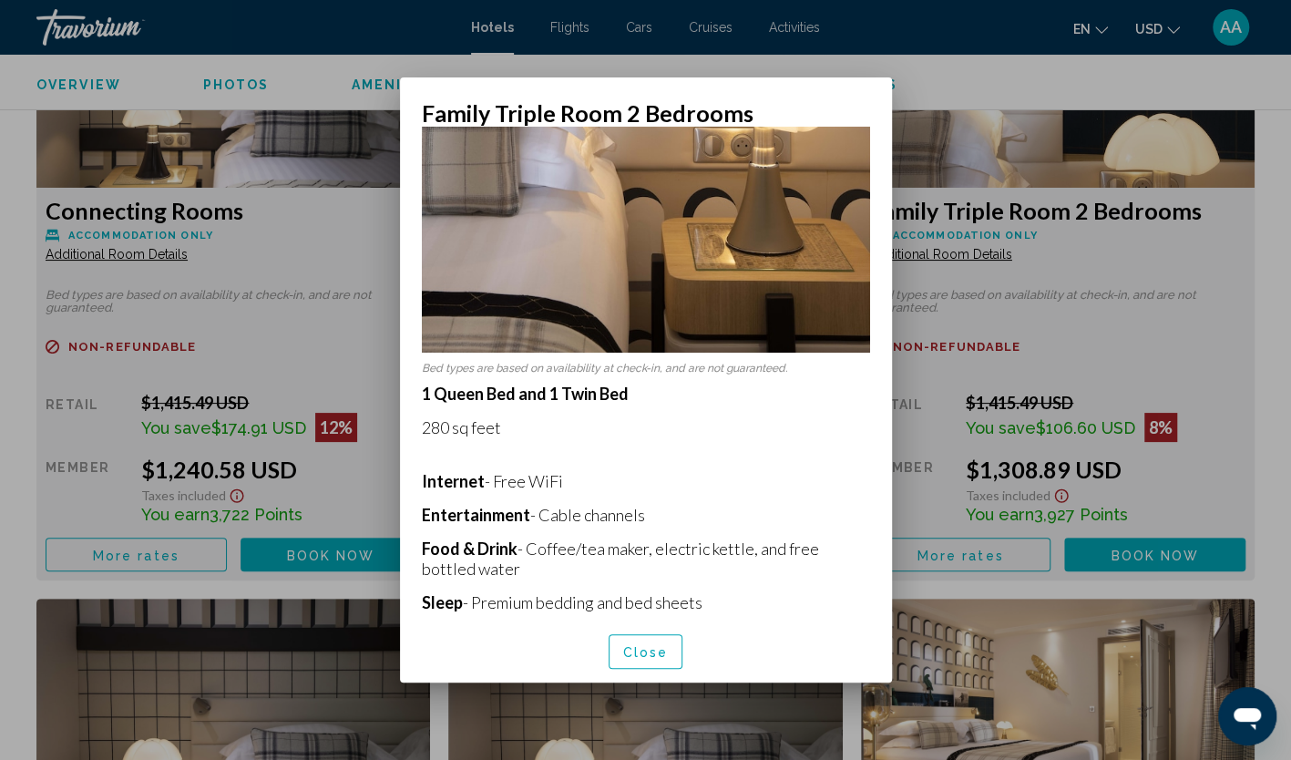
drag, startPoint x: 526, startPoint y: 410, endPoint x: 421, endPoint y: 408, distance: 105.7
click at [422, 417] on p "280 sq feet" at bounding box center [646, 427] width 448 height 20
copy p "280 sq feet"
click at [658, 649] on span "Close" at bounding box center [646, 652] width 46 height 15
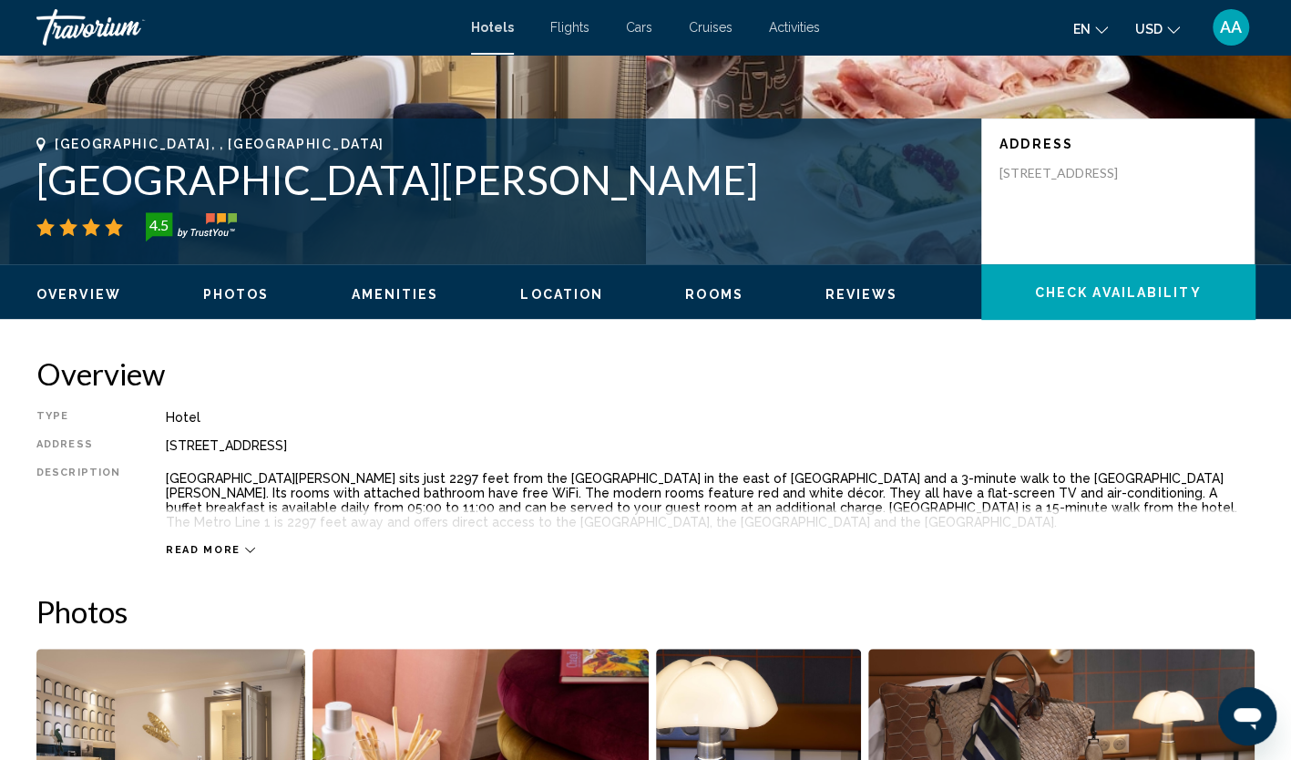
scroll to position [182, 0]
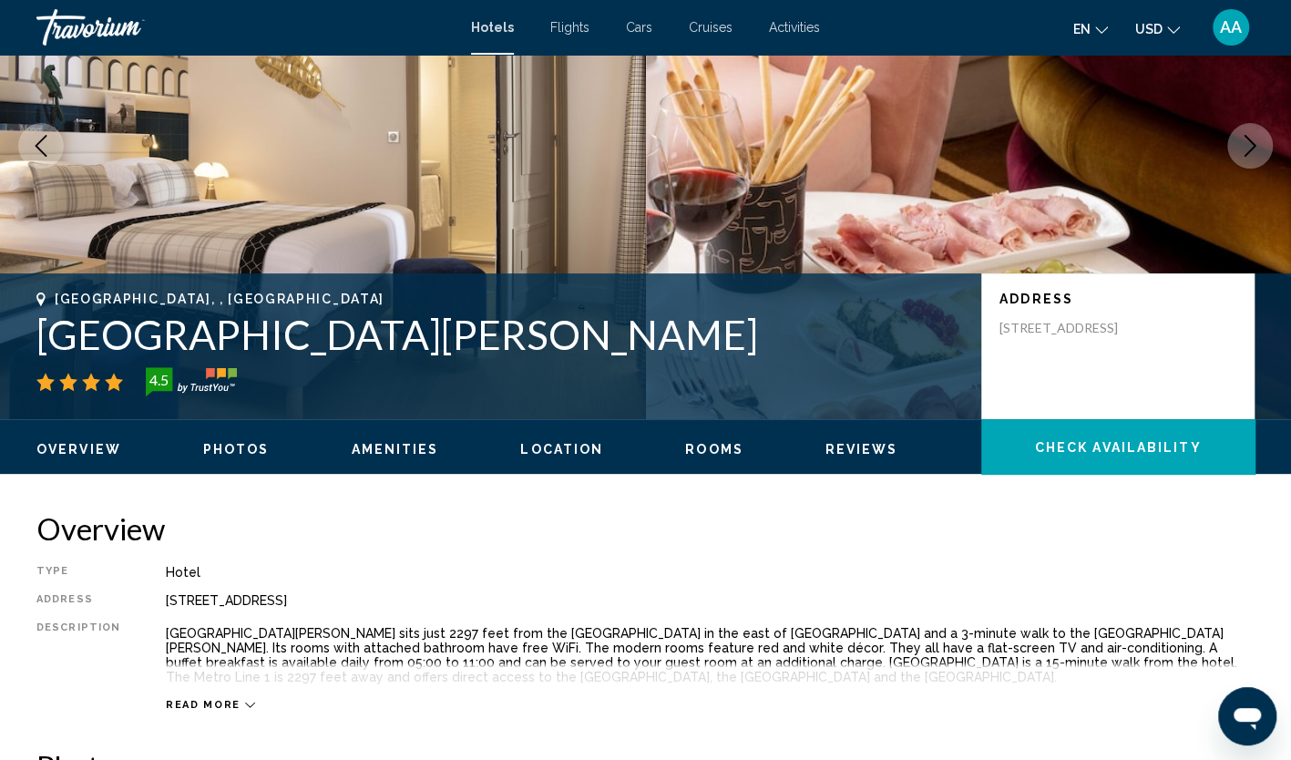
drag, startPoint x: 776, startPoint y: 350, endPoint x: 47, endPoint y: 328, distance: 729.0
click at [47, 328] on h1 "[GEOGRAPHIC_DATA][PERSON_NAME]" at bounding box center [499, 334] width 926 height 47
copy h1 "[GEOGRAPHIC_DATA][PERSON_NAME]"
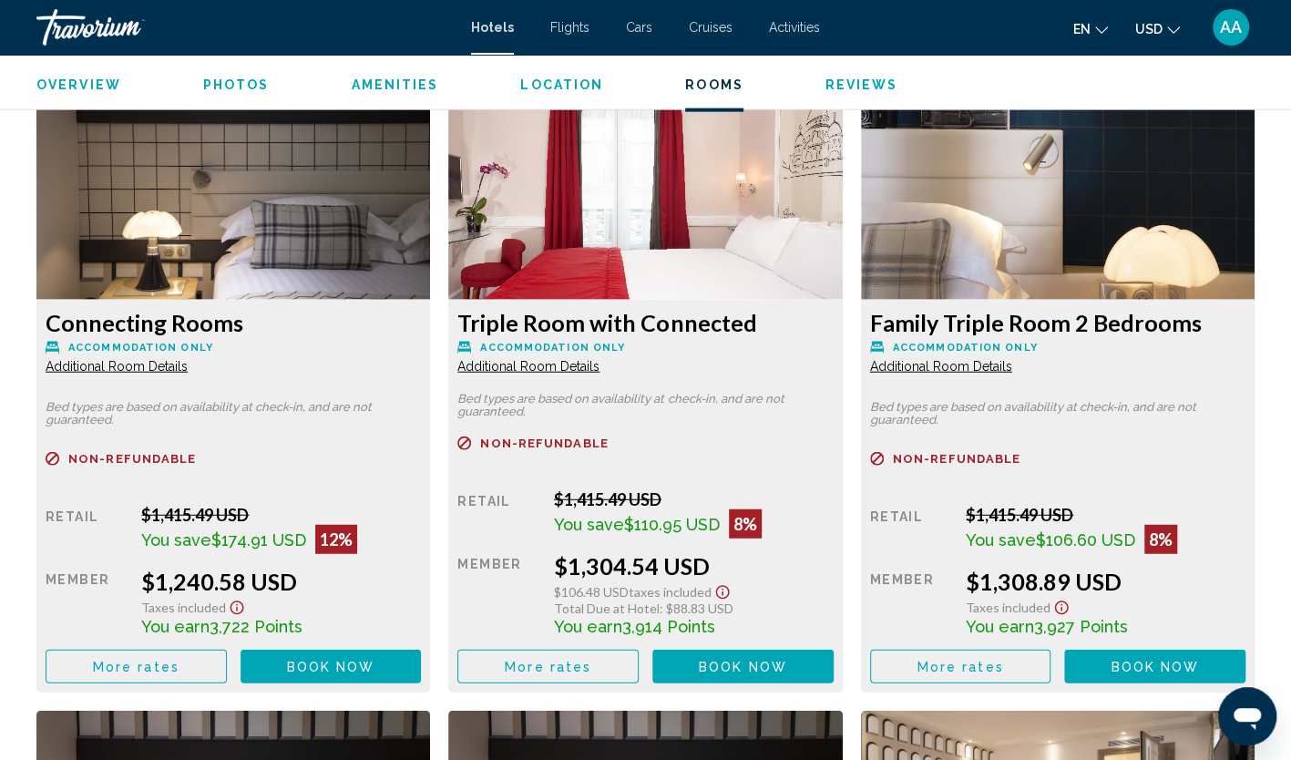
scroll to position [2550, 0]
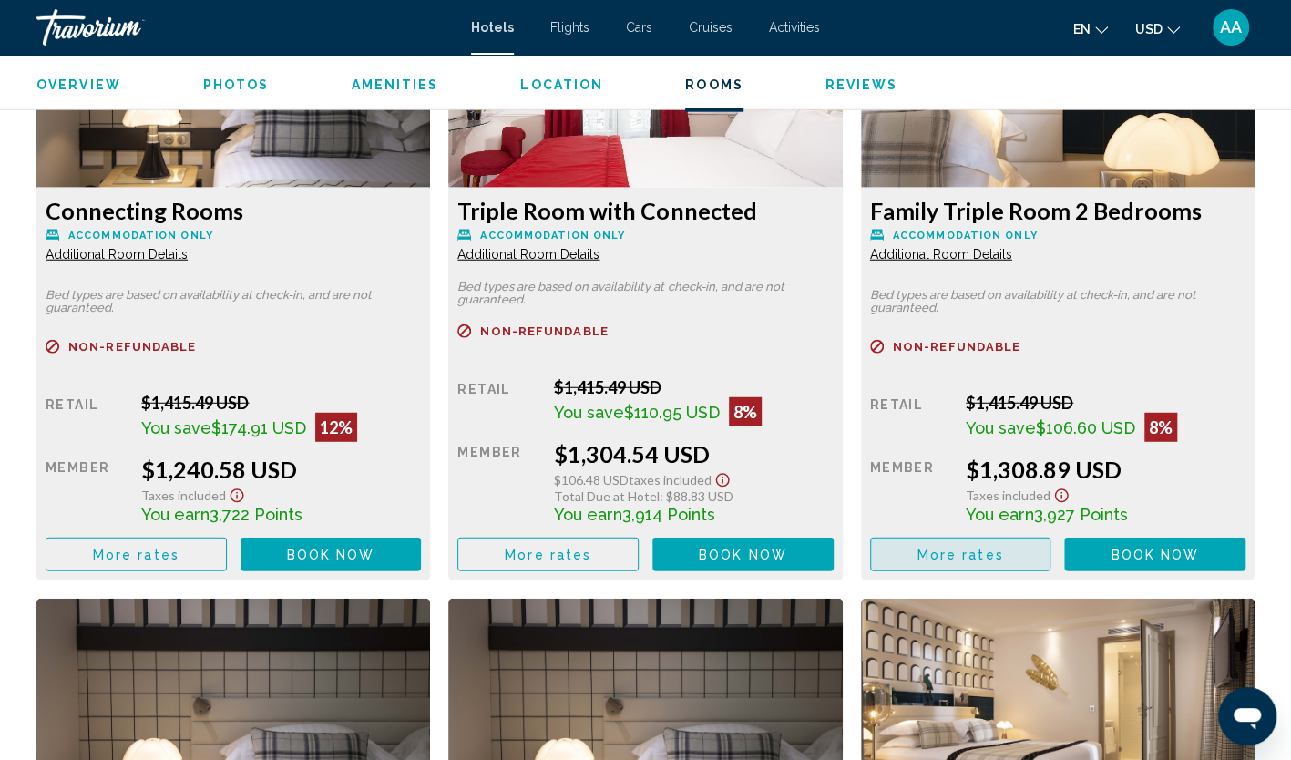
click at [993, 554] on span "More rates" at bounding box center [959, 554] width 87 height 15
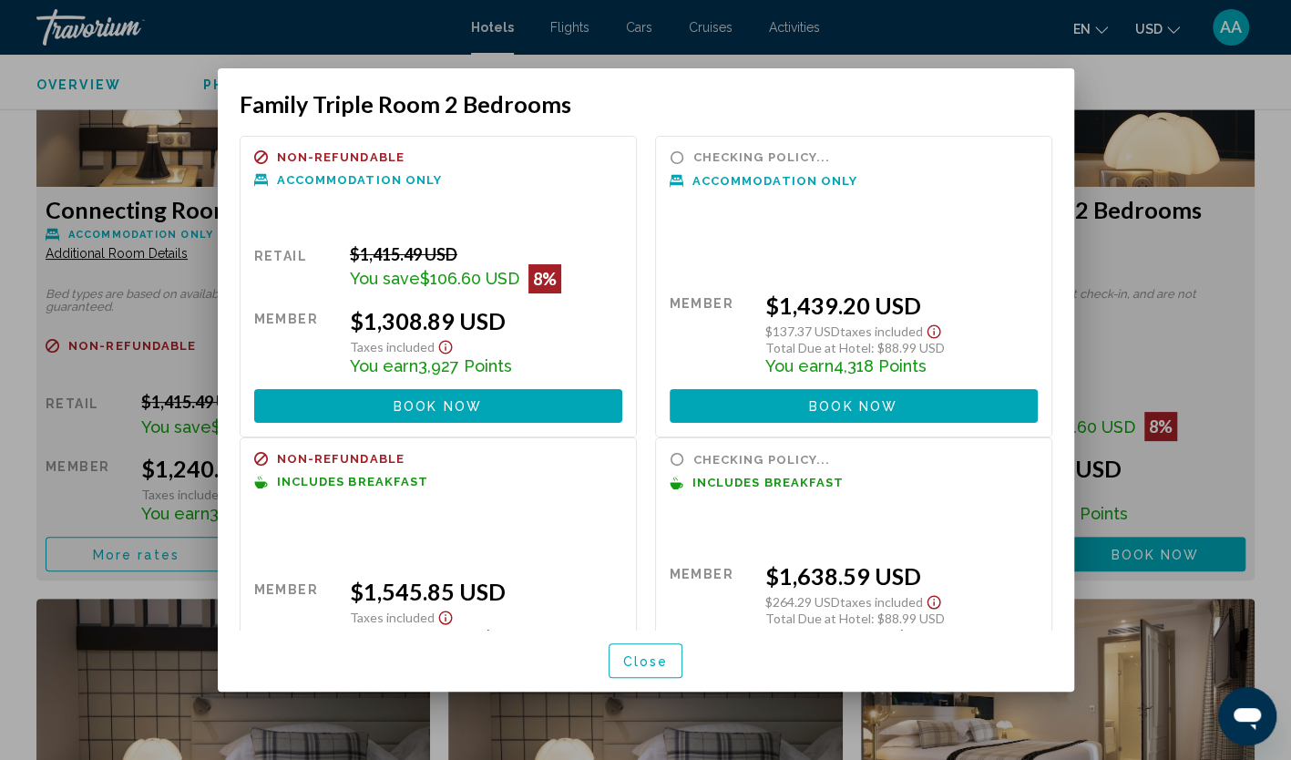
click at [639, 669] on button "Close" at bounding box center [645, 660] width 75 height 34
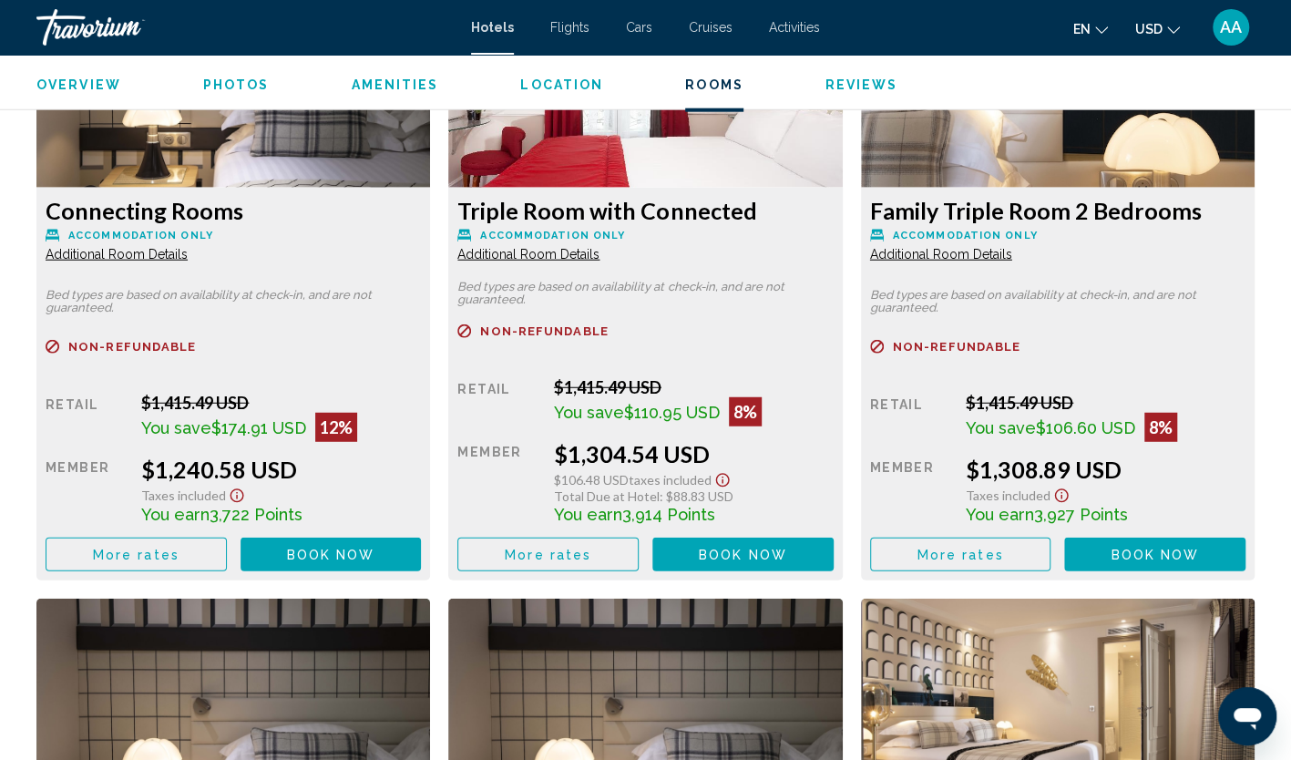
scroll to position [2459, 0]
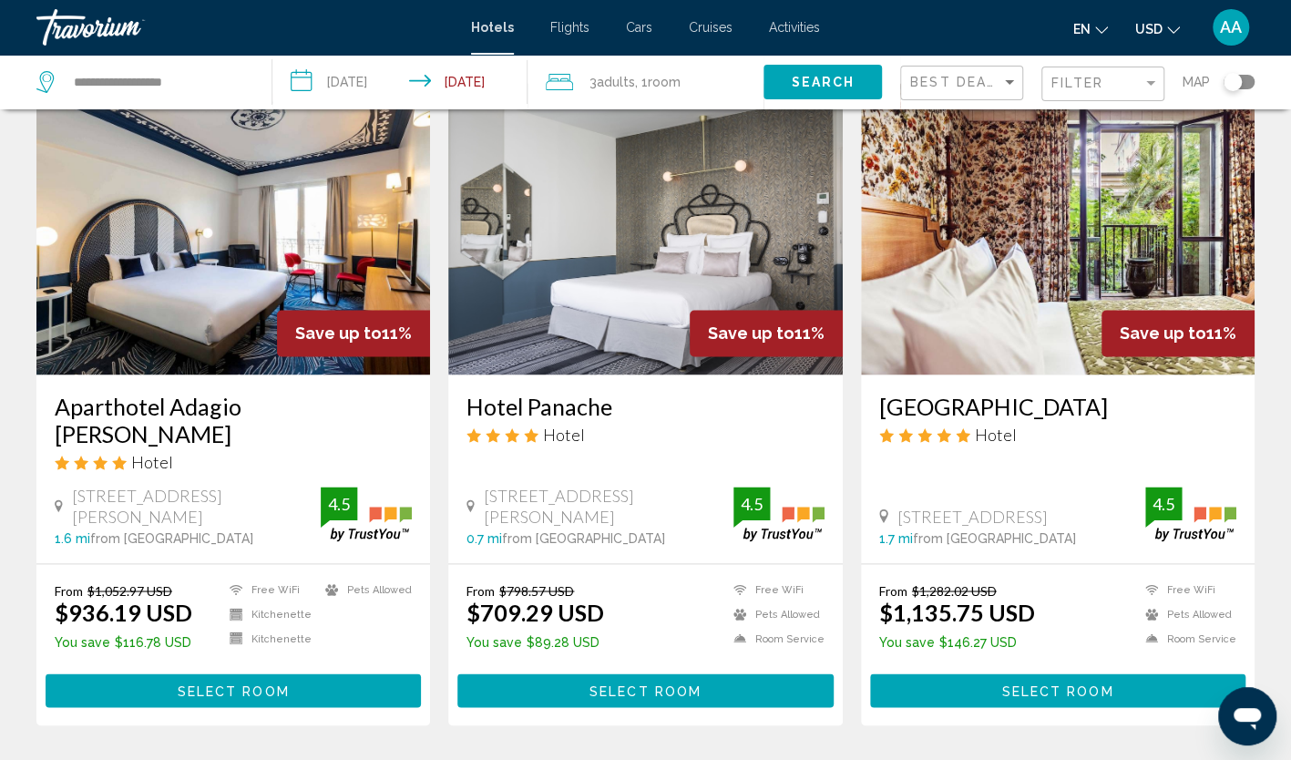
scroll to position [1457, 0]
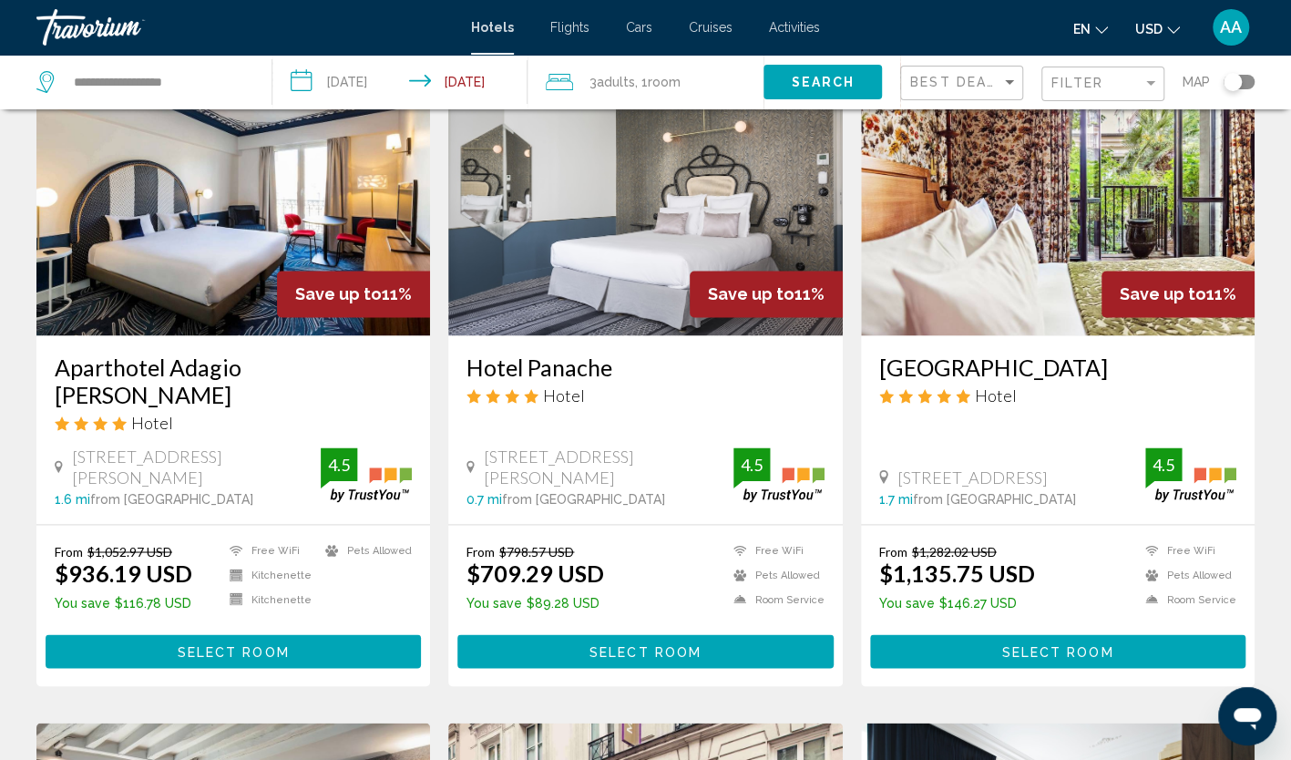
click at [679, 211] on img "Main content" at bounding box center [644, 189] width 393 height 291
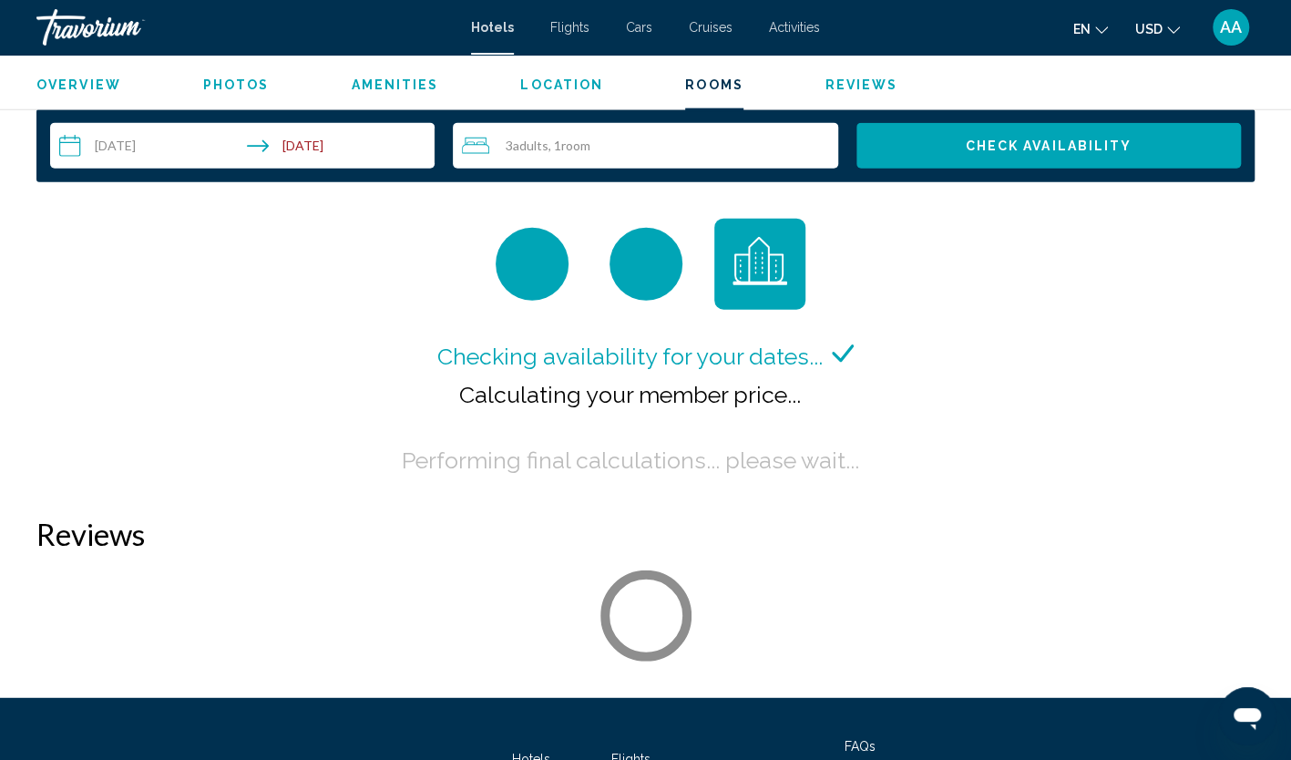
scroll to position [2459, 0]
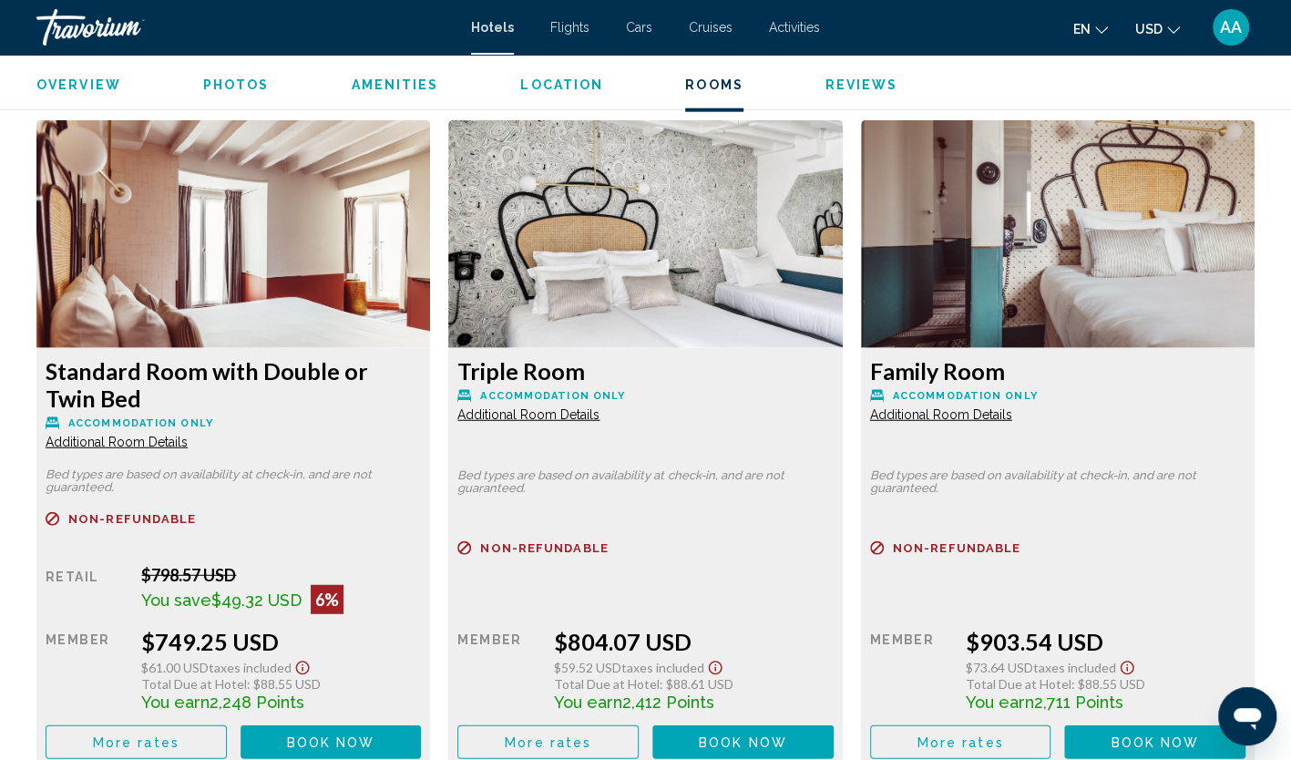
click at [188, 434] on span "Additional Room Details" at bounding box center [117, 441] width 142 height 15
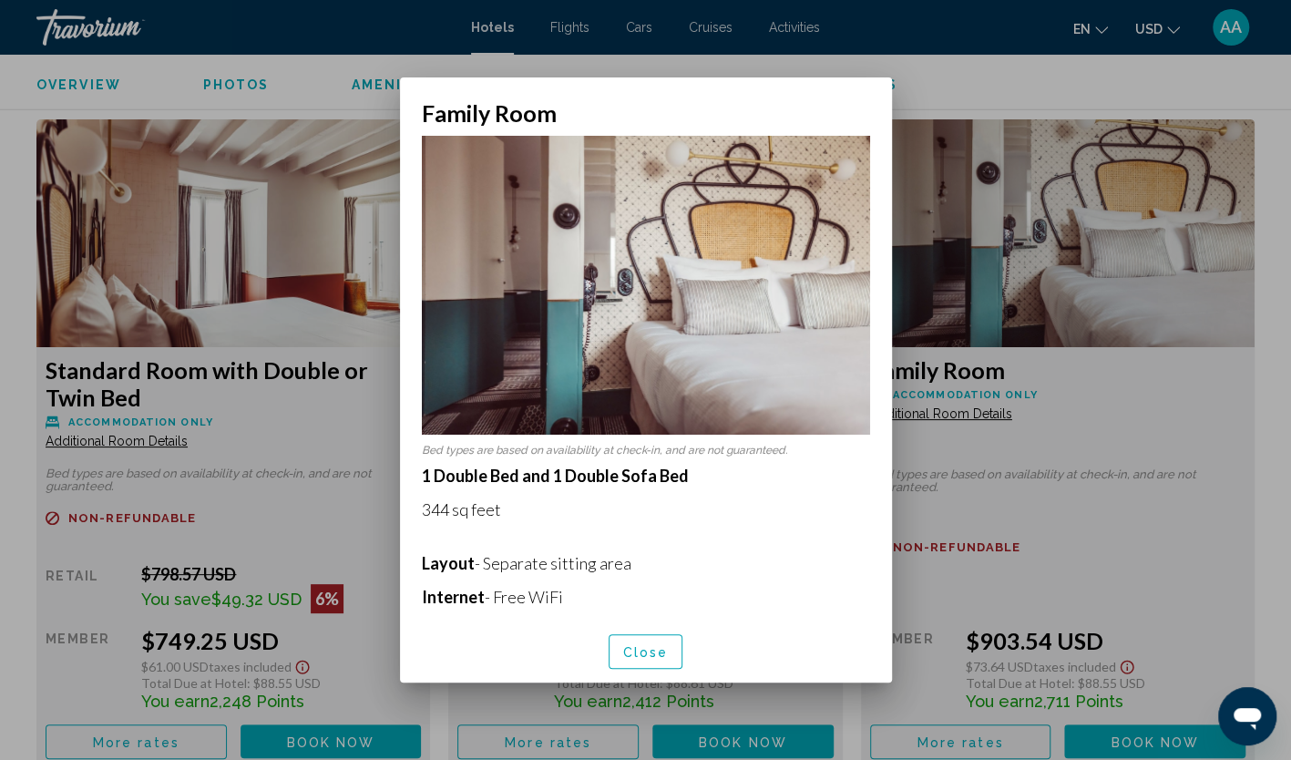
scroll to position [0, 0]
click at [639, 639] on button "Close" at bounding box center [645, 651] width 75 height 34
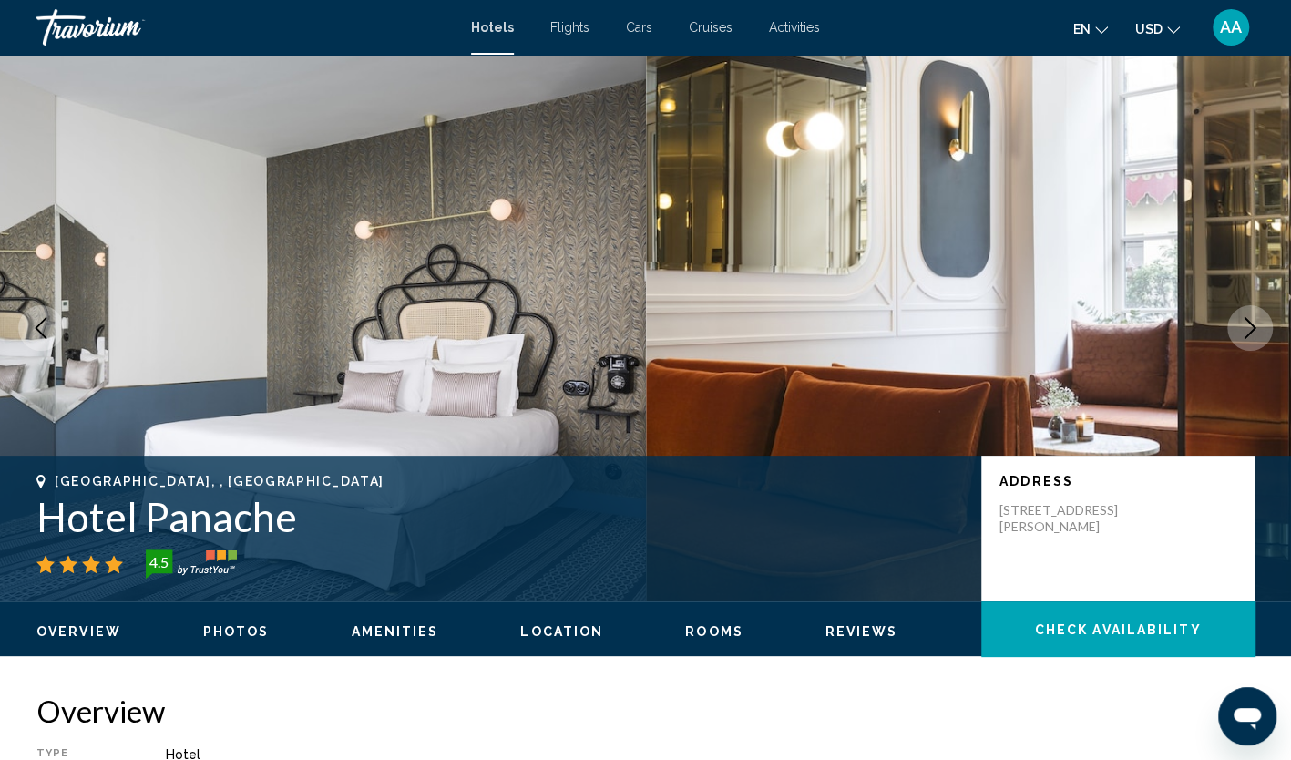
drag, startPoint x: 313, startPoint y: 517, endPoint x: 32, endPoint y: 505, distance: 281.7
click at [32, 505] on div "[GEOGRAPHIC_DATA], , [GEOGRAPHIC_DATA] 4.5 Address [STREET_ADDRESS][PERSON_NAME]" at bounding box center [645, 528] width 1291 height 109
copy h1 "Hotel Panache"
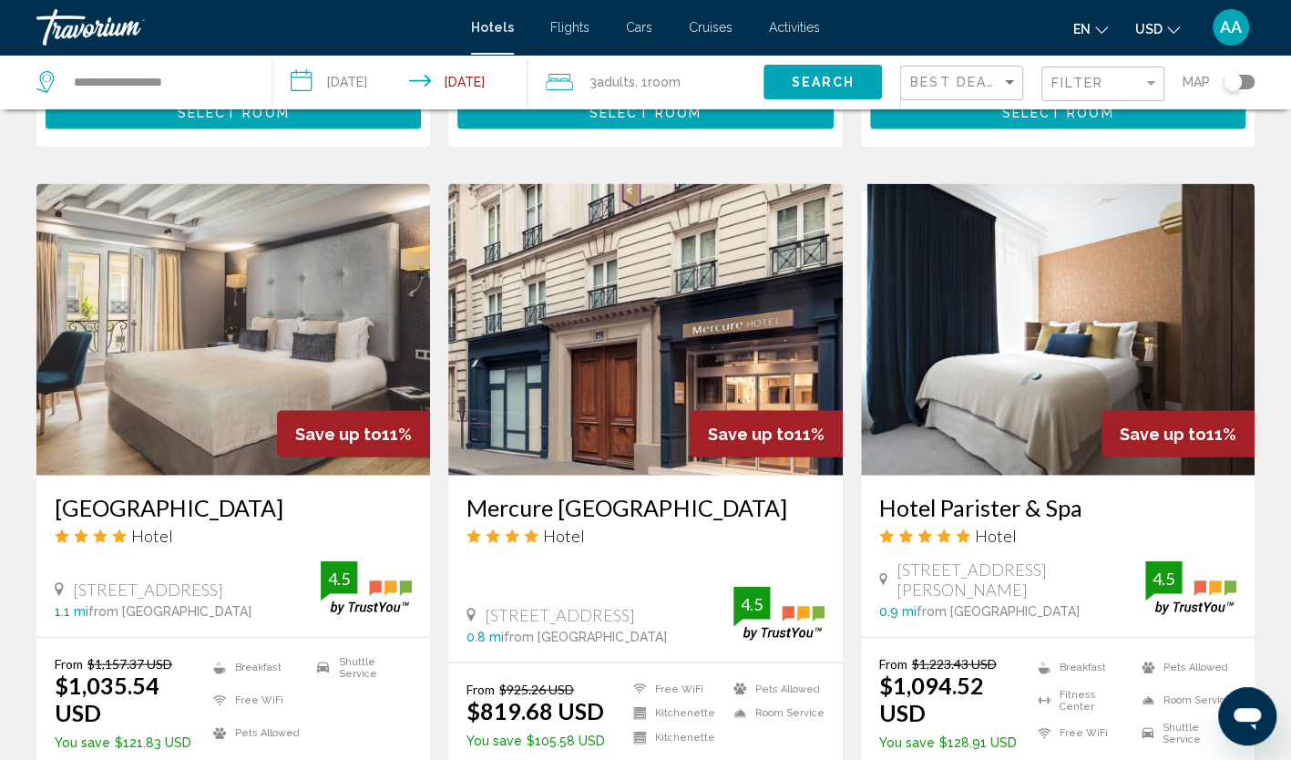
scroll to position [2004, 0]
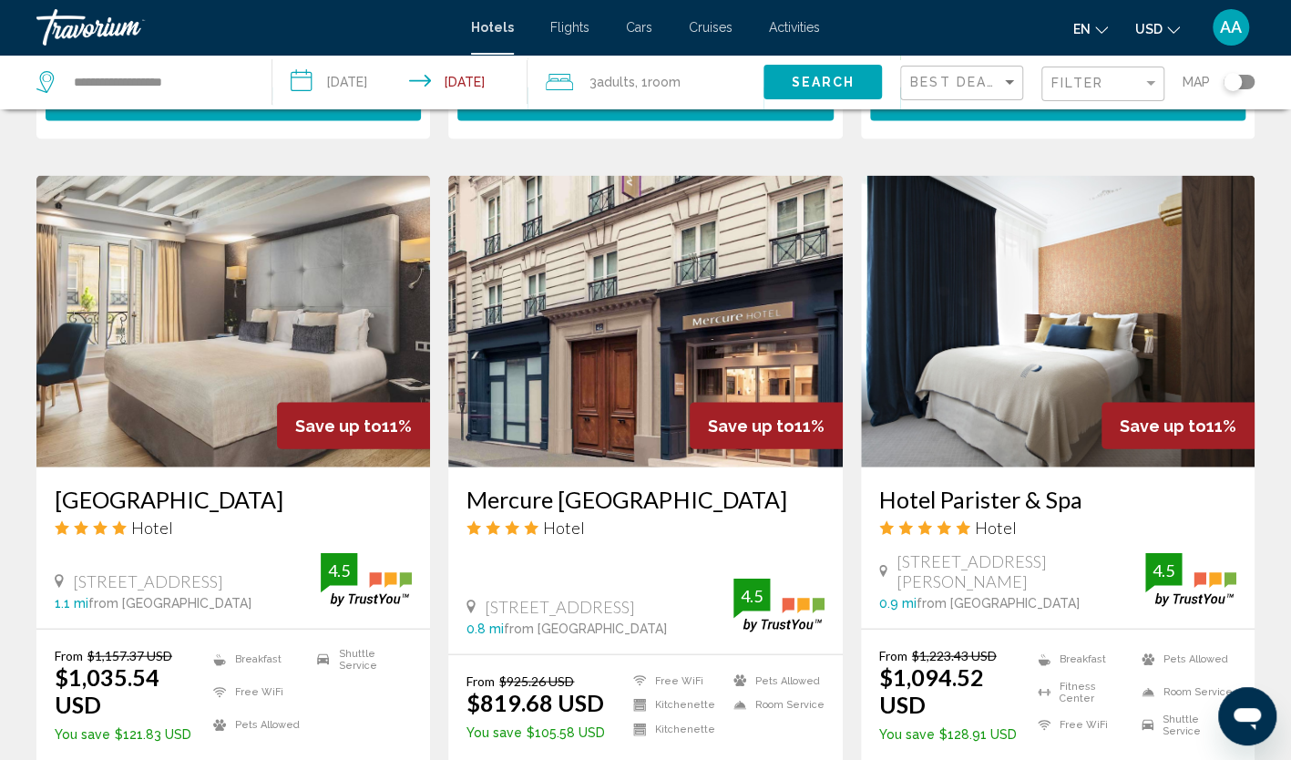
drag, startPoint x: 46, startPoint y: 487, endPoint x: 266, endPoint y: 507, distance: 221.3
click at [266, 507] on div "[GEOGRAPHIC_DATA] Hotel [STREET_ADDRESS] 1.1 mi from [GEOGRAPHIC_DATA] from hot…" at bounding box center [232, 547] width 393 height 161
copy h3 "[GEOGRAPHIC_DATA]"
click at [330, 264] on img "Main content" at bounding box center [232, 321] width 393 height 291
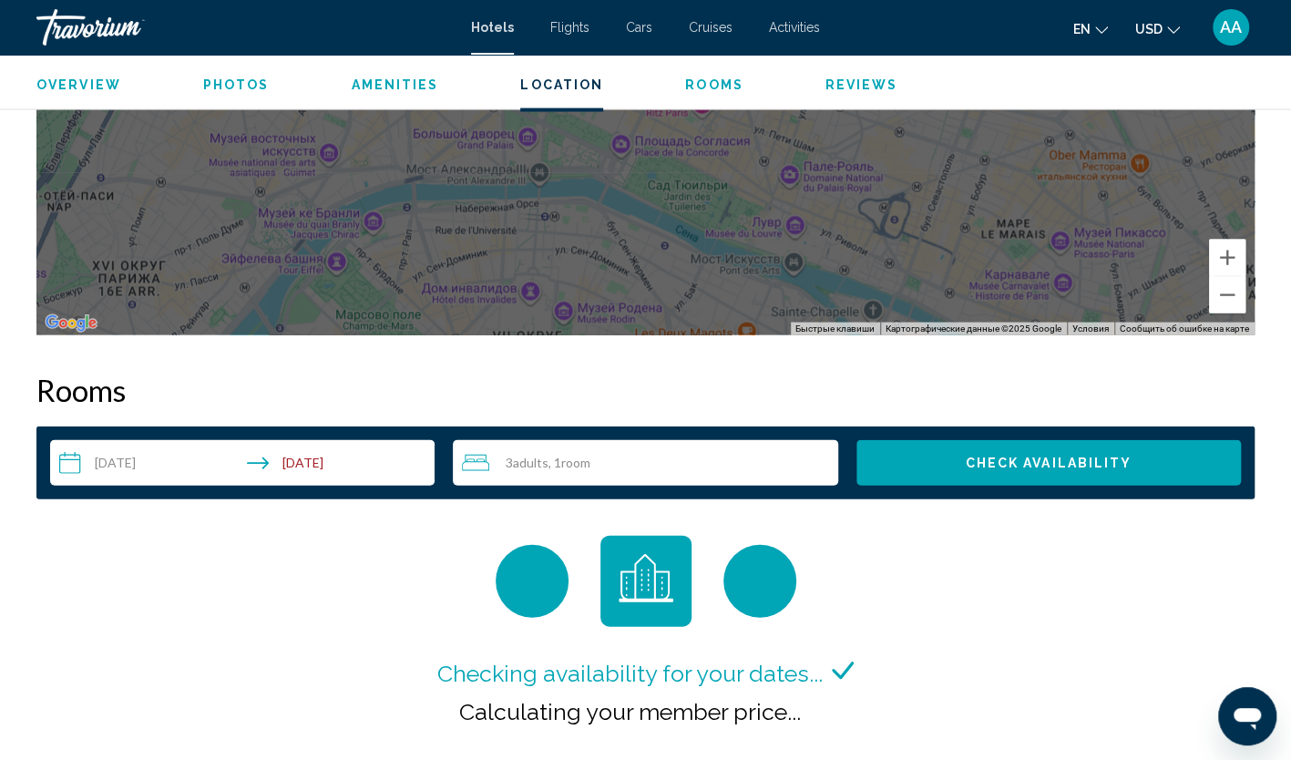
scroll to position [2368, 0]
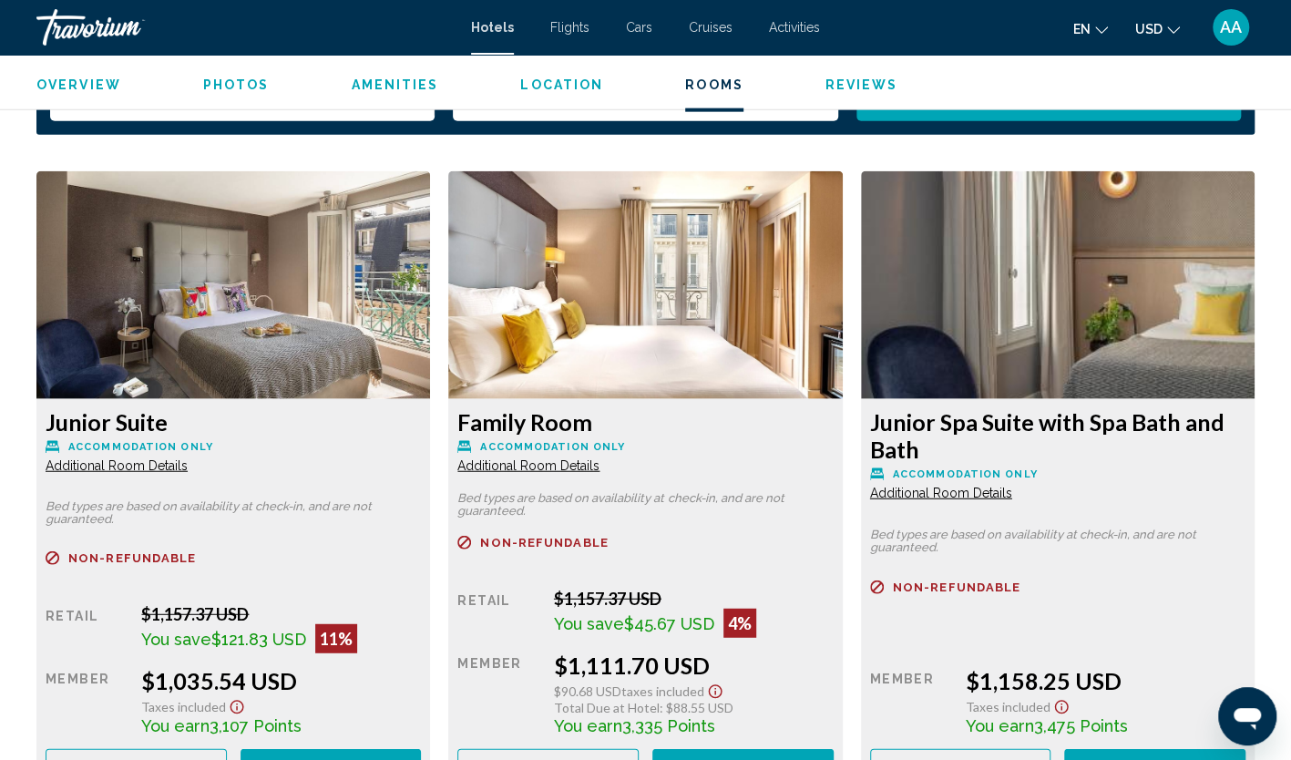
click at [430, 461] on div "Family Room Accommodation Only Additional Room Details Bed types are based on a…" at bounding box center [232, 595] width 393 height 393
click at [188, 458] on span "Additional Room Details" at bounding box center [117, 465] width 142 height 15
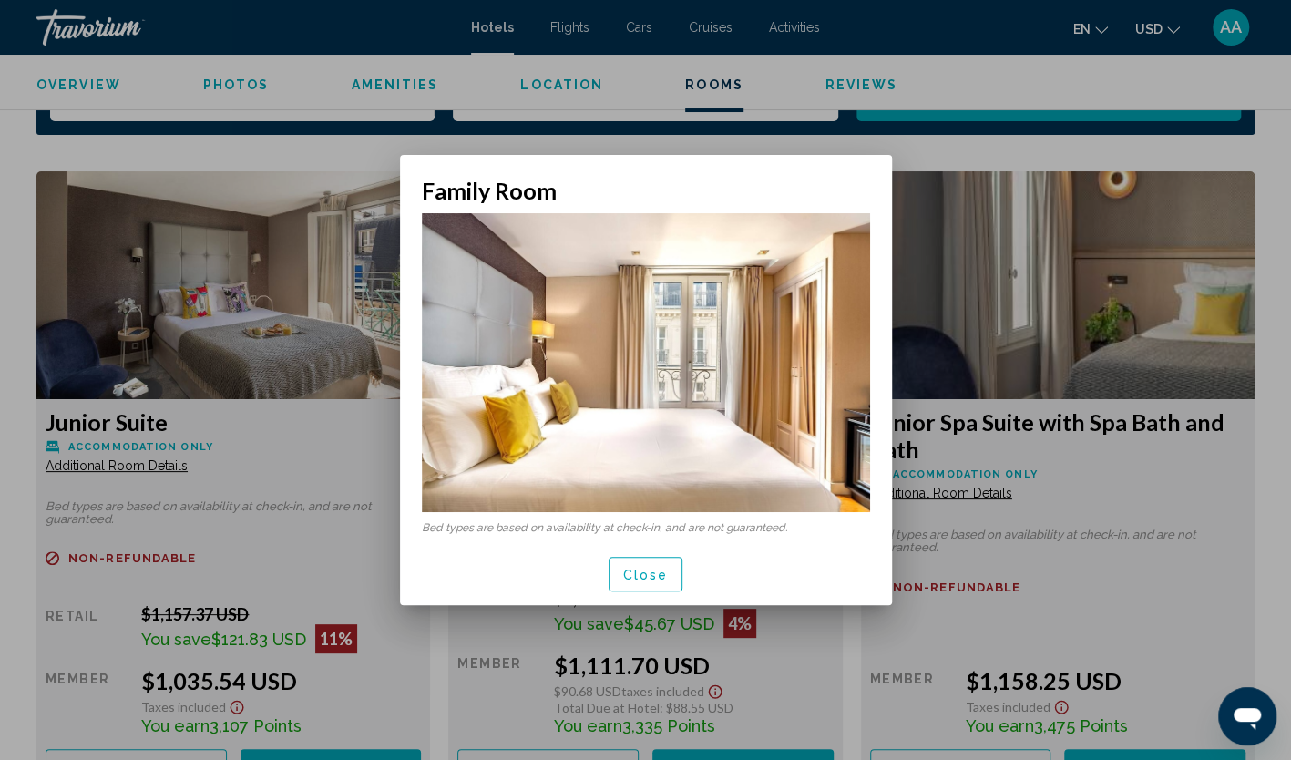
scroll to position [0, 0]
click at [659, 577] on span "Close" at bounding box center [646, 574] width 46 height 15
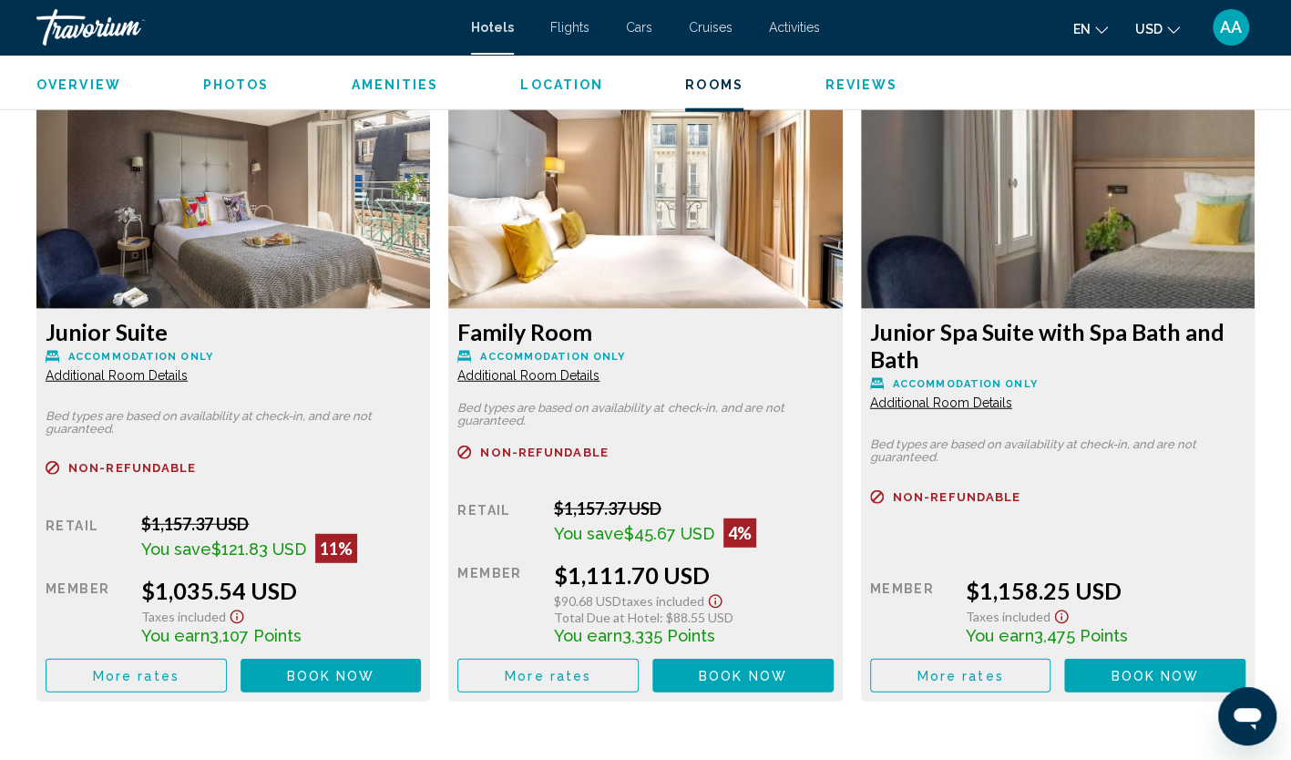
scroll to position [2459, 0]
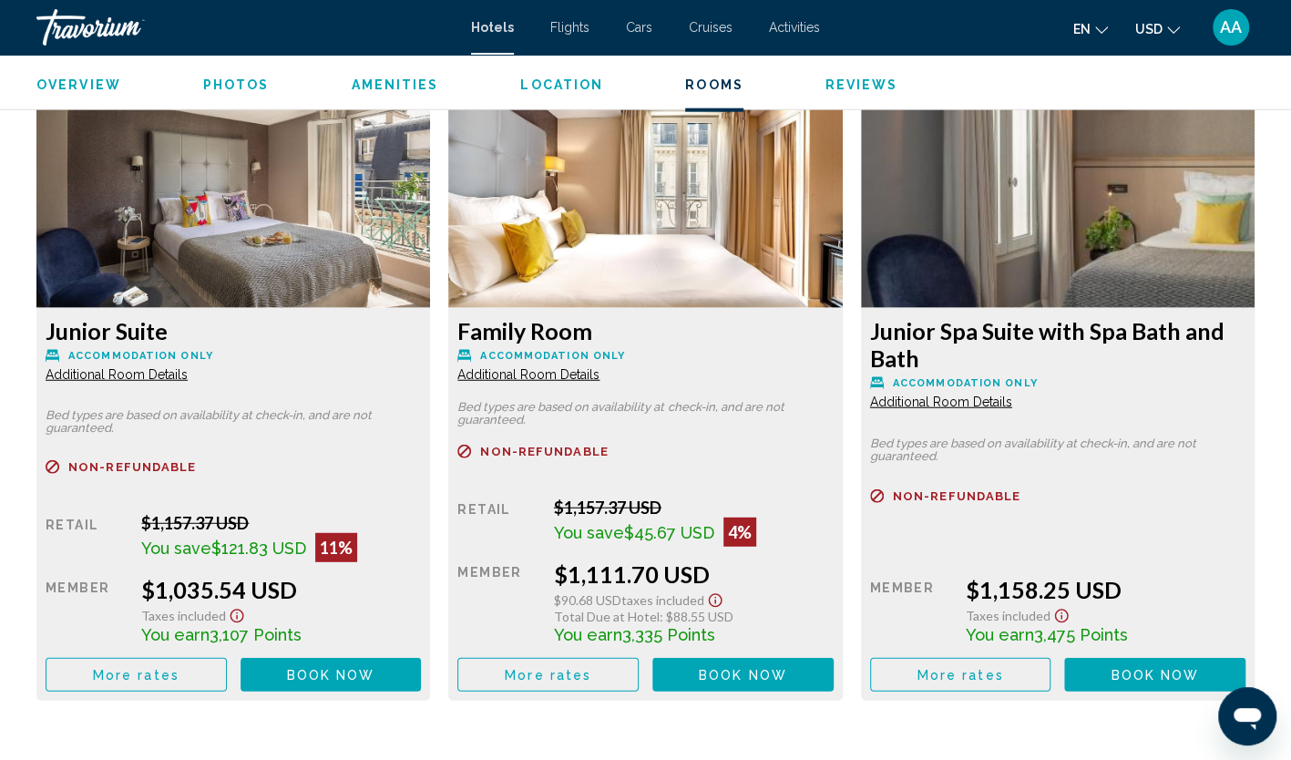
click at [179, 668] on span "More rates" at bounding box center [136, 675] width 87 height 15
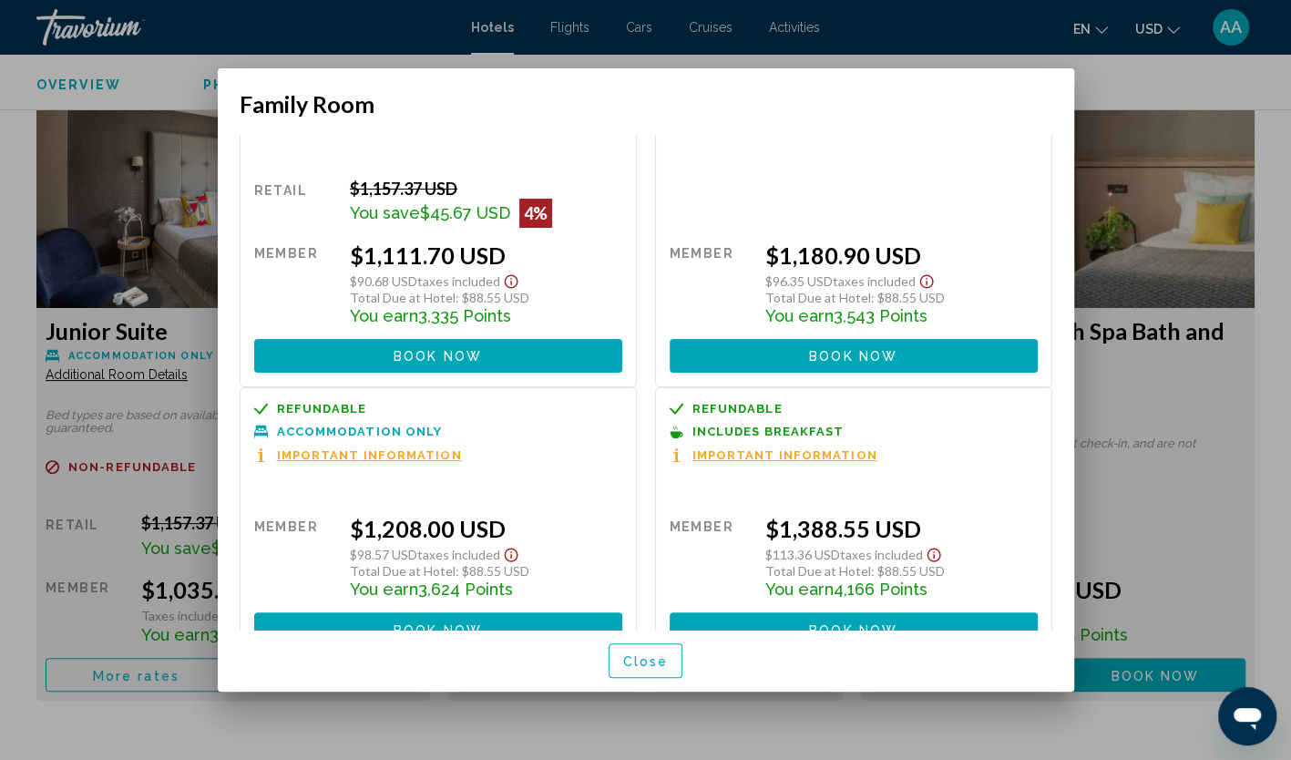
scroll to position [0, 0]
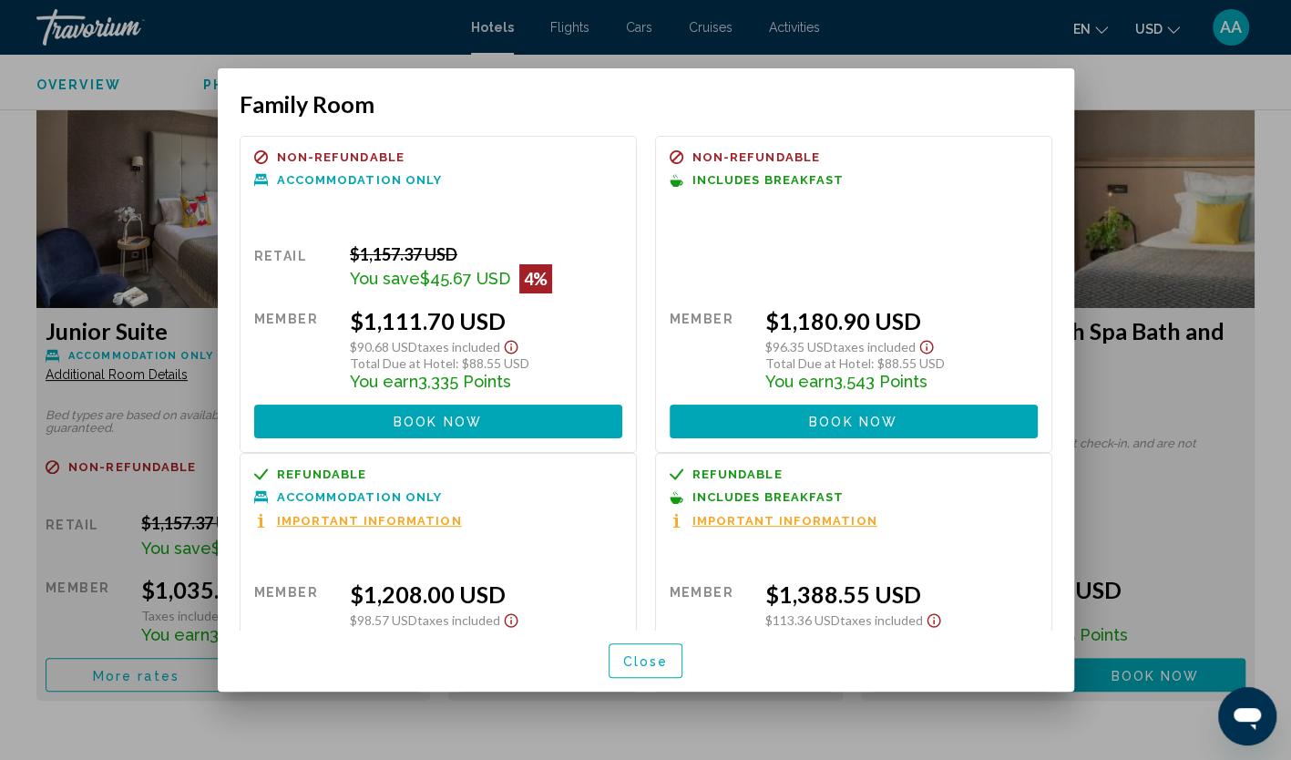
click at [666, 659] on span "Close" at bounding box center [646, 661] width 46 height 15
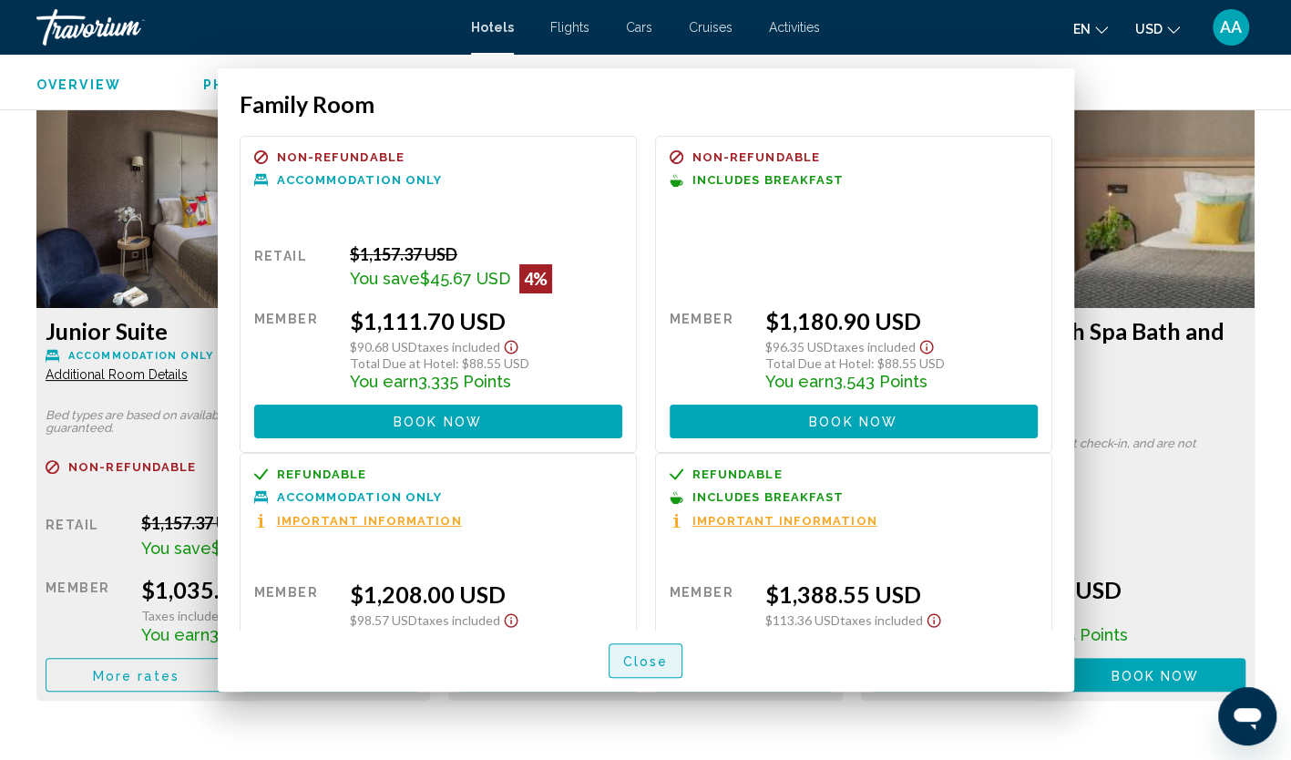
scroll to position [2459, 0]
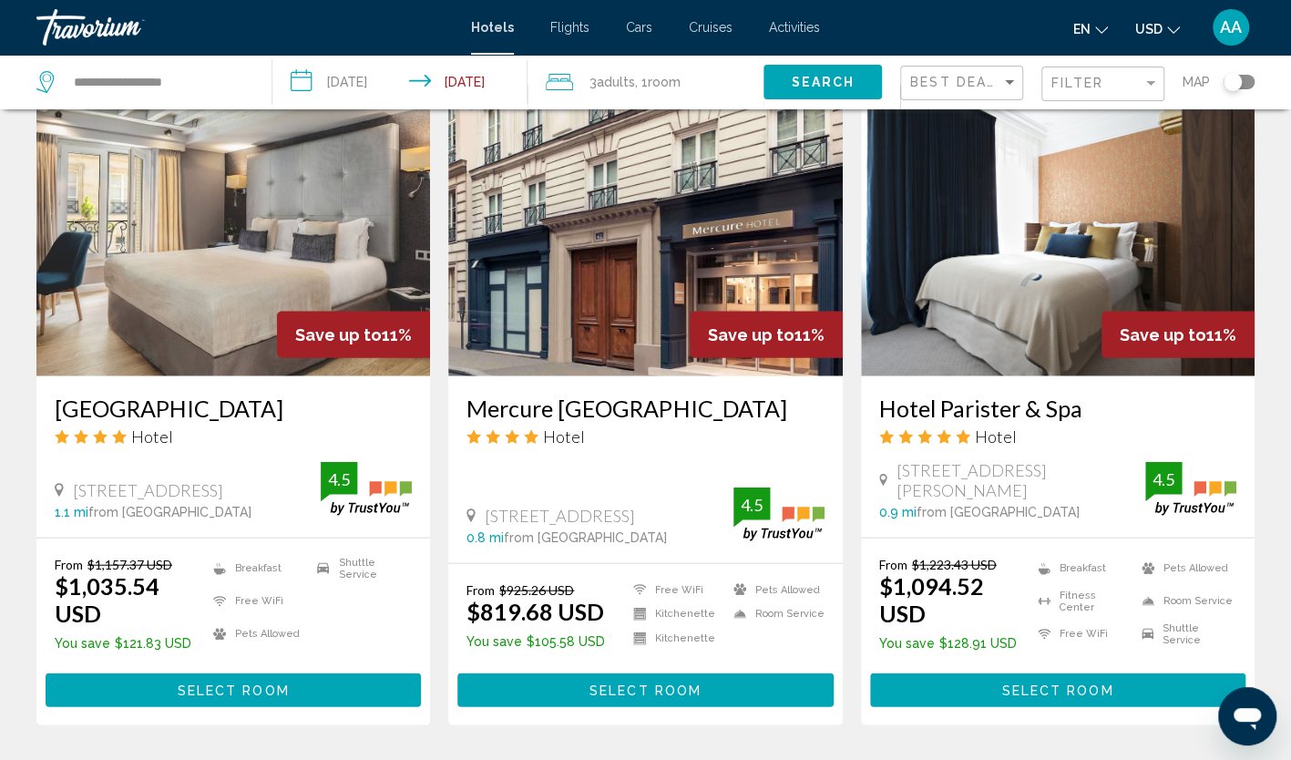
scroll to position [2004, 0]
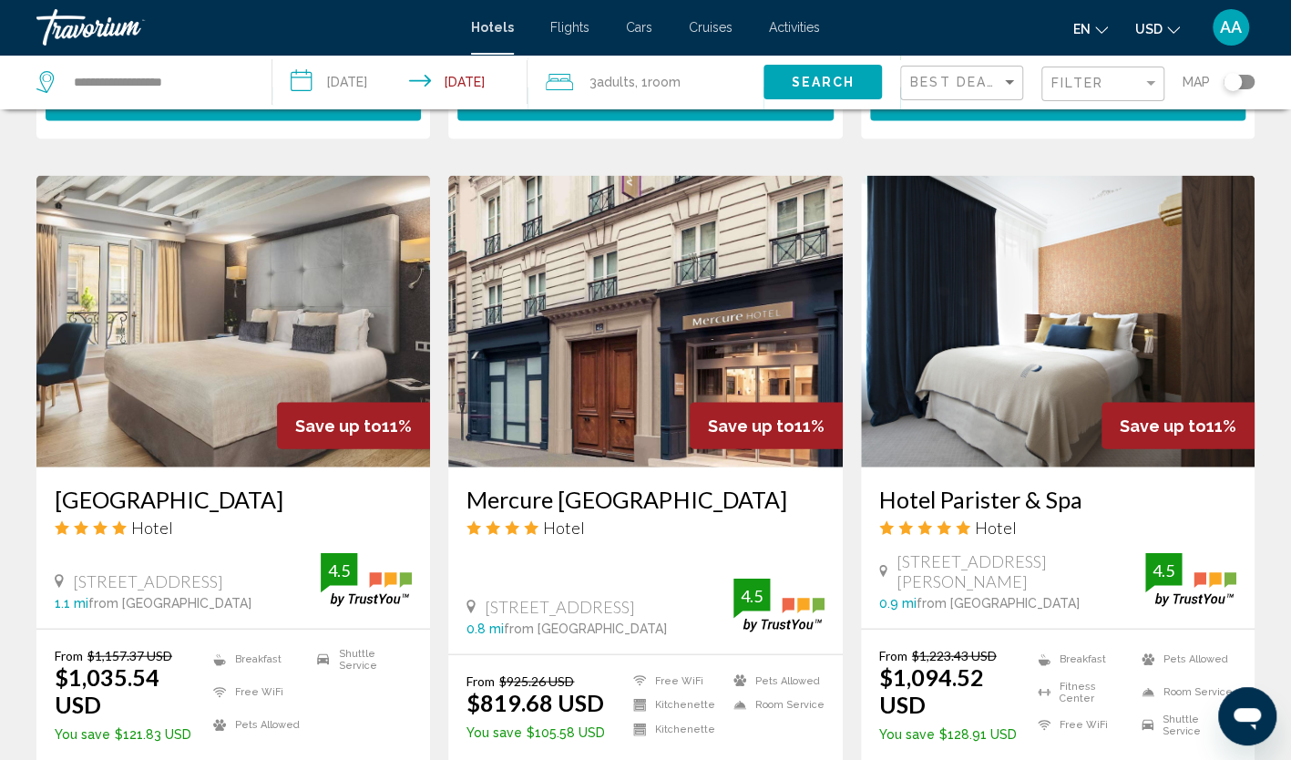
click at [267, 232] on img "Main content" at bounding box center [232, 321] width 393 height 291
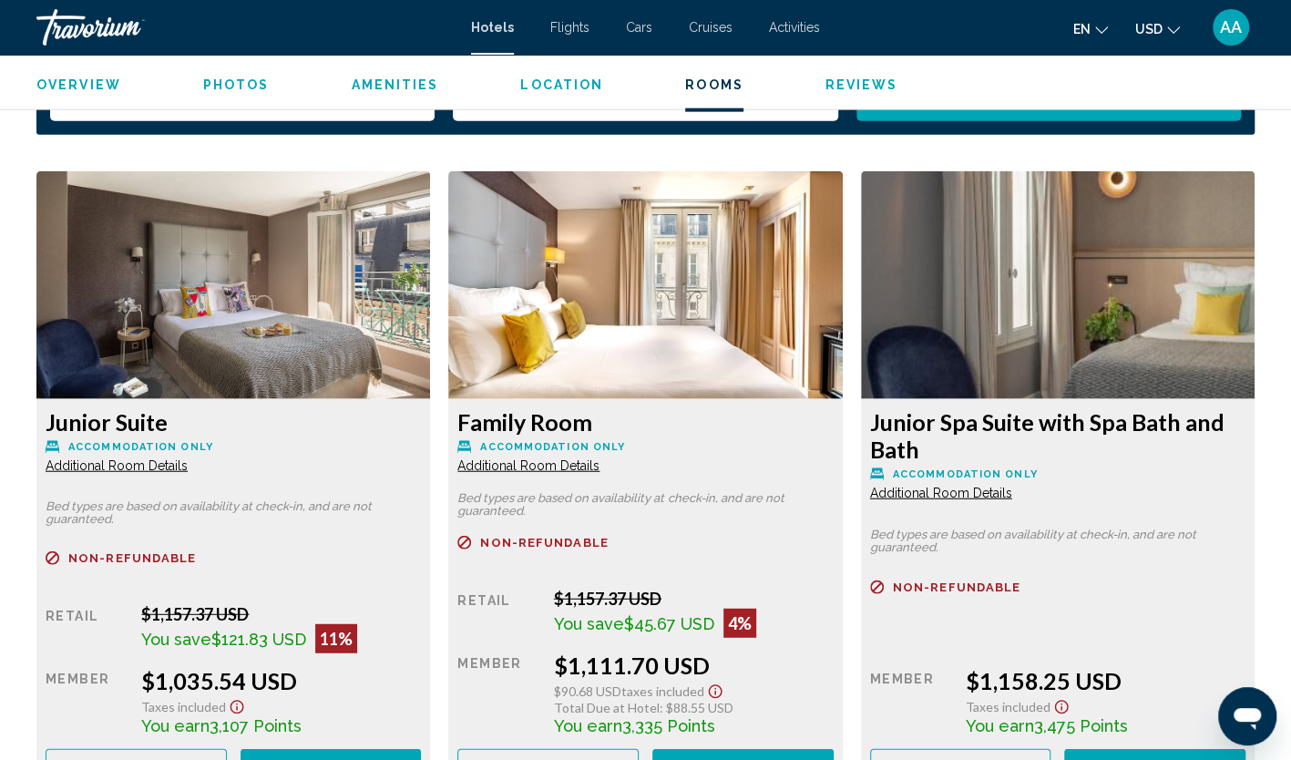
scroll to position [2459, 0]
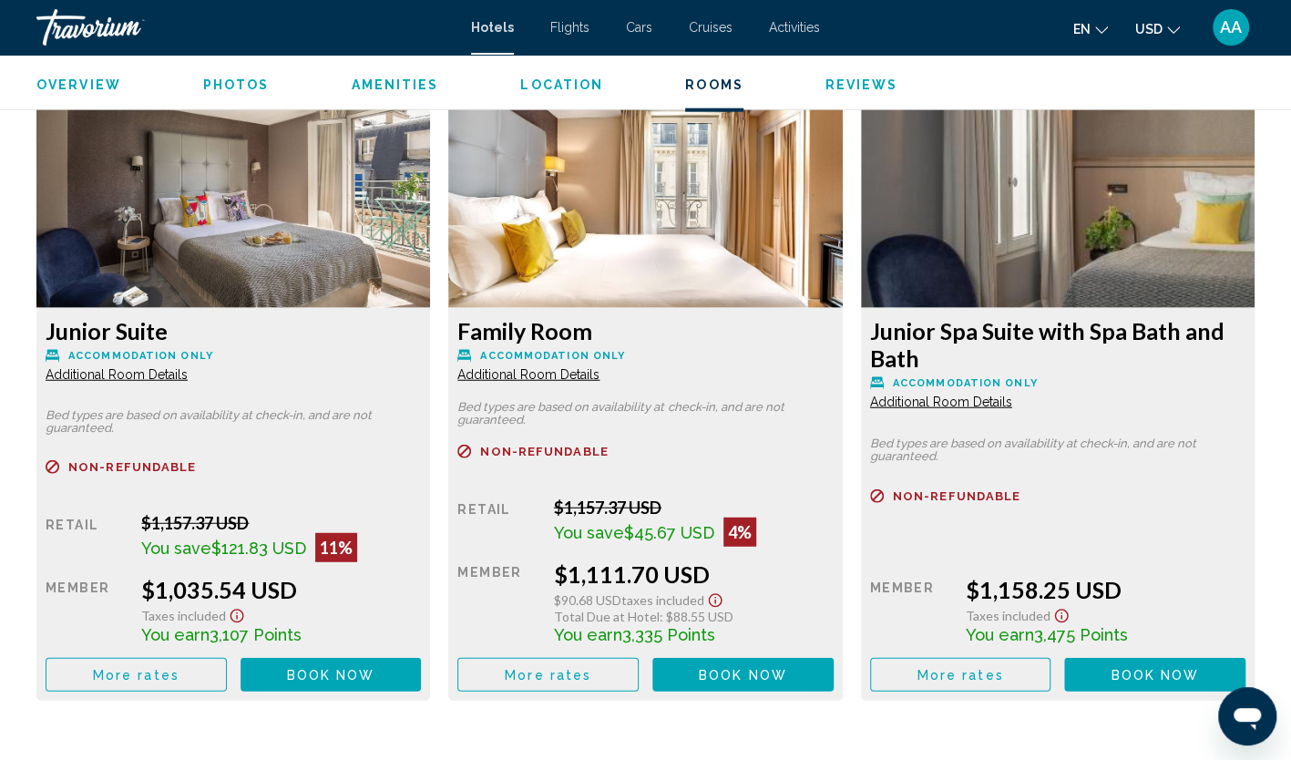
click at [188, 367] on span "Additional Room Details" at bounding box center [117, 374] width 142 height 15
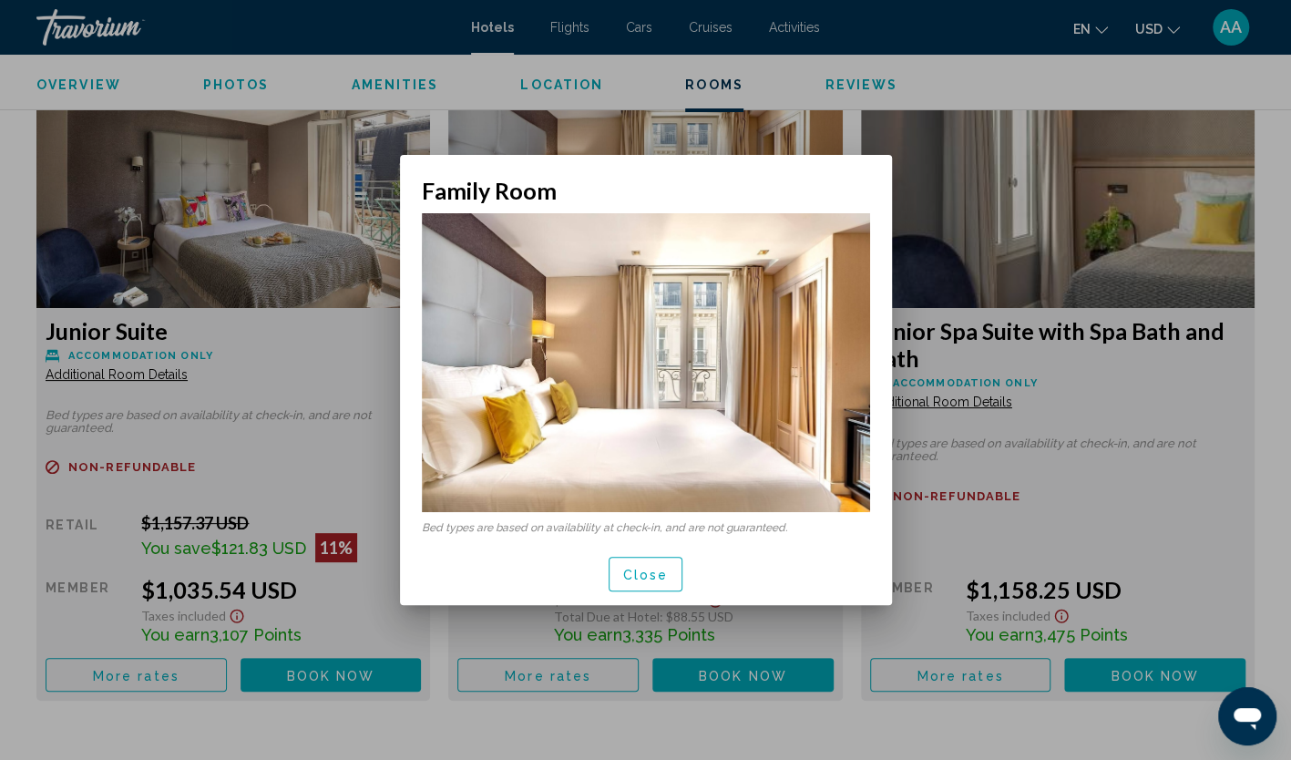
scroll to position [0, 0]
click at [608, 568] on button "Close" at bounding box center [645, 573] width 75 height 34
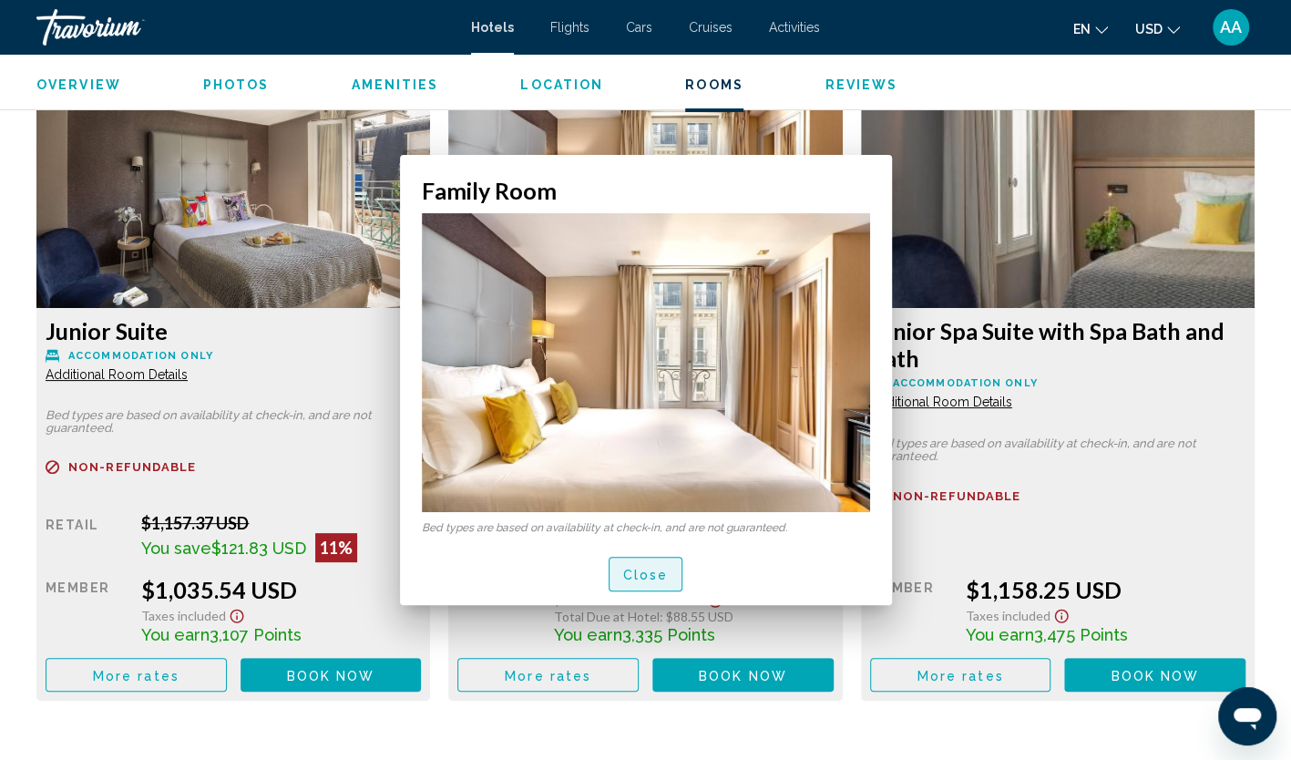
scroll to position [2459, 0]
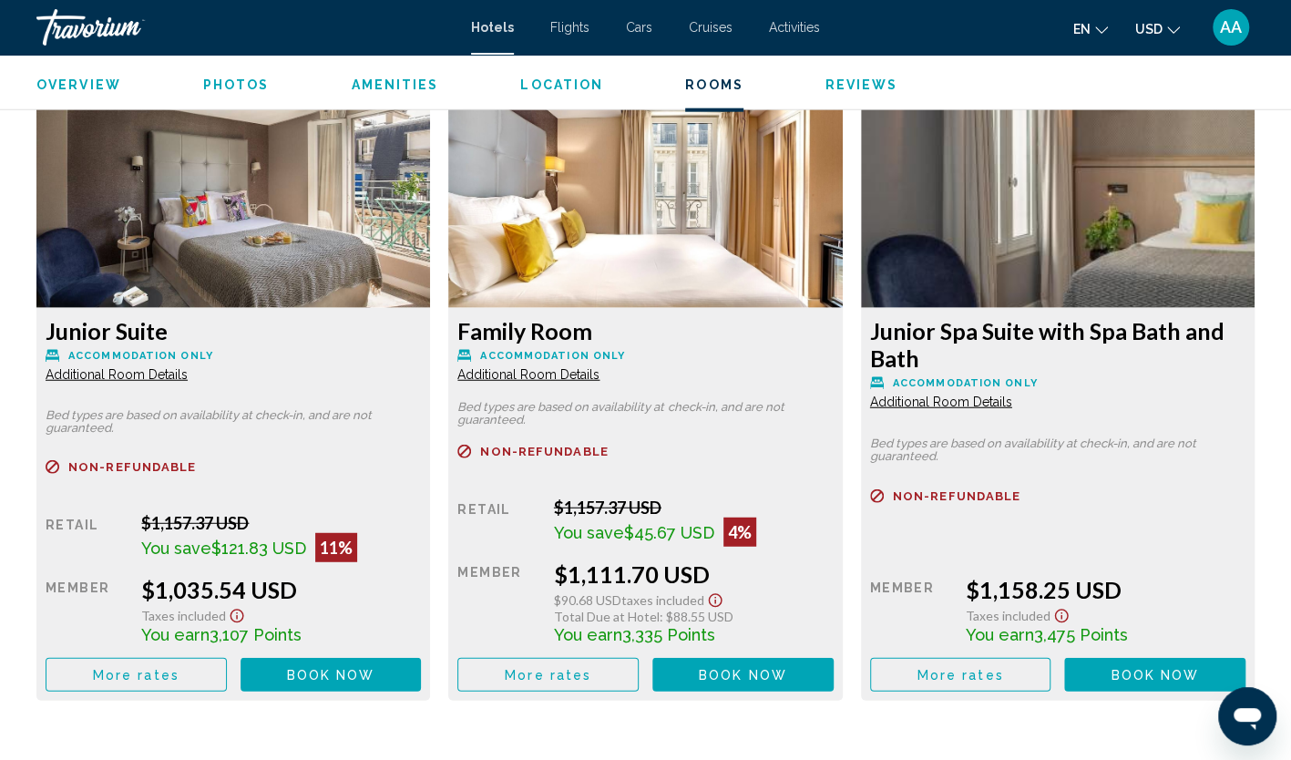
click at [227, 658] on button "More rates" at bounding box center [136, 675] width 181 height 34
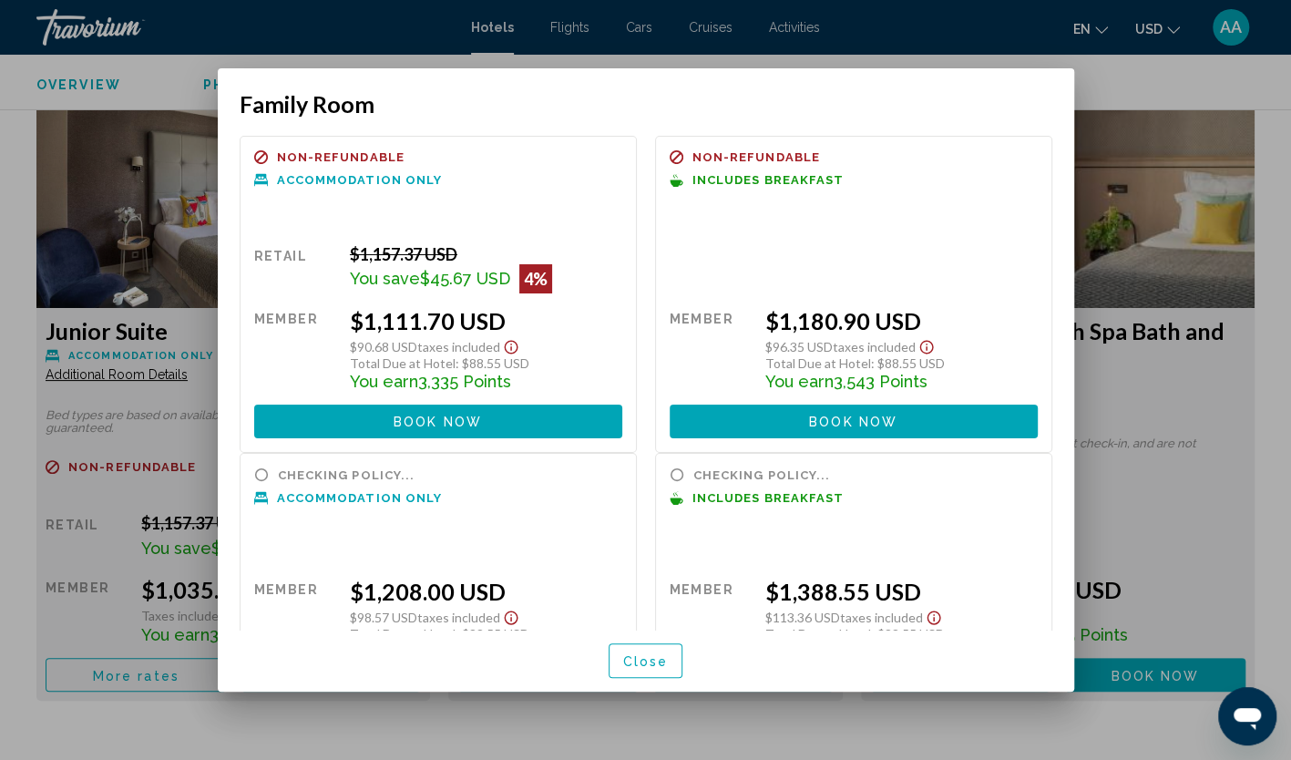
scroll to position [0, 0]
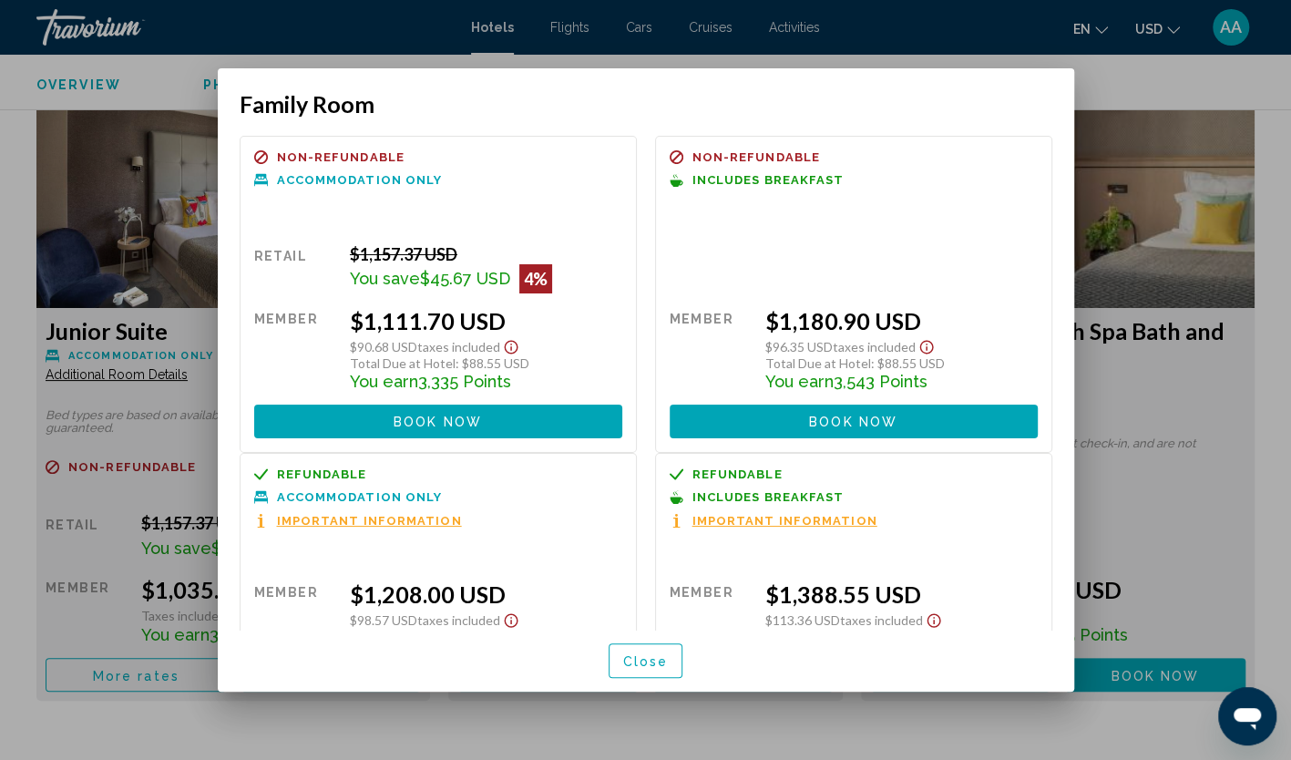
click at [630, 661] on span "Close" at bounding box center [646, 661] width 46 height 15
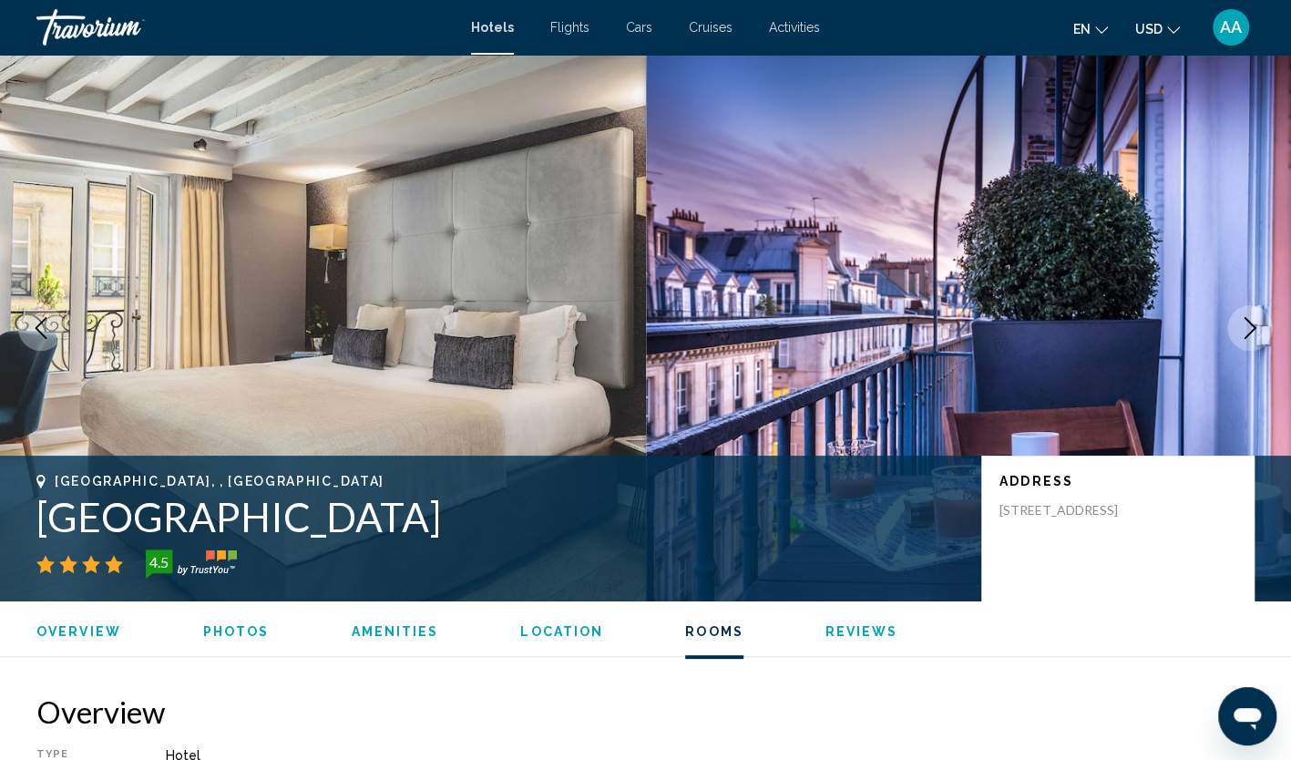
scroll to position [2459, 0]
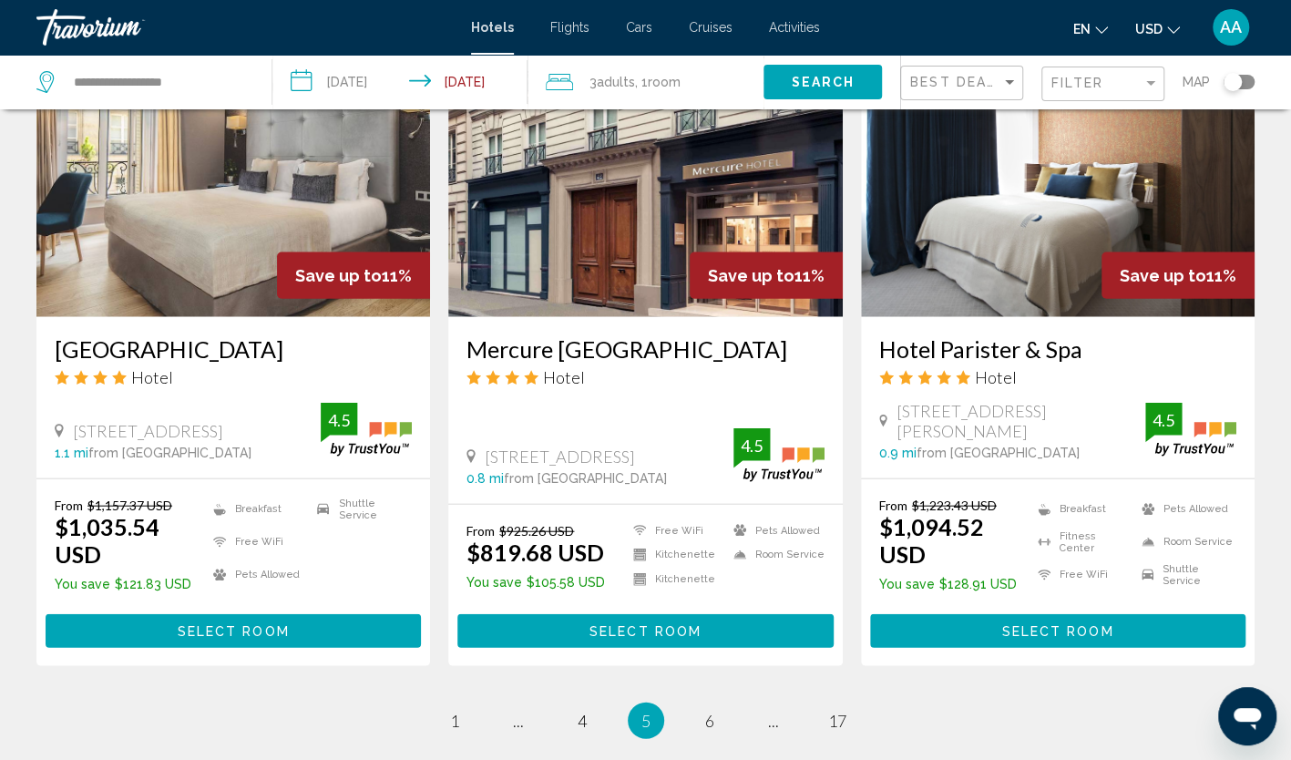
scroll to position [2095, 0]
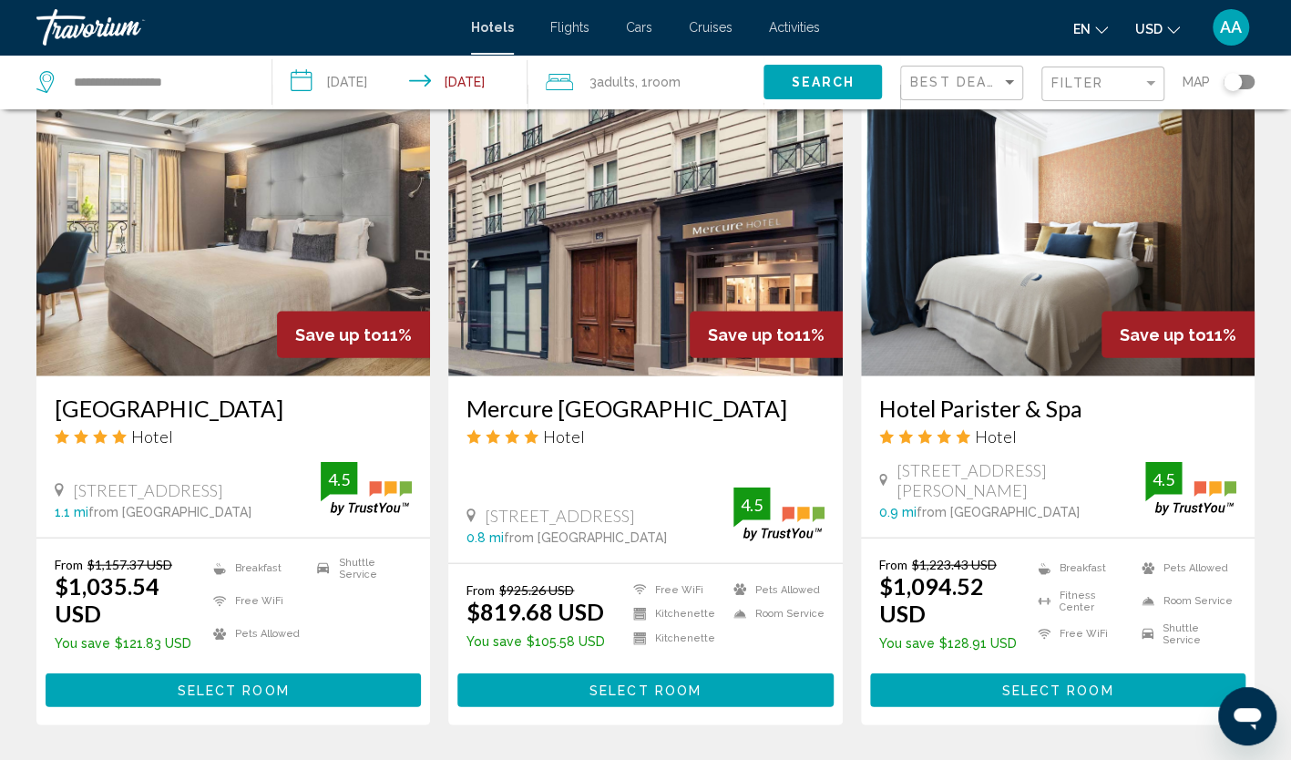
click at [671, 245] on img "Main content" at bounding box center [644, 230] width 393 height 291
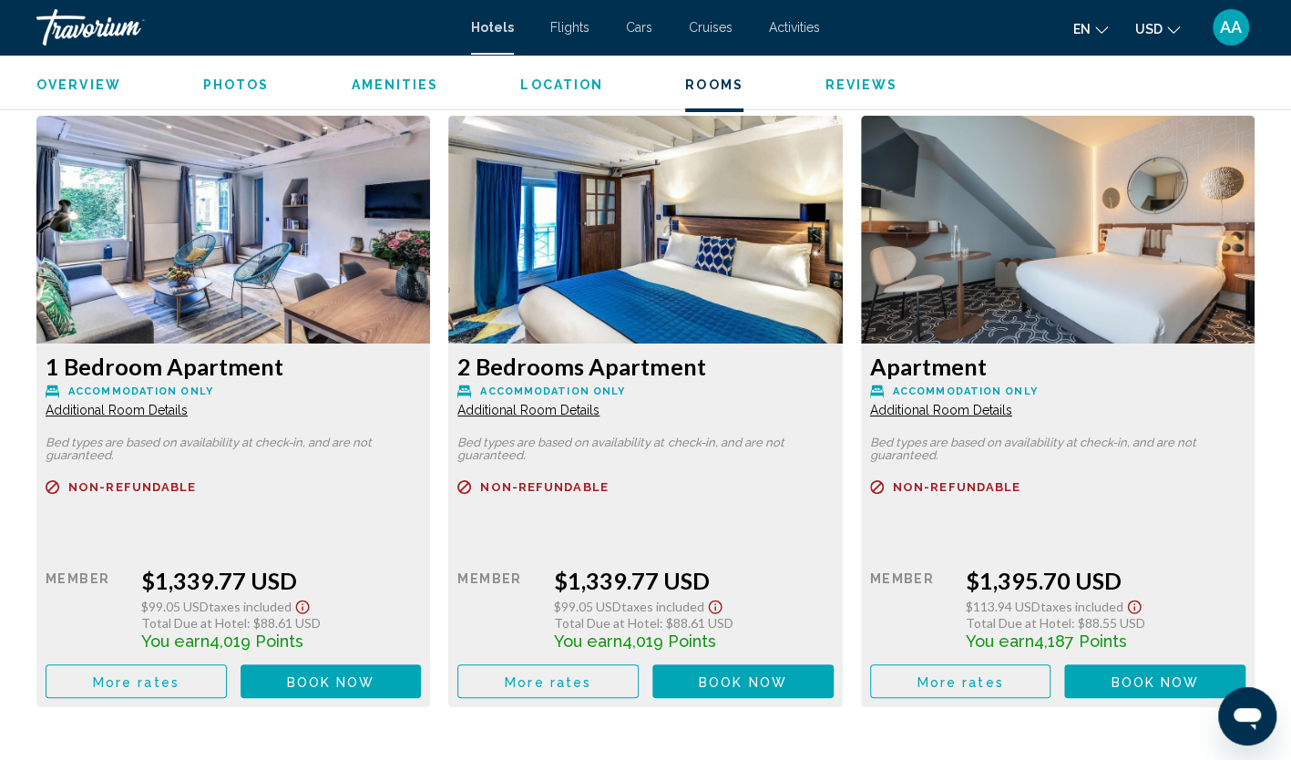
scroll to position [3734, 0]
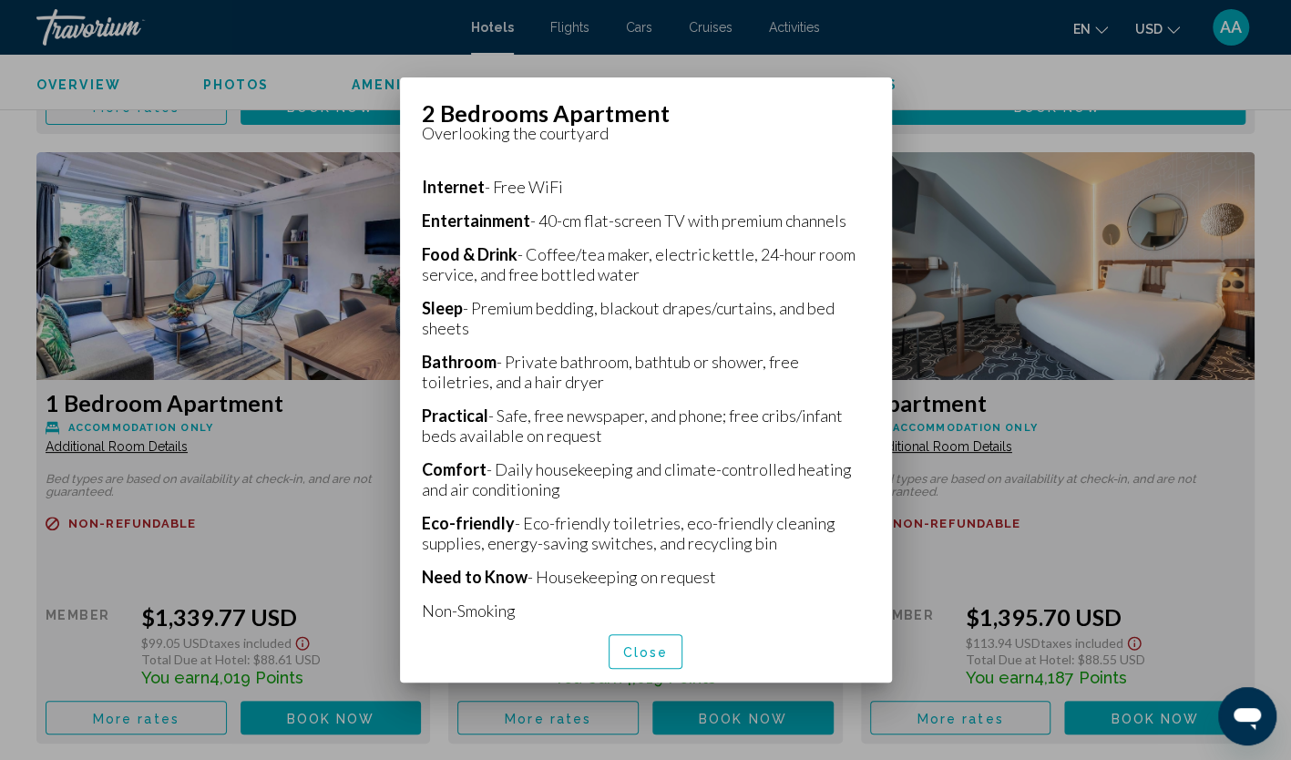
scroll to position [416, 0]
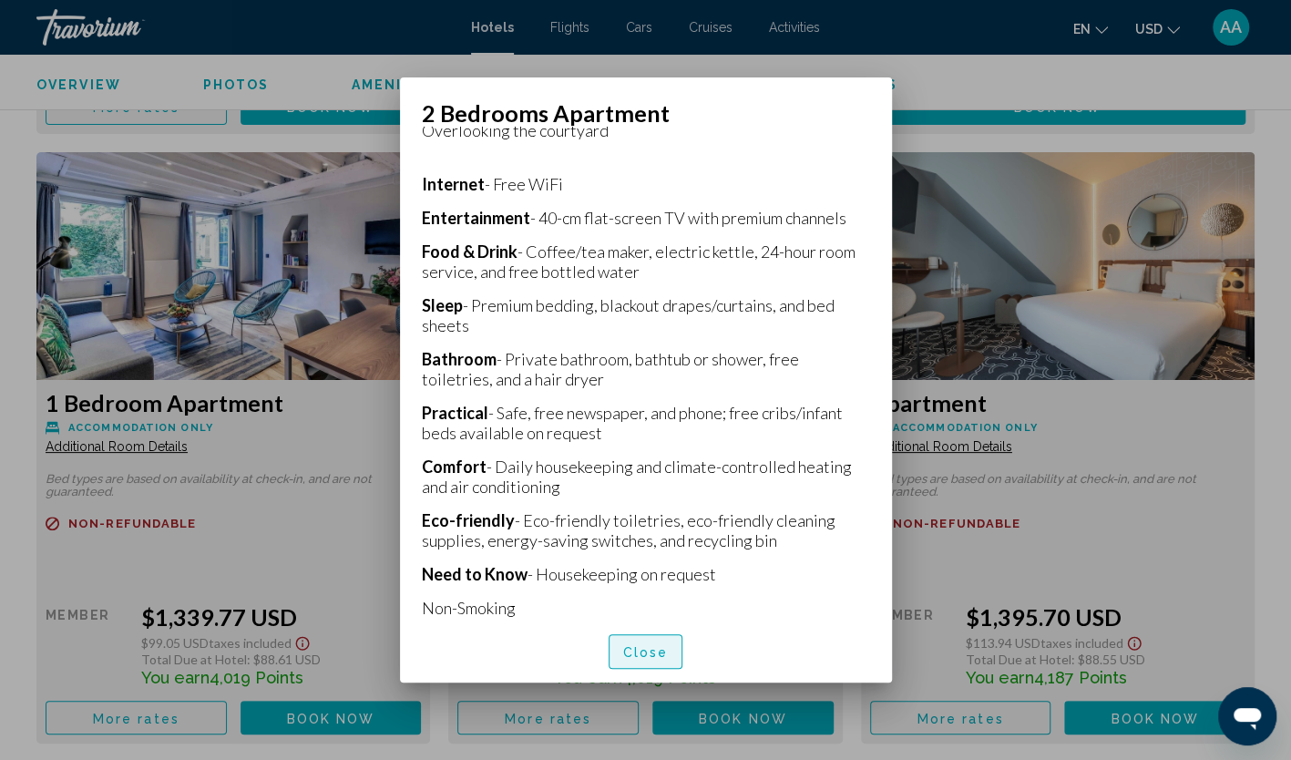
click at [628, 649] on span "Close" at bounding box center [646, 652] width 46 height 15
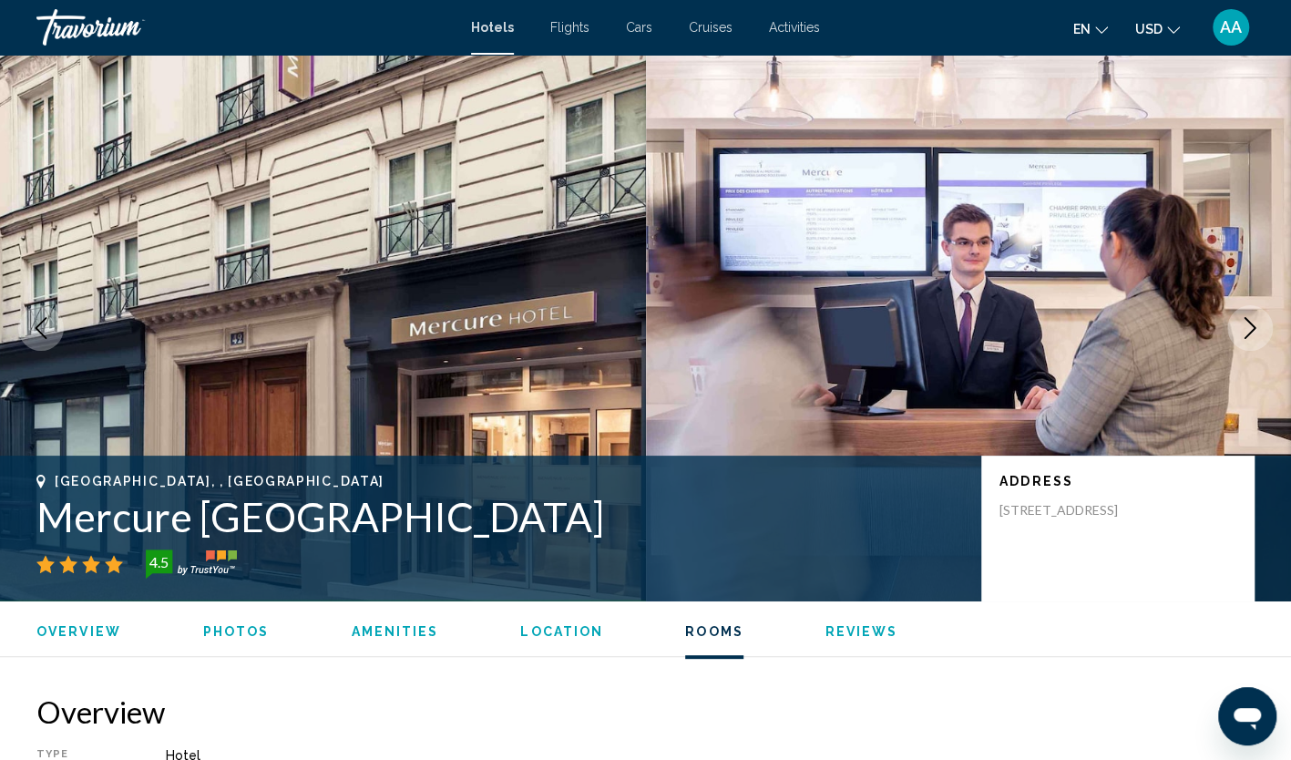
scroll to position [3734, 0]
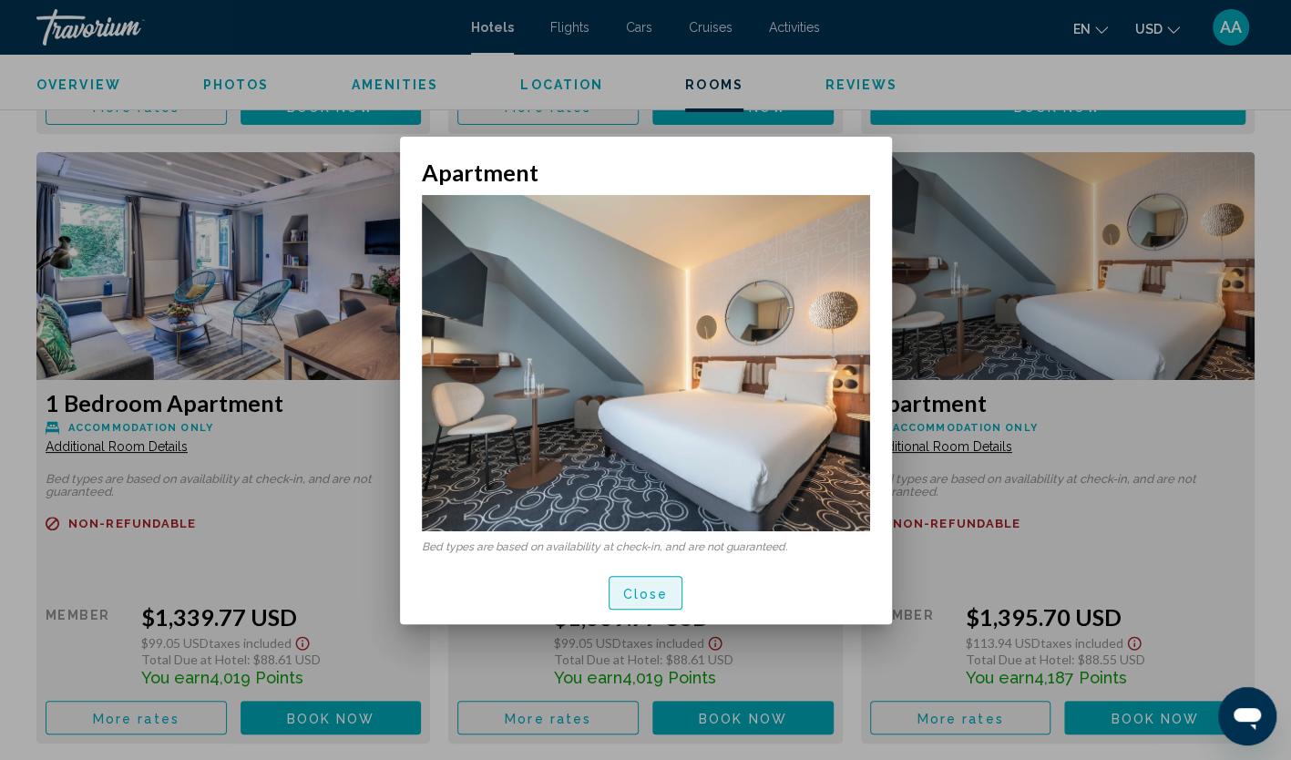
click at [649, 588] on span "Close" at bounding box center [646, 593] width 46 height 15
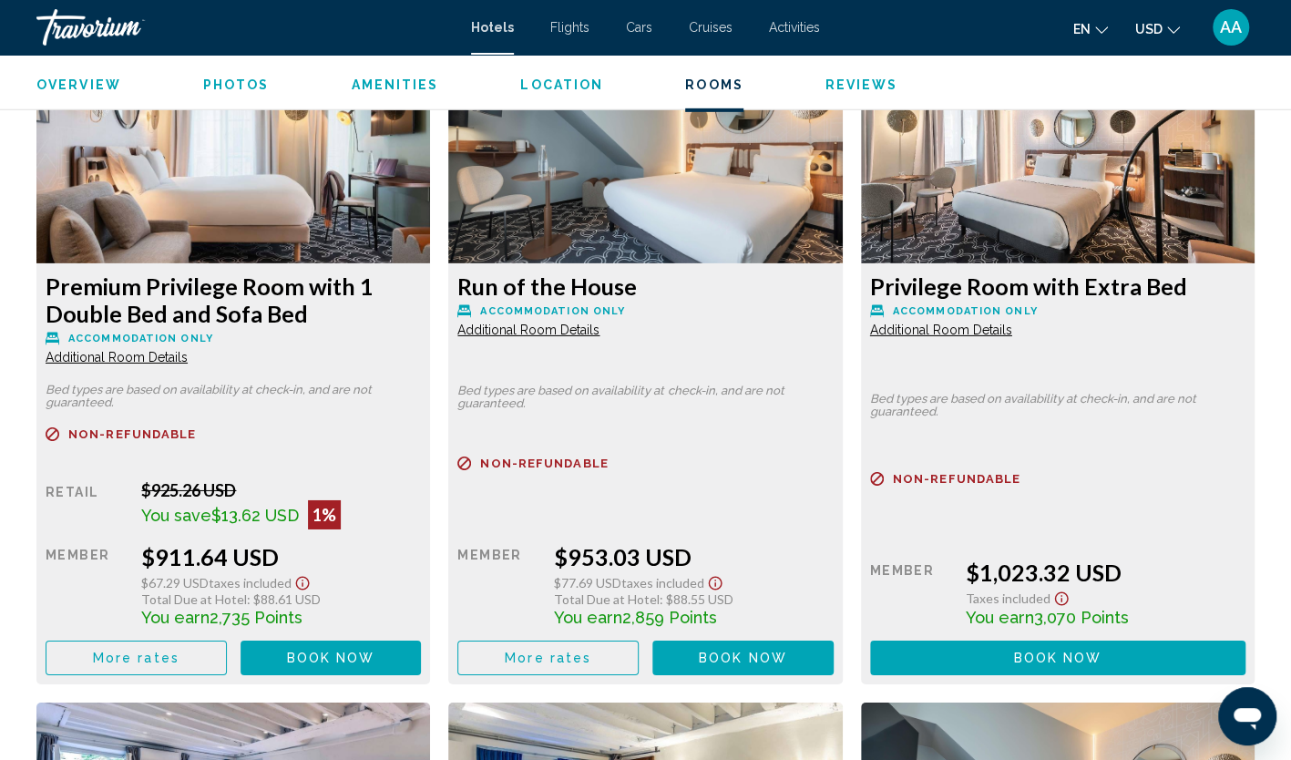
scroll to position [3180, 0]
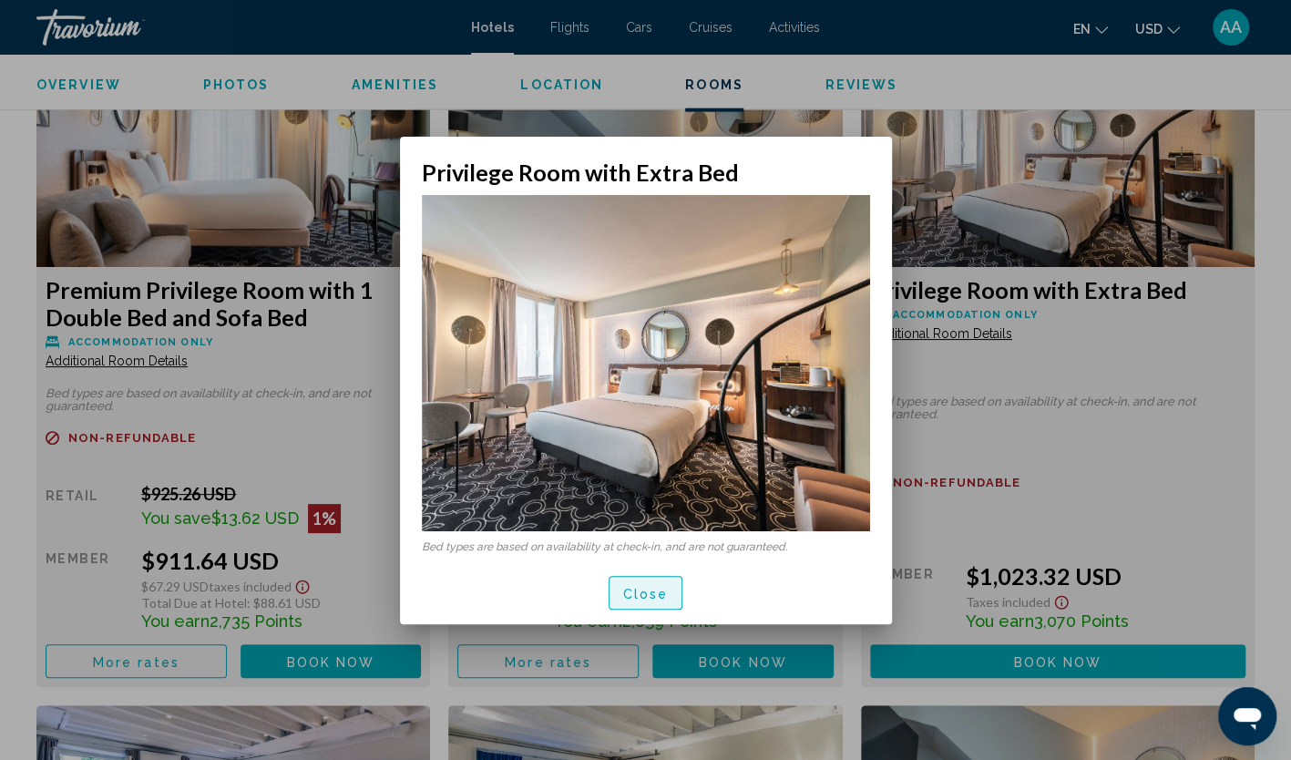
click at [639, 588] on span "Close" at bounding box center [646, 593] width 46 height 15
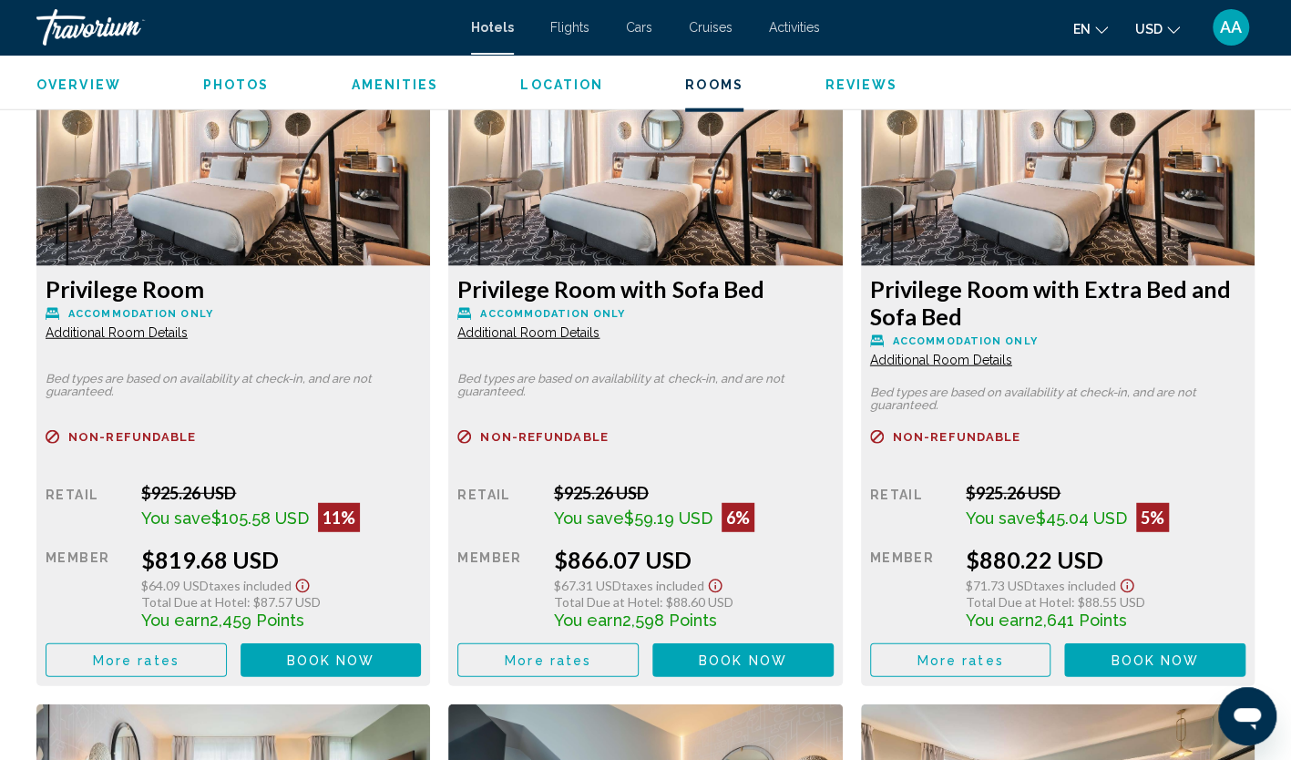
scroll to position [2452, 0]
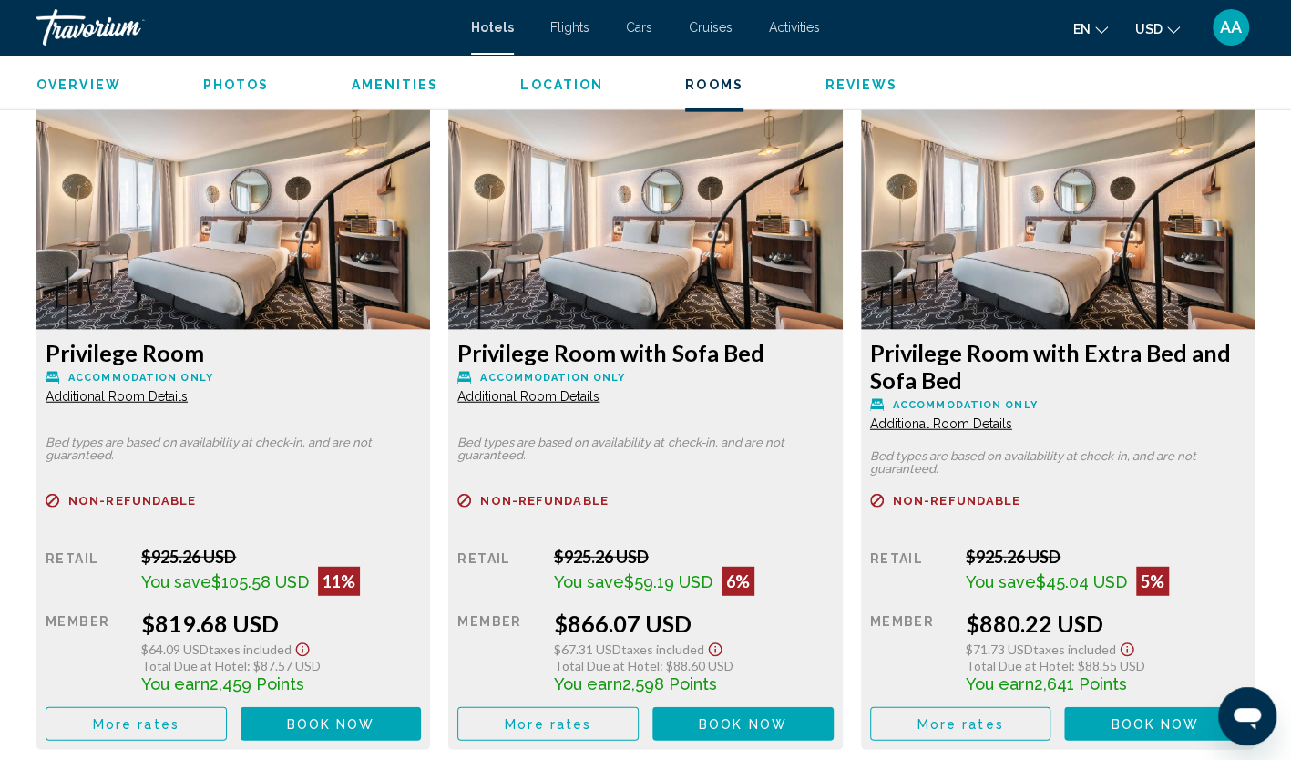
click at [188, 403] on span "Additional Room Details" at bounding box center [117, 396] width 142 height 15
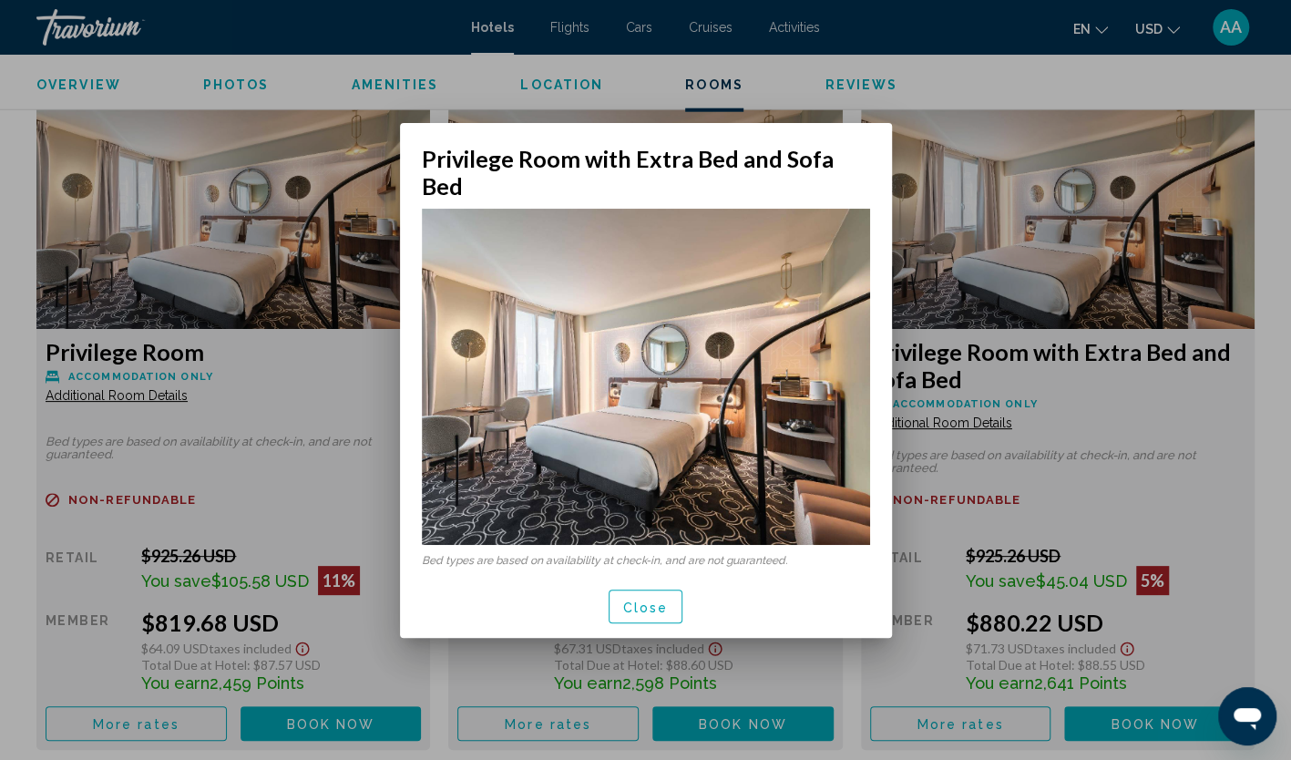
click at [667, 592] on button "Close" at bounding box center [645, 606] width 75 height 34
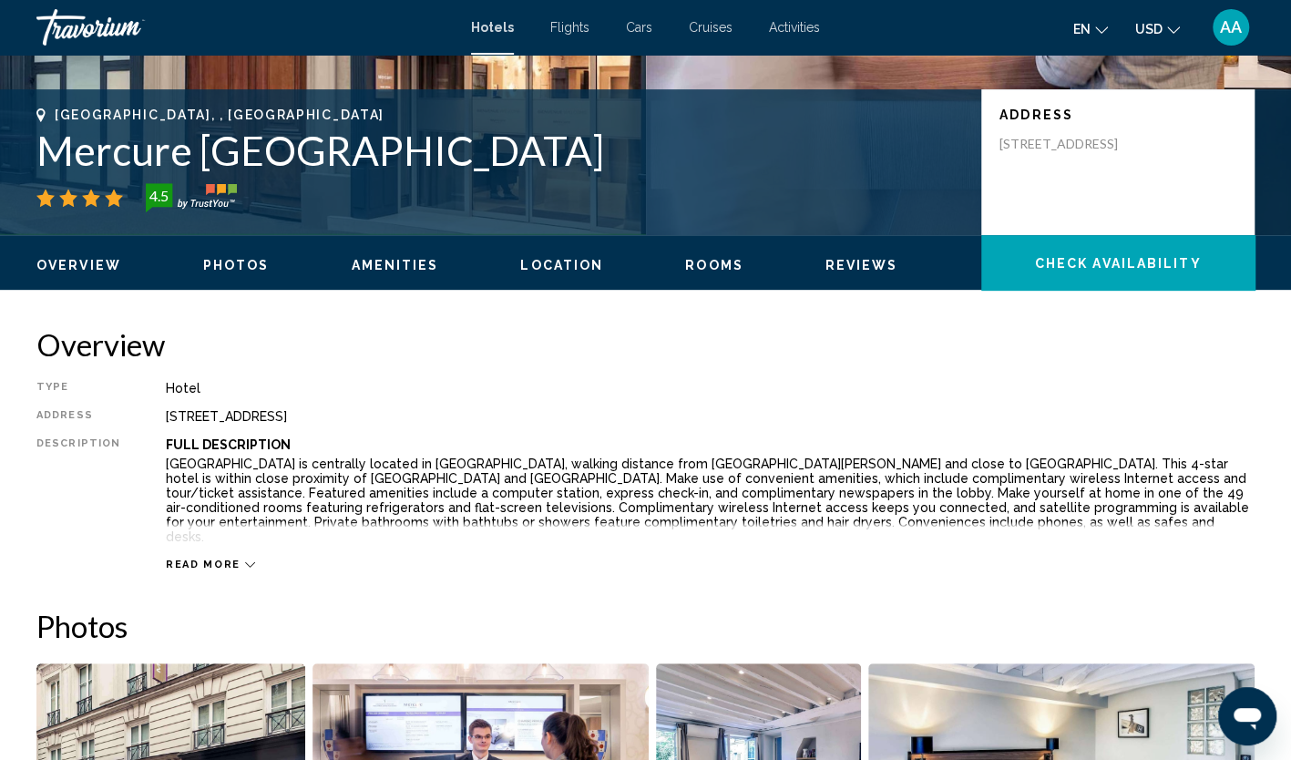
scroll to position [266, 0]
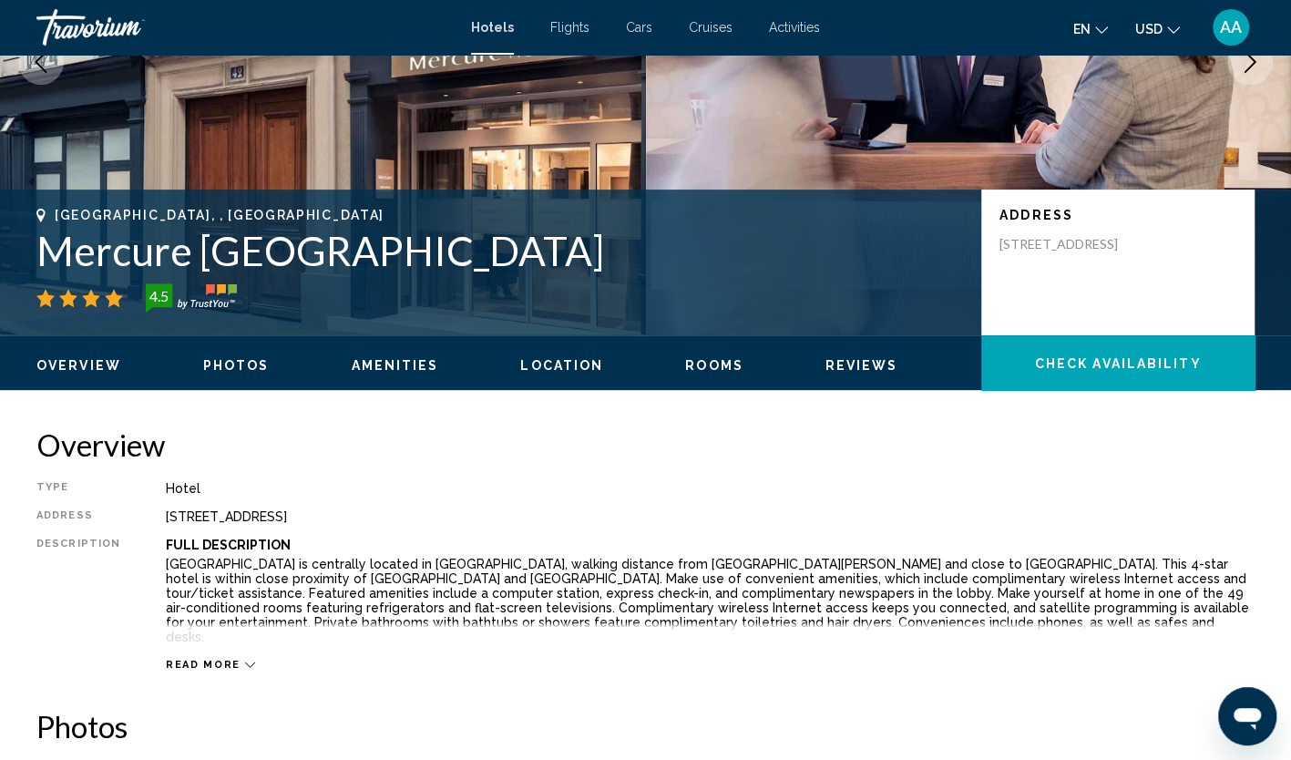
drag, startPoint x: 701, startPoint y: 255, endPoint x: 47, endPoint y: 252, distance: 654.0
click at [47, 252] on h1 "Mercure [GEOGRAPHIC_DATA]" at bounding box center [499, 250] width 926 height 47
copy h1 "Mercure [GEOGRAPHIC_DATA]"
